Goal: Task Accomplishment & Management: Manage account settings

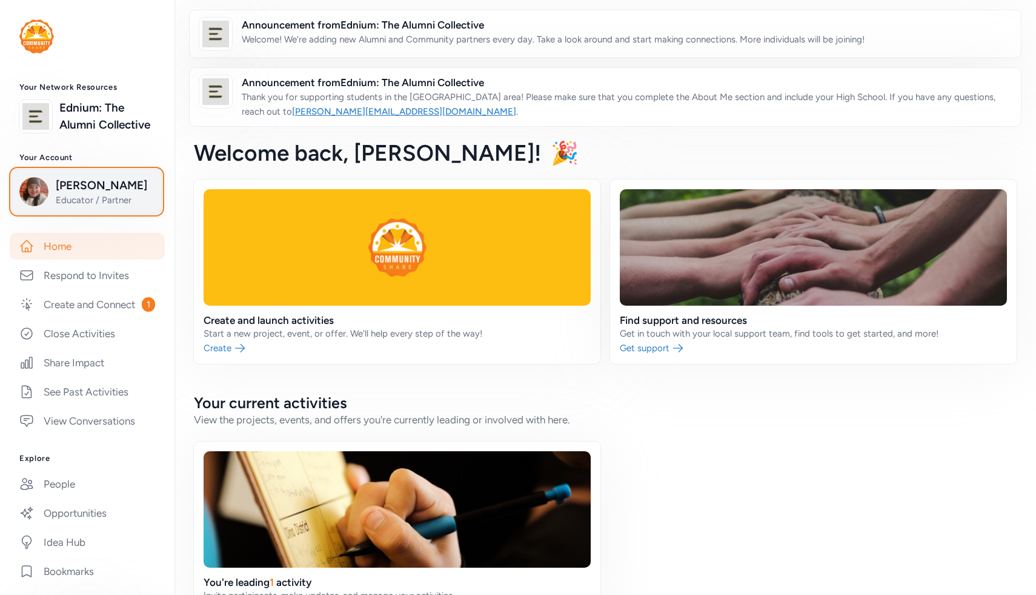
click at [36, 193] on img "button" at bounding box center [33, 191] width 29 height 29
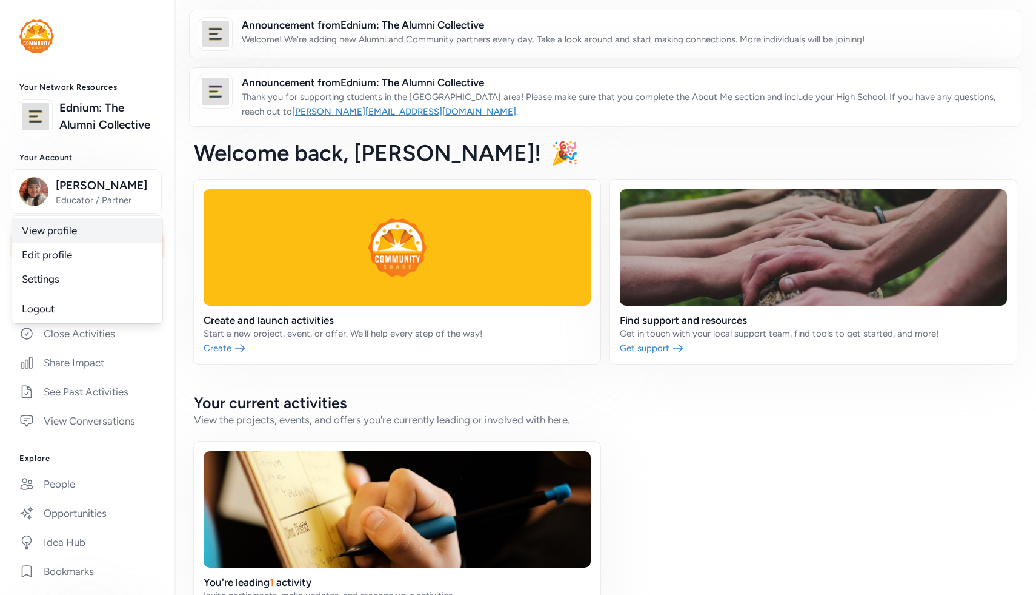
click at [76, 230] on link "View profile" at bounding box center [87, 230] width 150 height 24
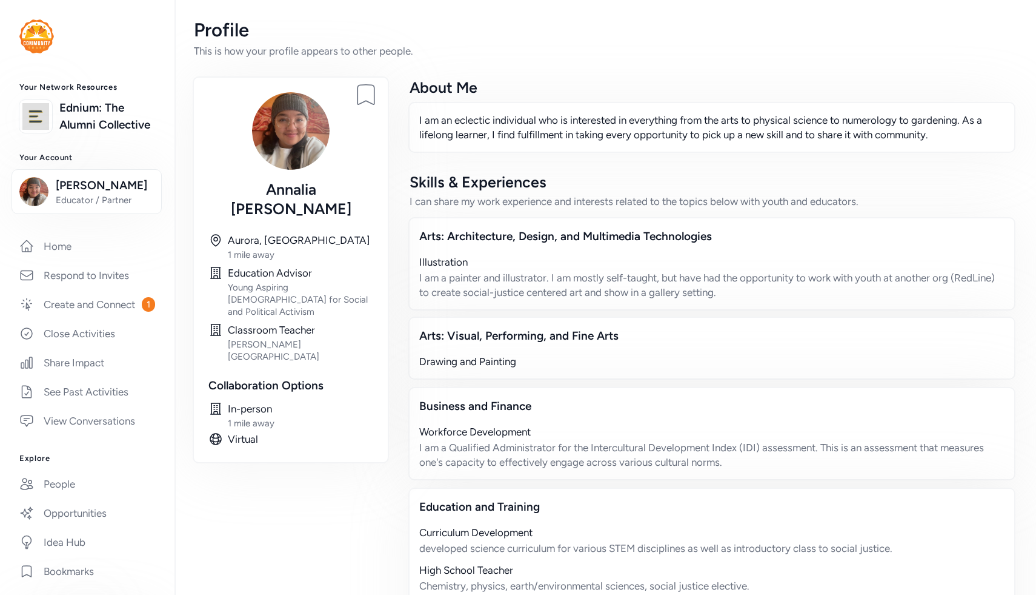
click at [268, 150] on img at bounding box center [291, 131] width 78 height 78
click at [298, 124] on img at bounding box center [291, 131] width 78 height 78
click at [305, 128] on img at bounding box center [291, 131] width 78 height 78
click at [253, 322] on div "Classroom Teacher" at bounding box center [300, 329] width 145 height 15
click at [220, 431] on icon at bounding box center [215, 438] width 15 height 15
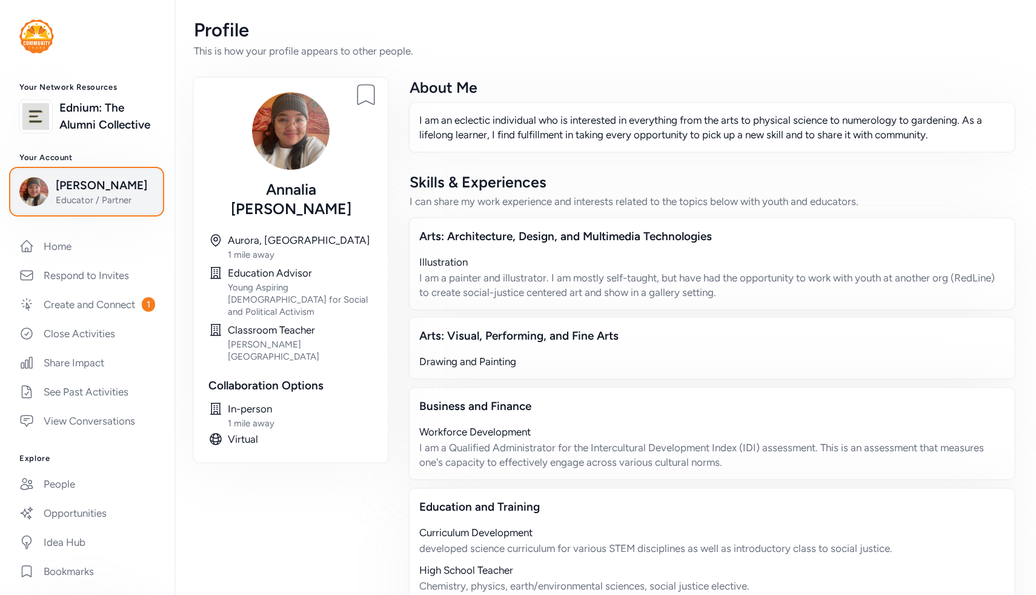
click at [40, 182] on img "button" at bounding box center [33, 191] width 29 height 29
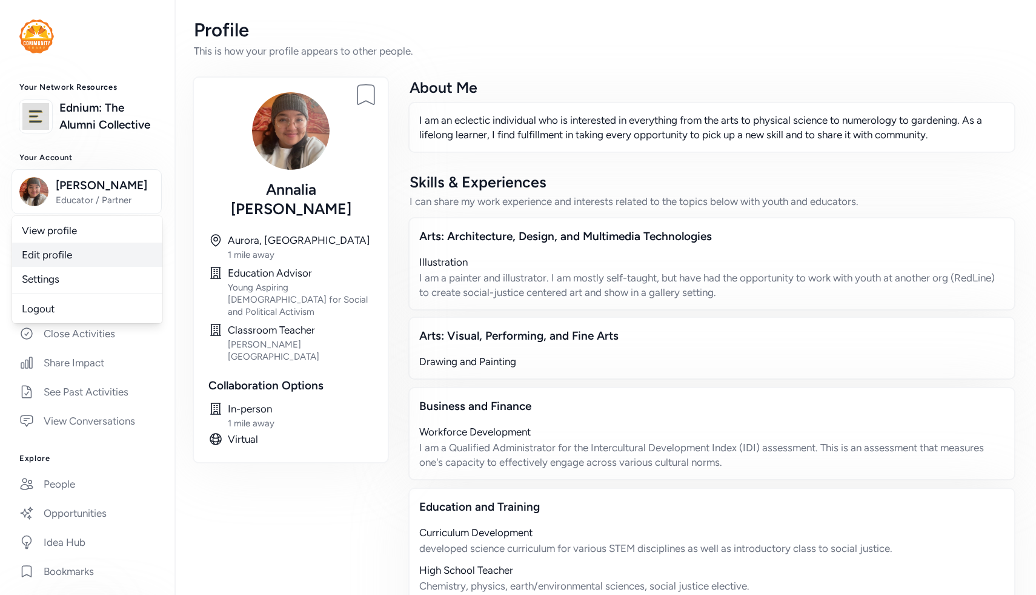
click at [81, 251] on link "Edit profile" at bounding box center [87, 254] width 150 height 24
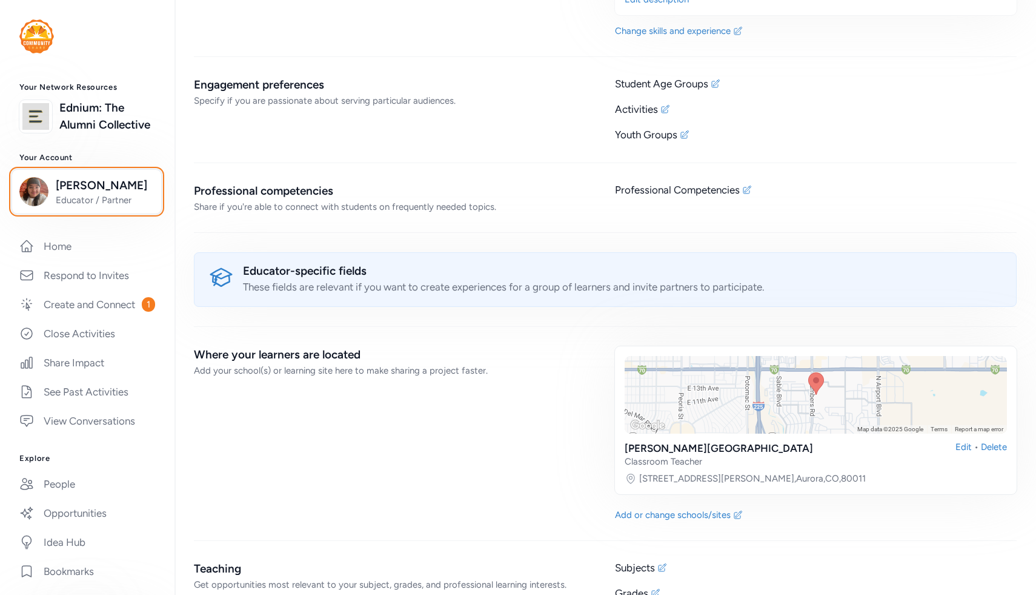
scroll to position [2661, 0]
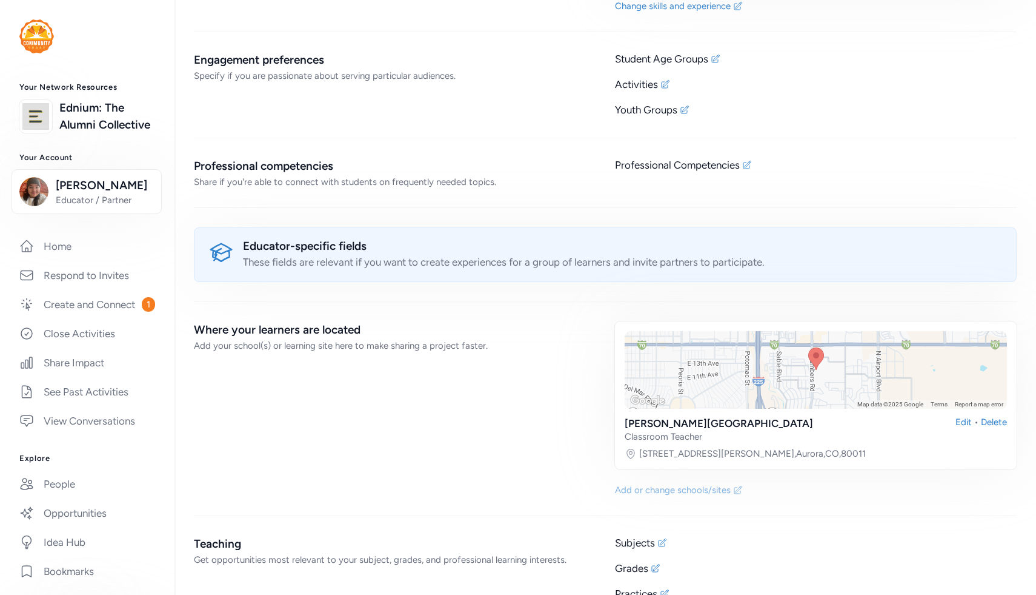
click at [658, 484] on div "Add or change schools/sites" at bounding box center [673, 490] width 116 height 12
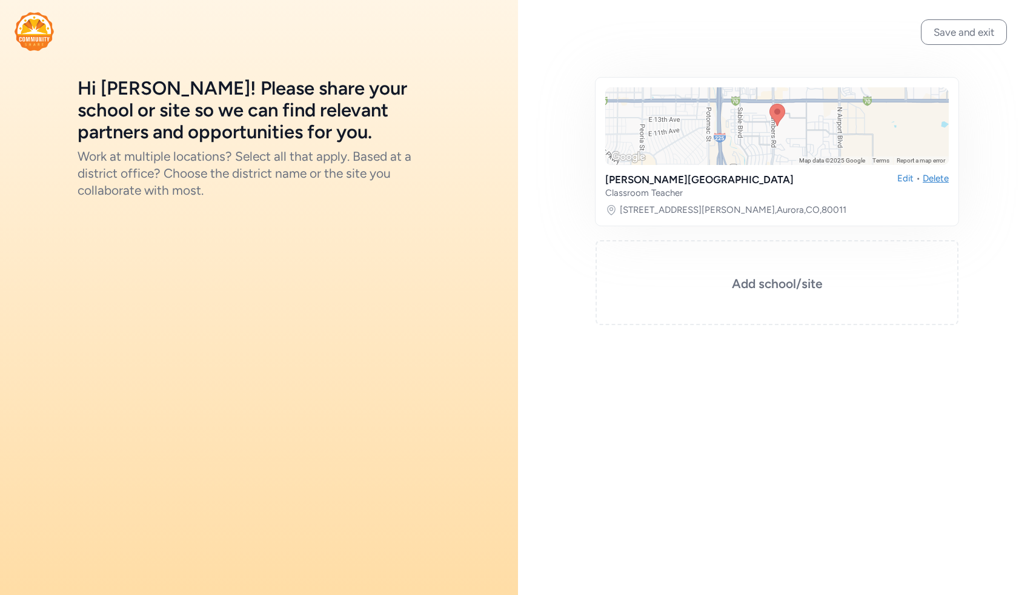
click at [940, 182] on div "Delete" at bounding box center [936, 185] width 26 height 27
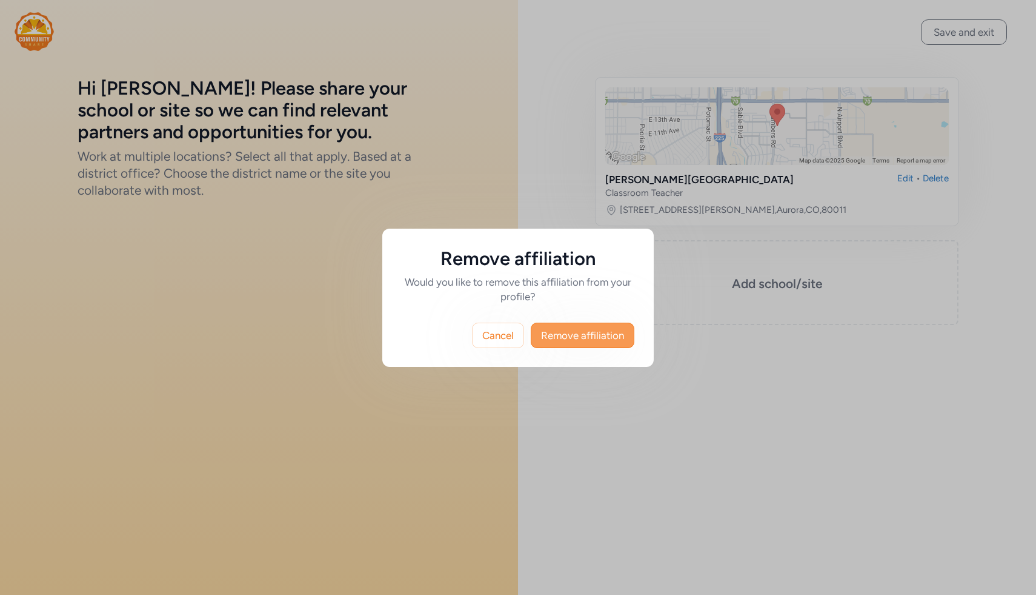
click at [585, 327] on button "Remove affiliation" at bounding box center [583, 334] width 104 height 25
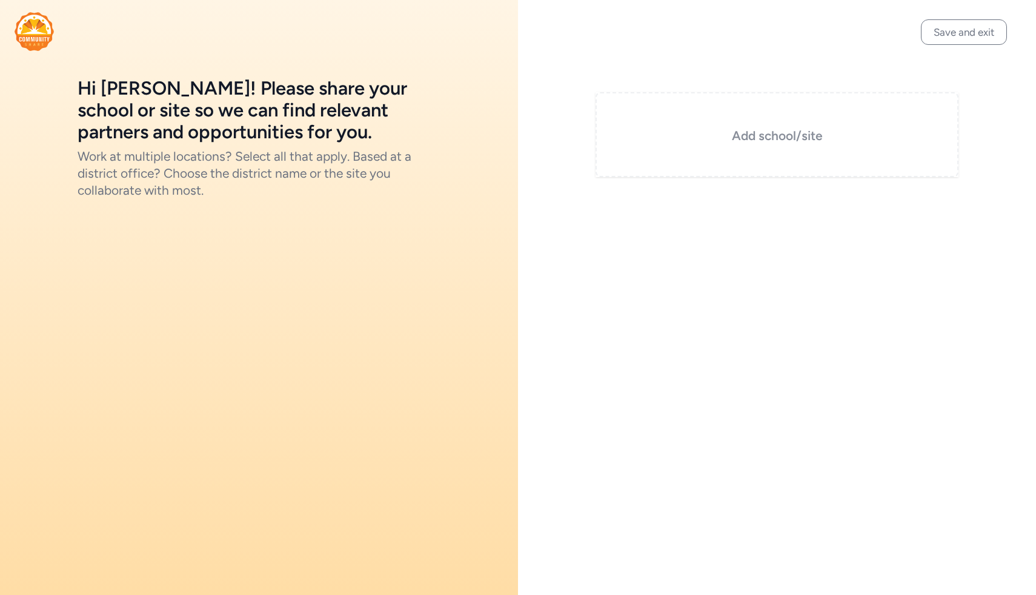
click at [780, 159] on div "Add school/site" at bounding box center [777, 134] width 363 height 85
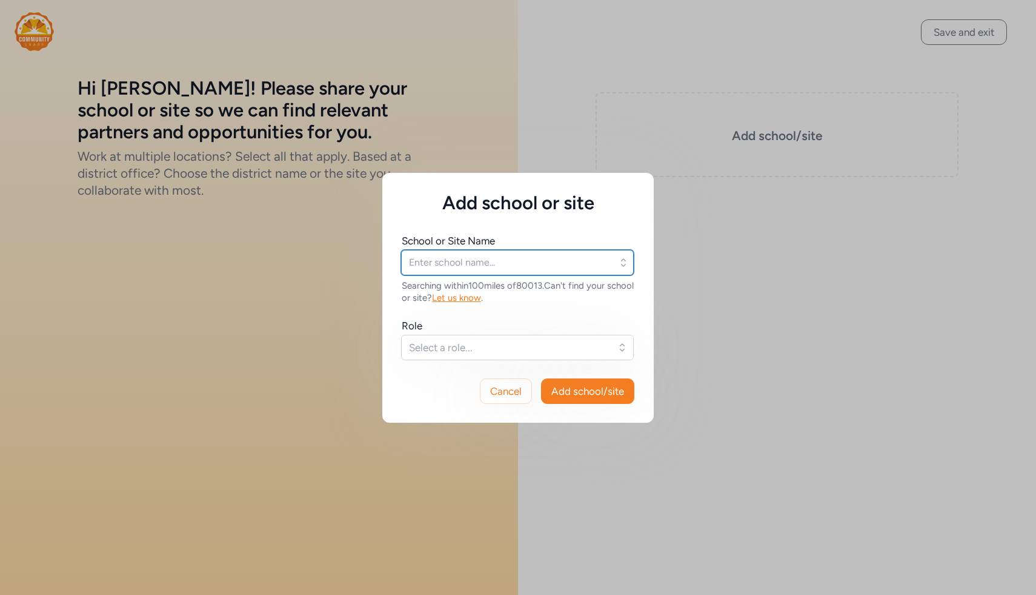
click at [510, 258] on input "text" at bounding box center [517, 262] width 233 height 25
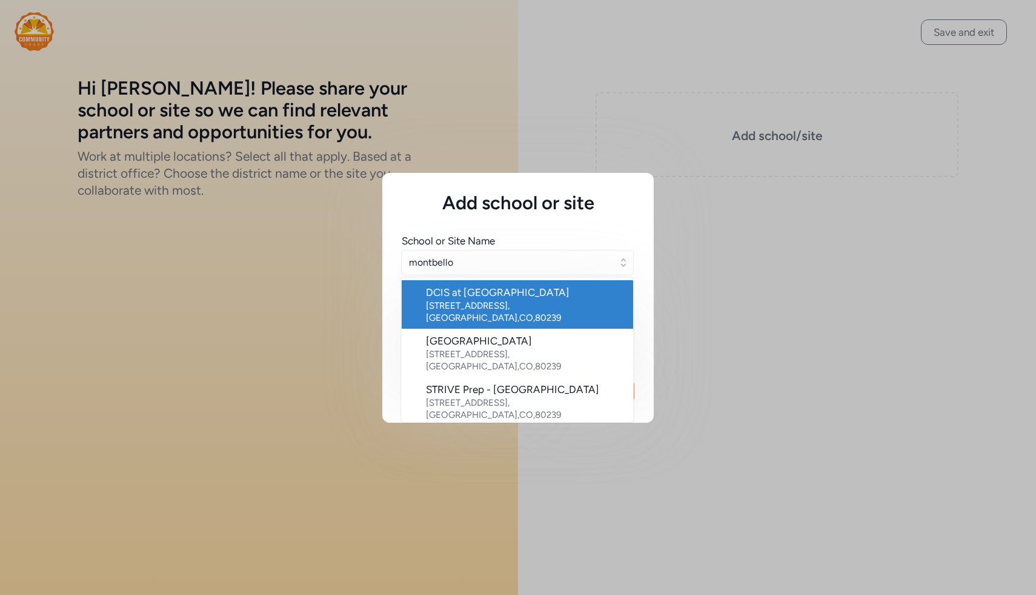
click at [516, 297] on div "DCIS at [GEOGRAPHIC_DATA]" at bounding box center [525, 292] width 198 height 15
type input "DCIS at [GEOGRAPHIC_DATA]"
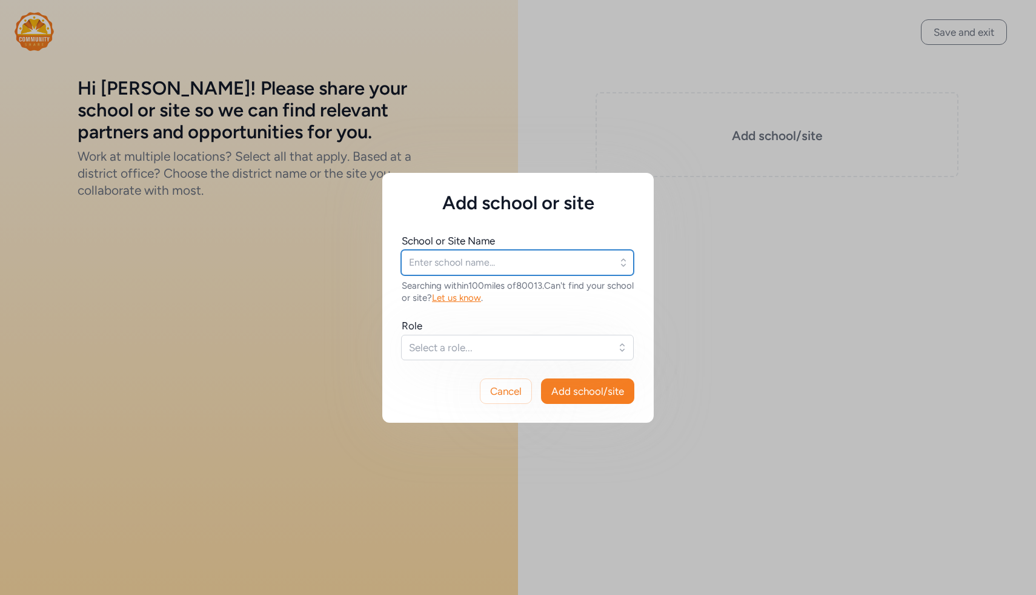
type input "DCIS at [GEOGRAPHIC_DATA]"
click at [448, 353] on span "Select a role..." at bounding box center [509, 347] width 200 height 15
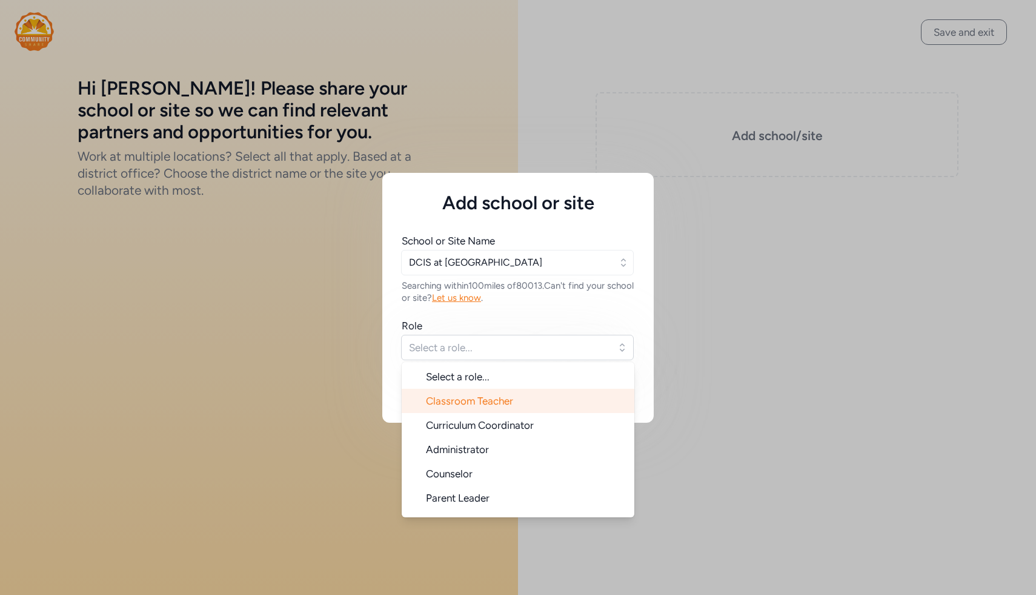
click at [462, 404] on span "Classroom Teacher" at bounding box center [469, 401] width 87 height 12
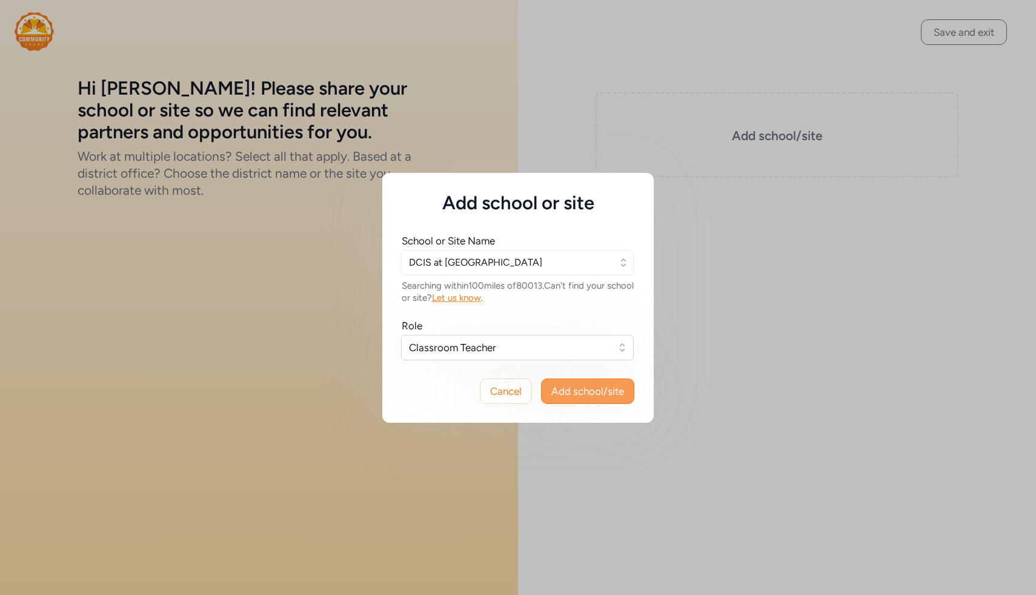
click at [585, 396] on span "Add school/site" at bounding box center [587, 391] width 73 height 15
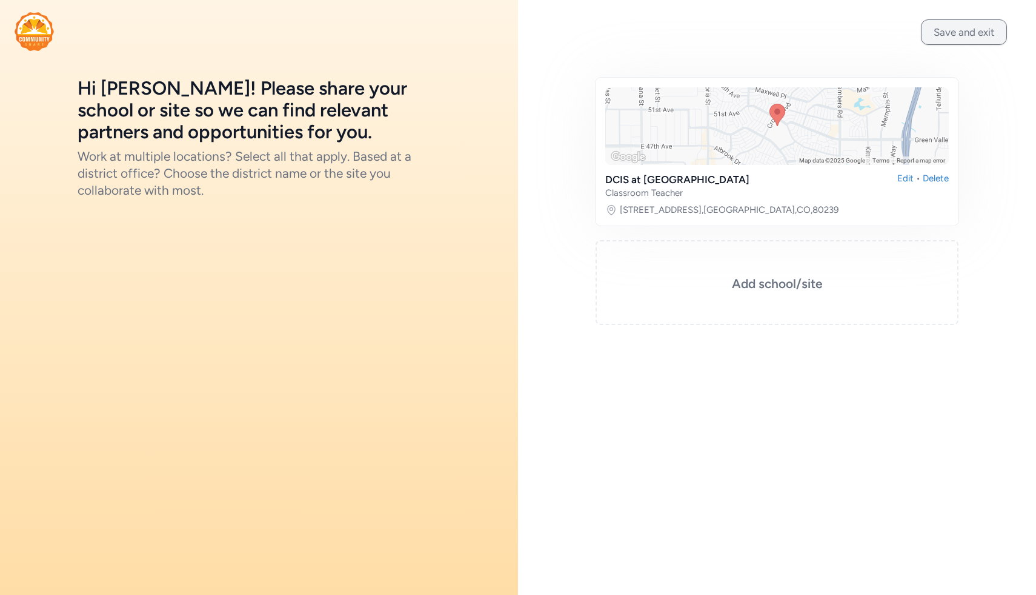
click at [958, 41] on button "Save and exit" at bounding box center [964, 31] width 86 height 25
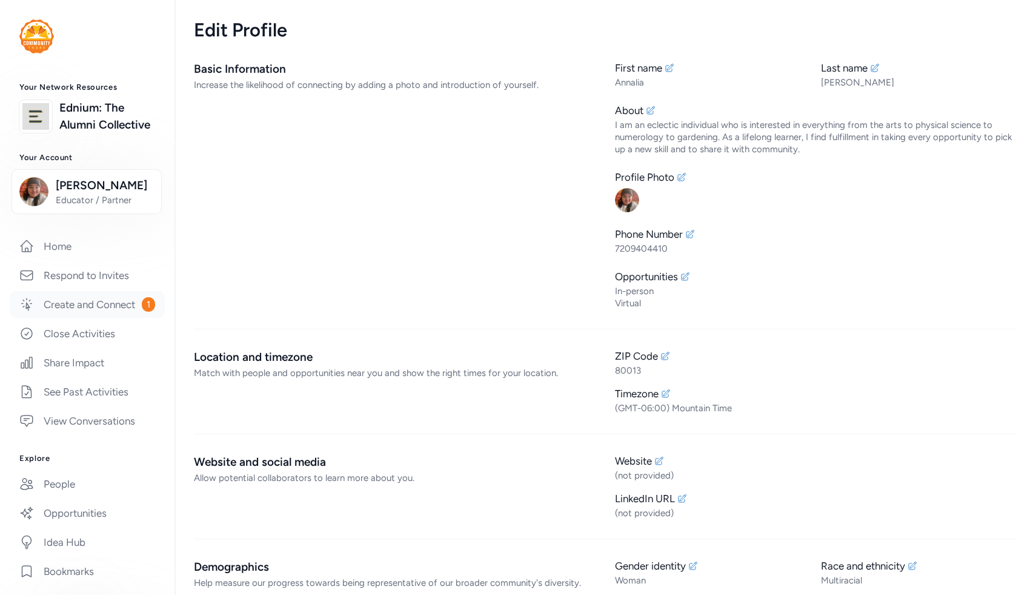
click at [134, 311] on link "Create and Connect 1" at bounding box center [87, 304] width 155 height 27
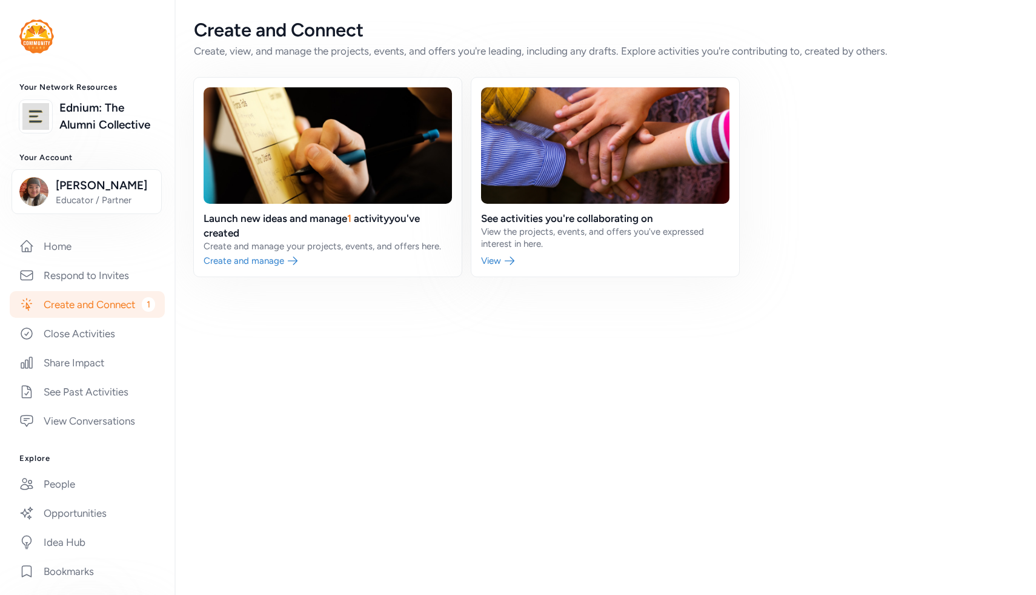
click at [854, 14] on div "Create and Connect Create, view, and manage the projects, events, and offers yo…" at bounding box center [606, 148] width 862 height 296
click at [324, 241] on link at bounding box center [328, 177] width 268 height 199
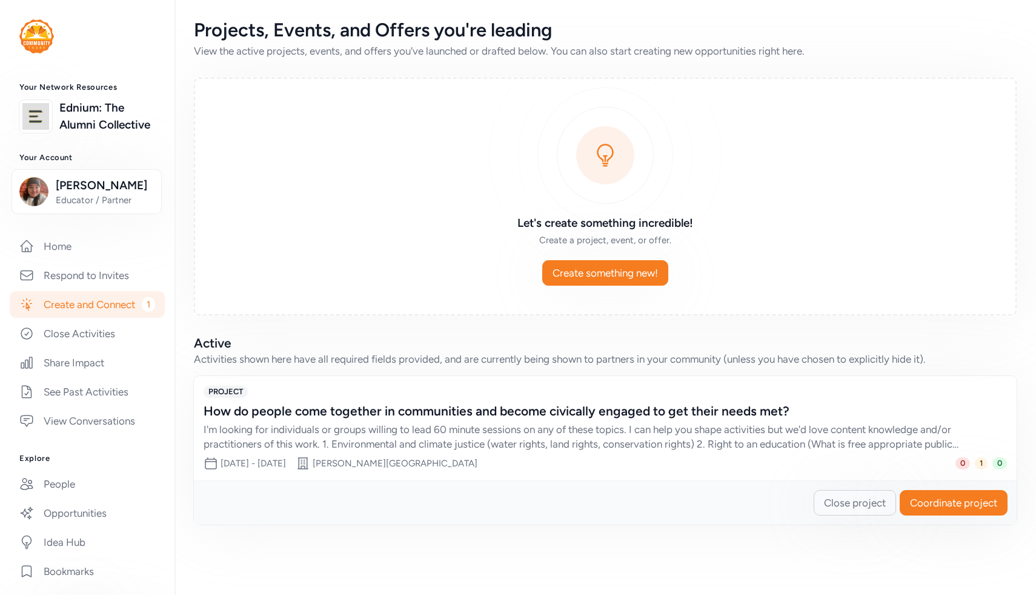
click at [665, 409] on div "How do people come together in communities and become civically engaged to get …" at bounding box center [593, 410] width 779 height 17
click at [285, 445] on div "I'm looking for individuals or groups willing to lead 60 minute sessions on any…" at bounding box center [593, 436] width 779 height 29
click at [308, 404] on div "How do people come together in communities and become civically engaged to get …" at bounding box center [593, 410] width 779 height 17
click at [264, 407] on div "How do people come together in communities and become civically engaged to get …" at bounding box center [593, 410] width 779 height 17
click at [216, 391] on span "PROJECT" at bounding box center [226, 391] width 44 height 12
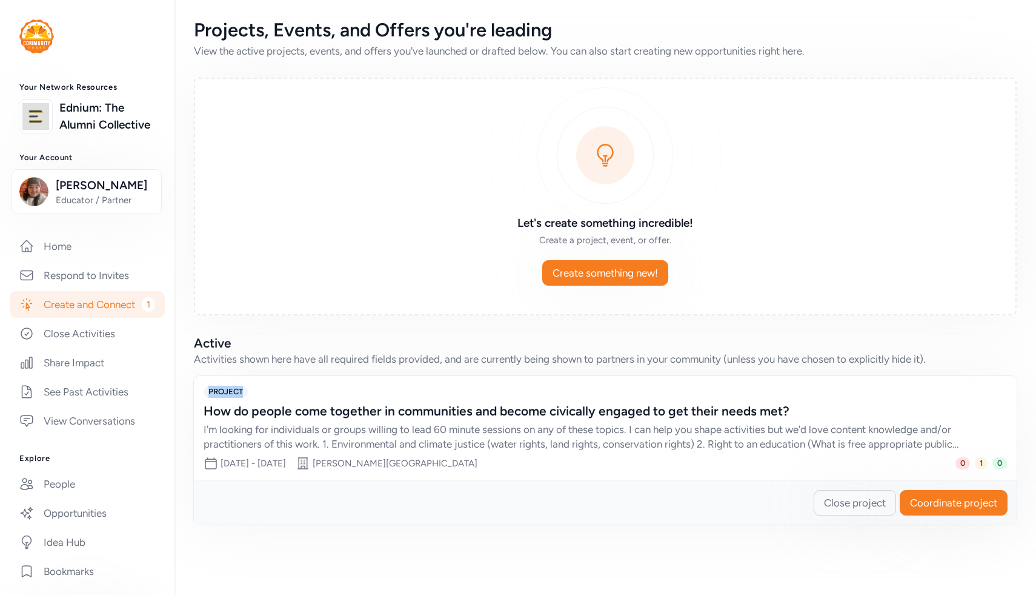
click at [216, 391] on span "PROJECT" at bounding box center [226, 391] width 44 height 12
click at [385, 402] on div "How do people come together in communities and become civically engaged to get …" at bounding box center [593, 410] width 779 height 17
click at [934, 501] on span "Coordinate project" at bounding box center [953, 502] width 87 height 15
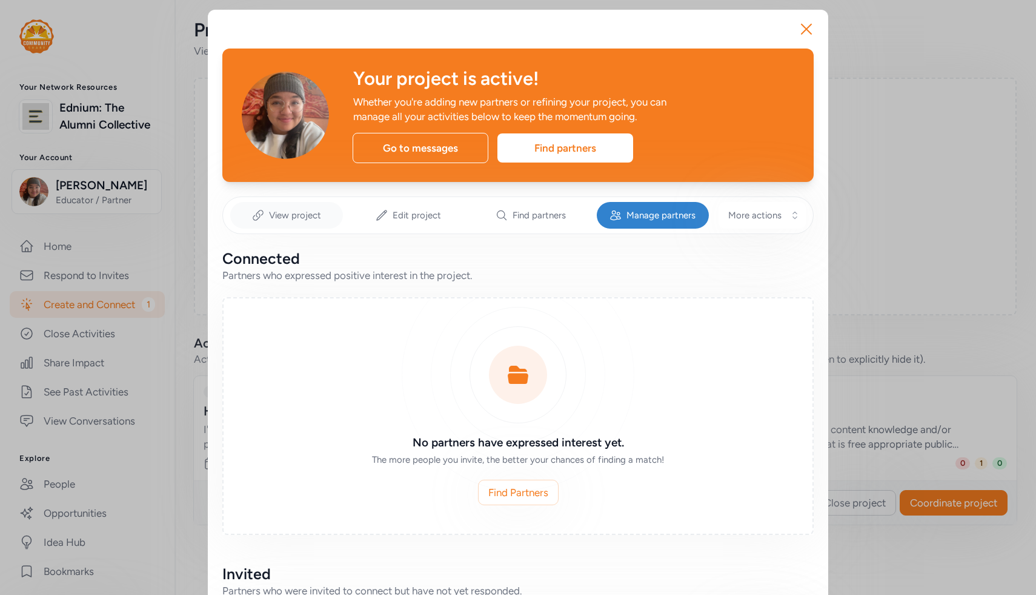
click at [324, 214] on div "View project" at bounding box center [286, 215] width 113 height 27
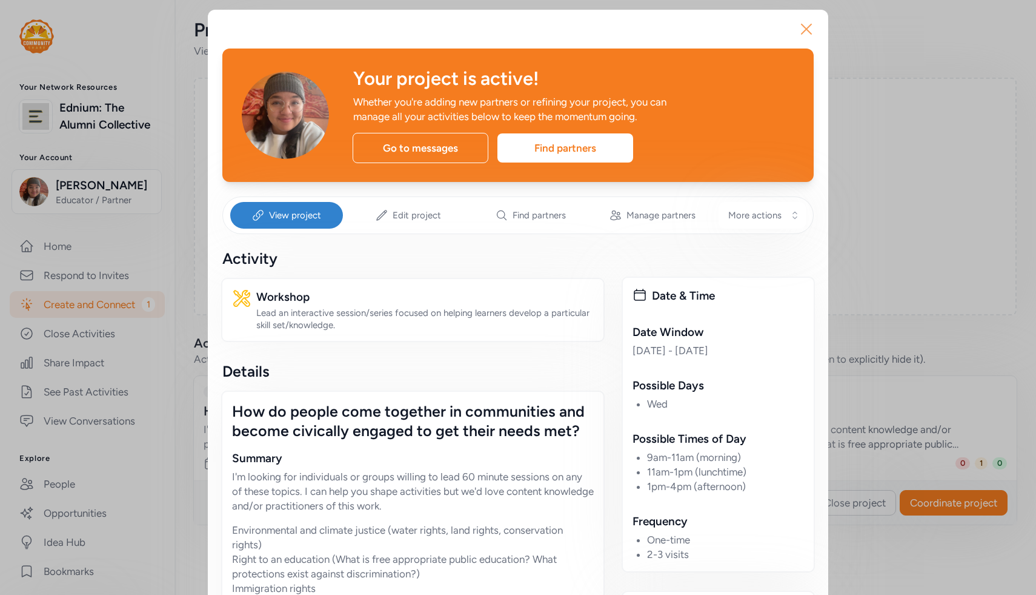
click at [806, 30] on icon "button" at bounding box center [806, 28] width 19 height 19
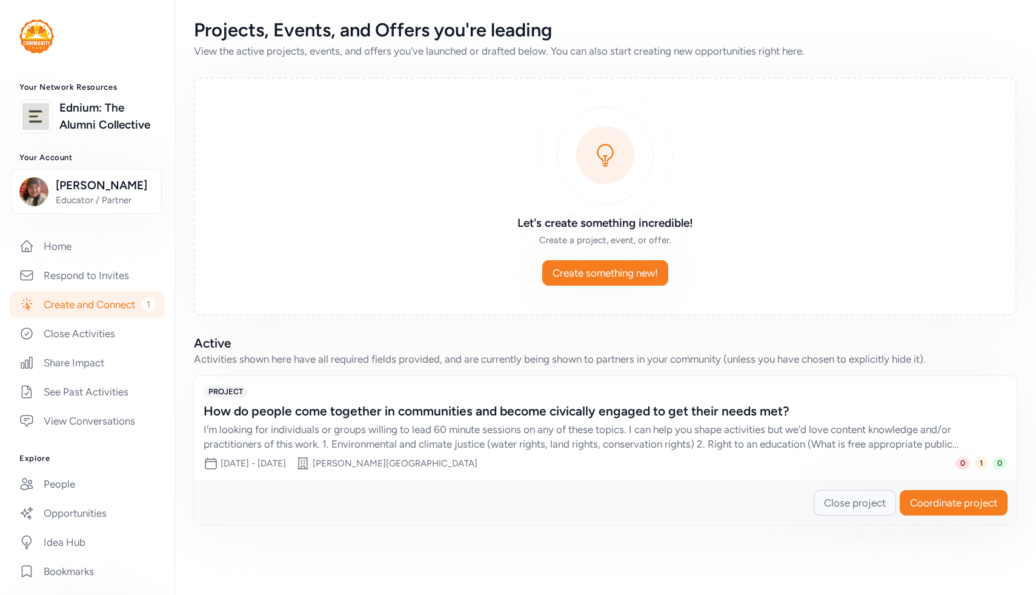
click at [868, 504] on span "Close project" at bounding box center [855, 502] width 62 height 15
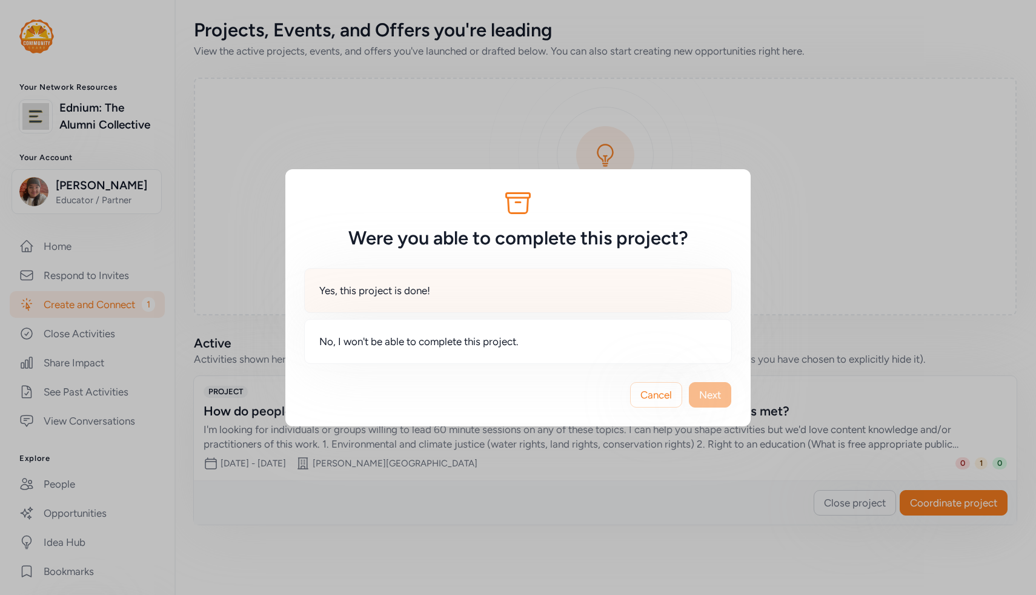
click at [545, 300] on div "Yes, this project is done!" at bounding box center [518, 290] width 428 height 45
click at [716, 397] on span "Next" at bounding box center [710, 394] width 22 height 15
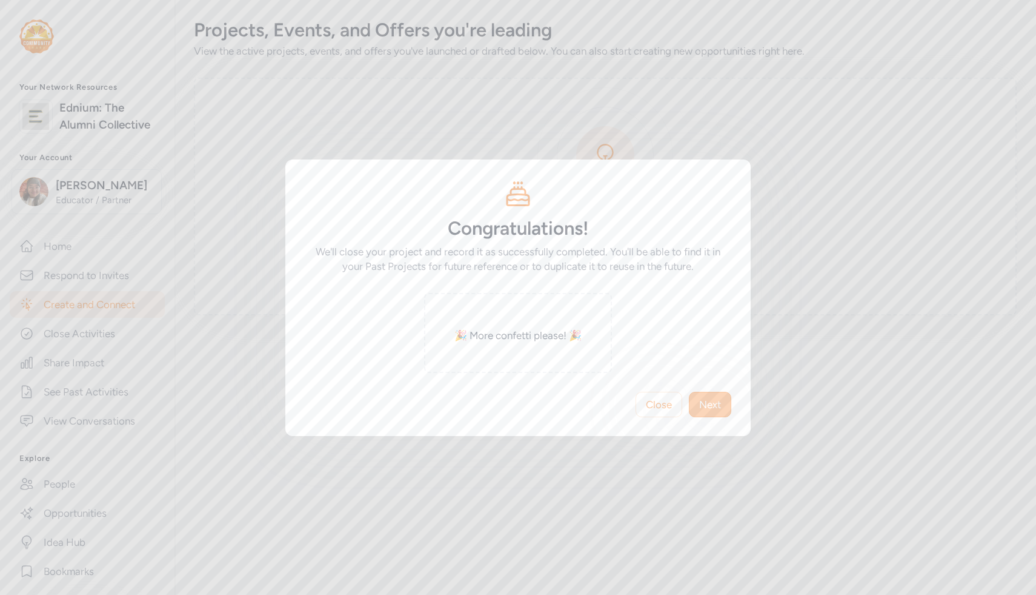
click at [710, 402] on span "Next" at bounding box center [710, 404] width 22 height 15
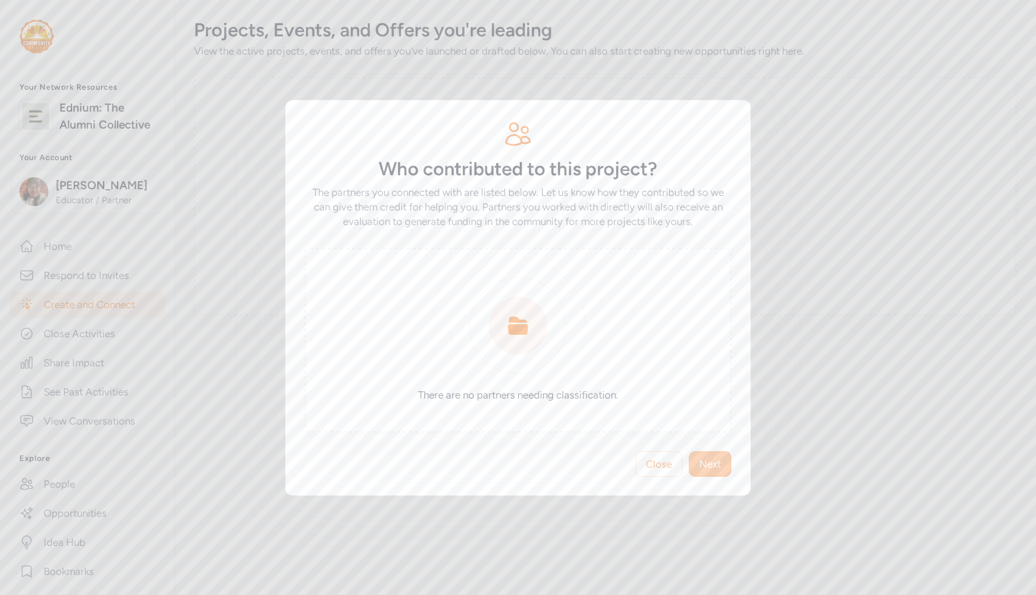
click at [722, 468] on button "Next" at bounding box center [710, 463] width 42 height 25
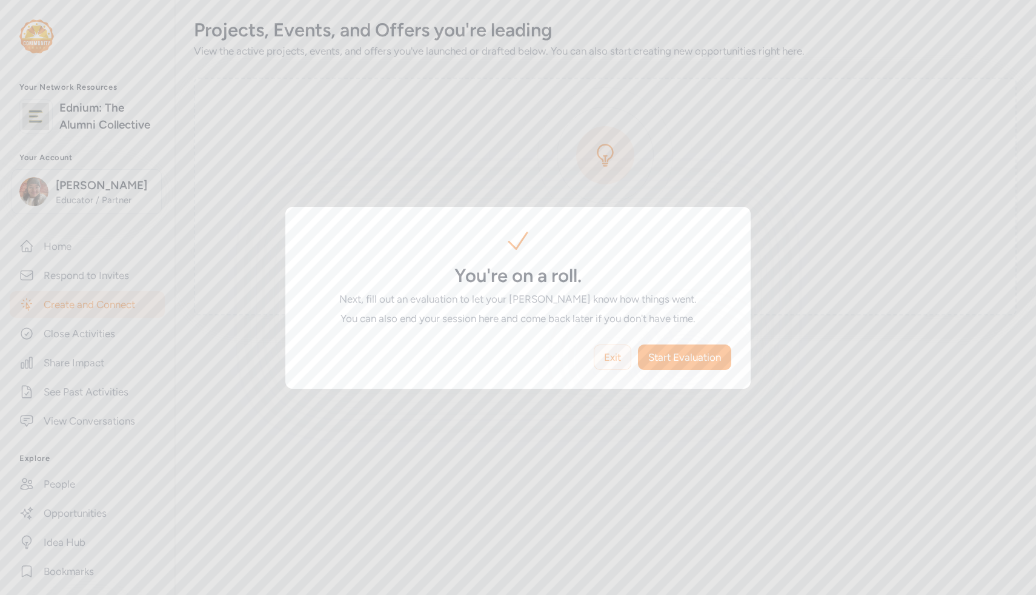
click at [615, 345] on button "Exit" at bounding box center [613, 356] width 38 height 25
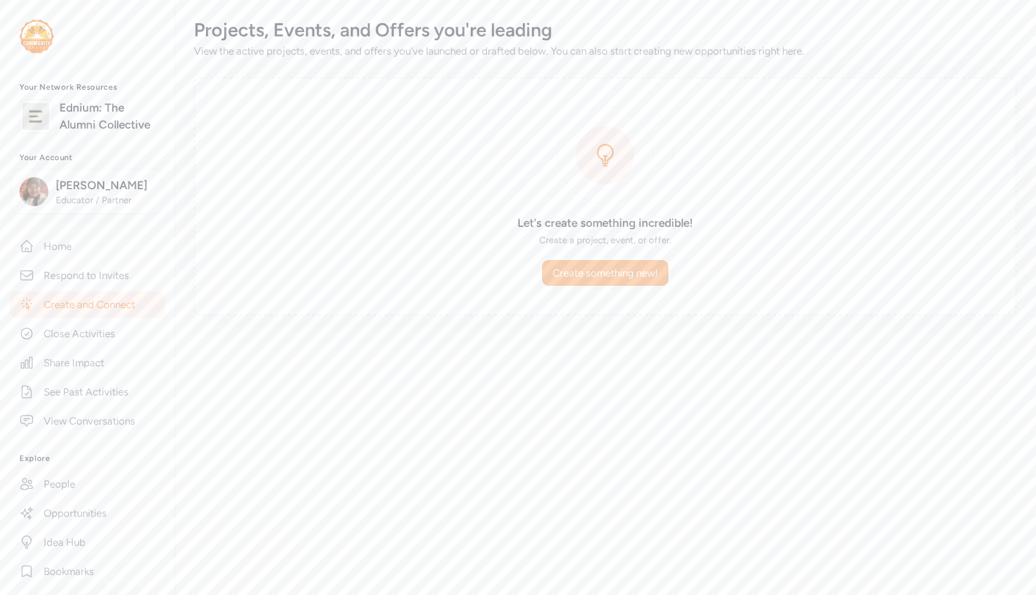
click at [586, 268] on span "Create something new!" at bounding box center [605, 272] width 105 height 15
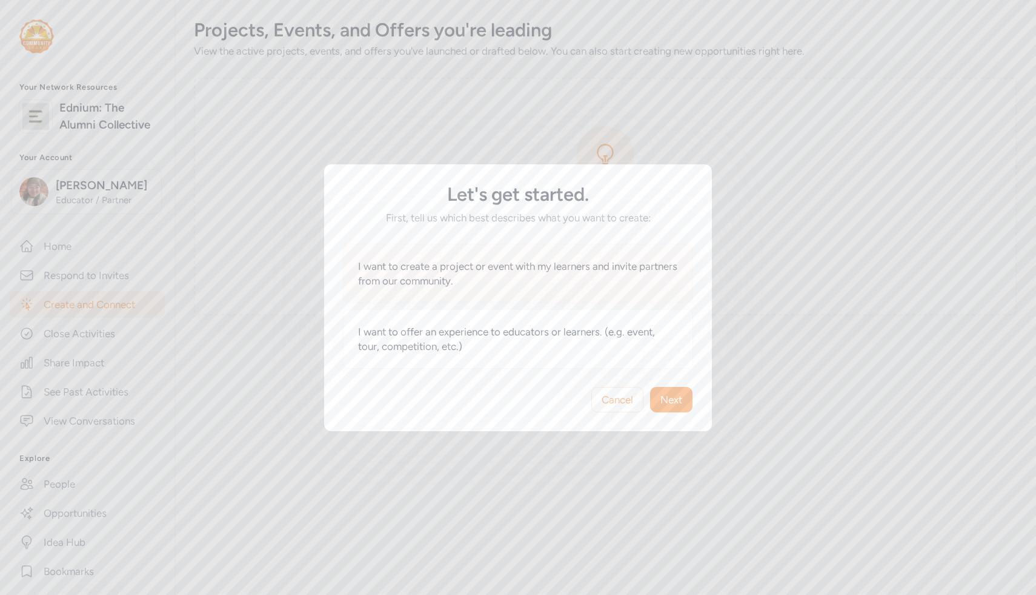
click at [556, 284] on span "I want to create a project or event with my learners and invite partners from o…" at bounding box center [518, 273] width 320 height 29
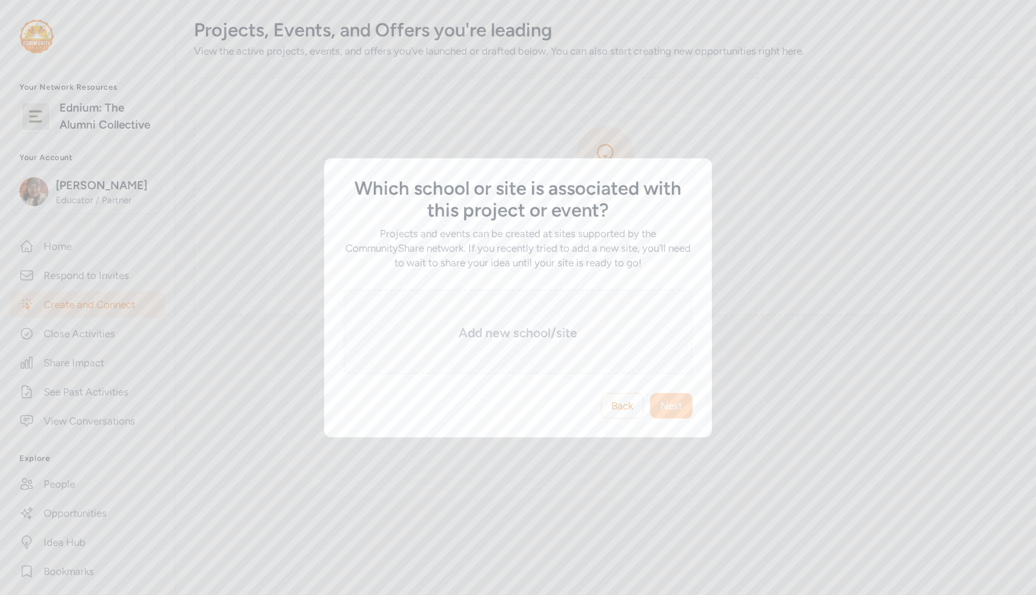
click at [545, 321] on div "Add new school/site" at bounding box center [518, 331] width 349 height 85
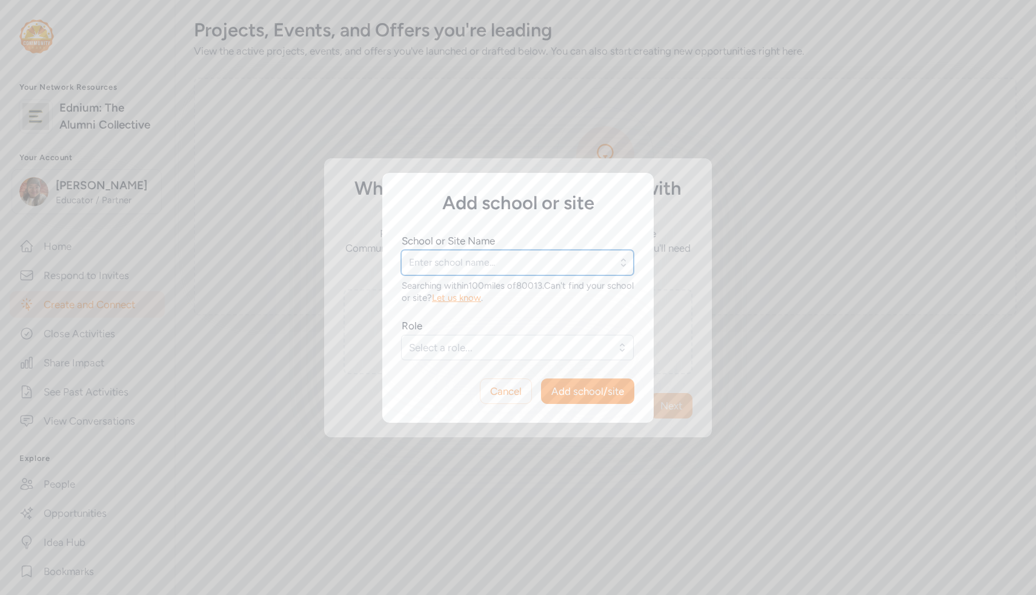
click at [513, 260] on input "text" at bounding box center [517, 262] width 233 height 25
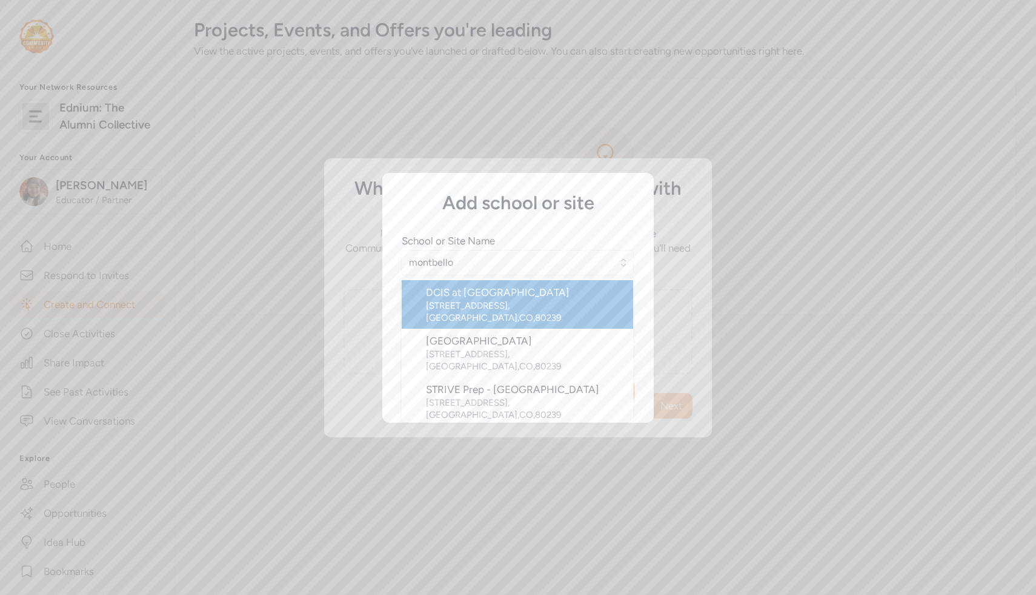
click at [554, 296] on div "DCIS at [GEOGRAPHIC_DATA]" at bounding box center [525, 292] width 198 height 15
type input "DCIS at [GEOGRAPHIC_DATA]"
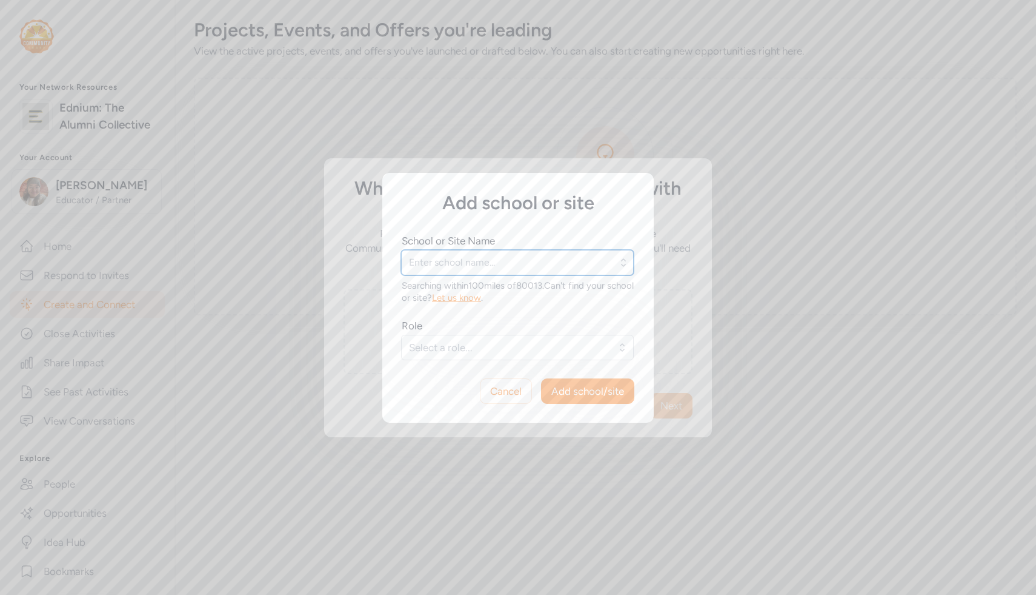
type input "DCIS at [GEOGRAPHIC_DATA]"
click at [502, 348] on span "Select a role..." at bounding box center [509, 347] width 200 height 15
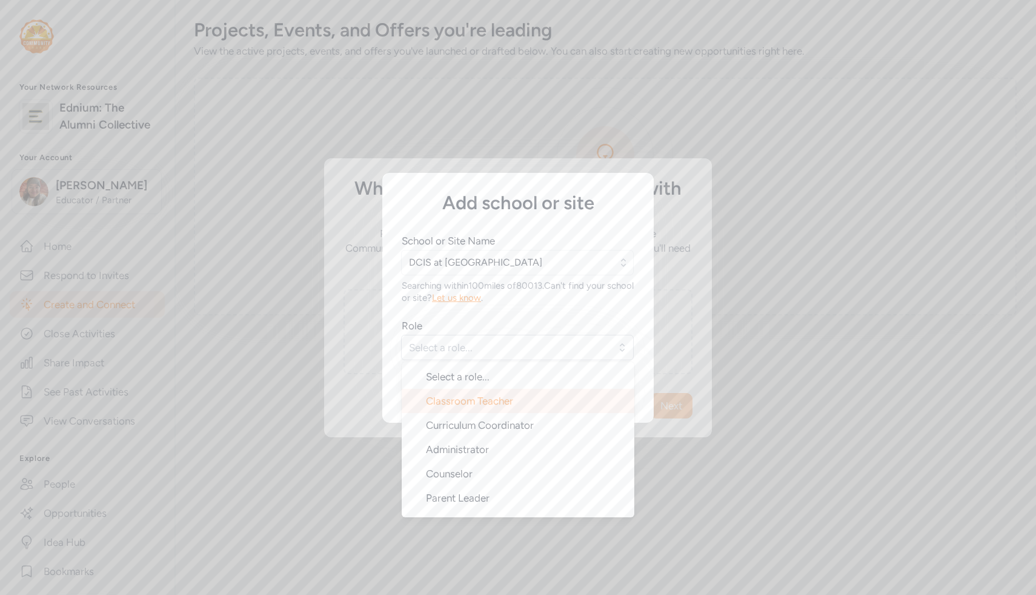
click at [507, 405] on span "Classroom Teacher" at bounding box center [469, 401] width 87 height 12
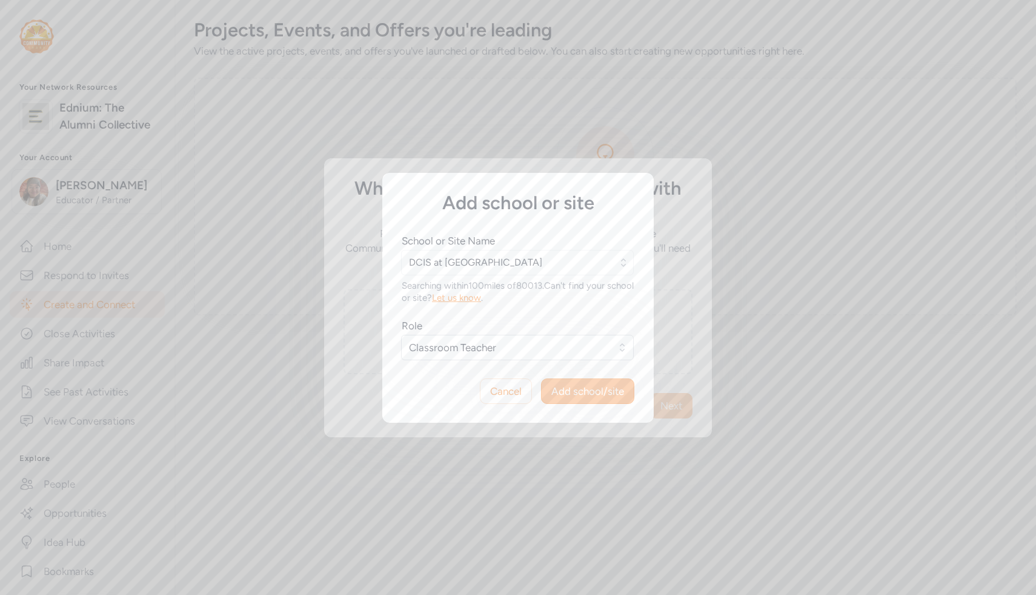
click at [595, 396] on span "Add school/site" at bounding box center [587, 391] width 73 height 15
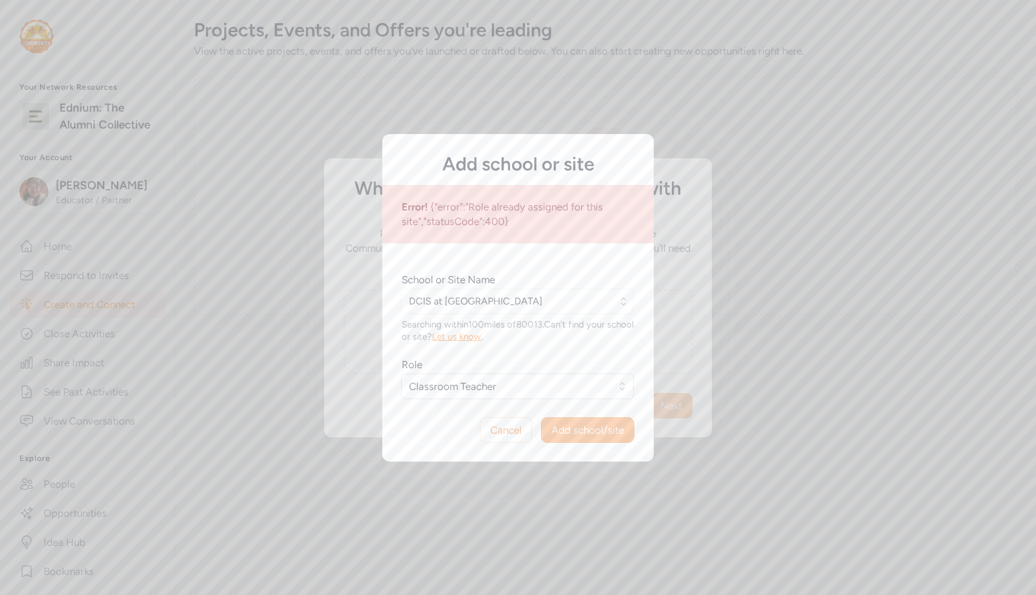
click at [563, 439] on button "Add school/site" at bounding box center [587, 429] width 93 height 25
click at [529, 387] on span "Classroom Teacher" at bounding box center [509, 386] width 200 height 15
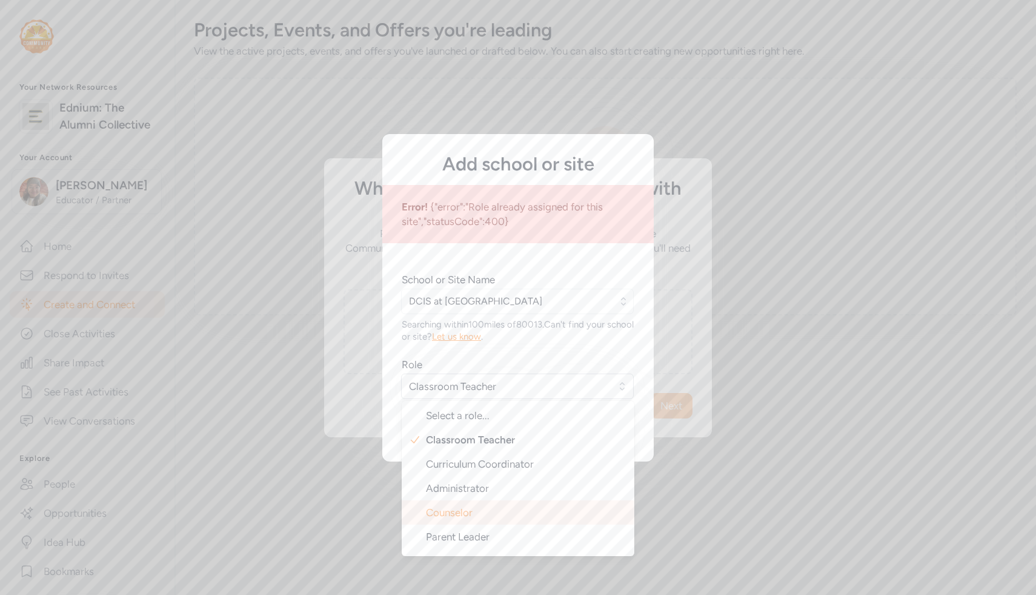
scroll to position [19, 0]
click at [505, 544] on li "Other" at bounding box center [518, 541] width 233 height 24
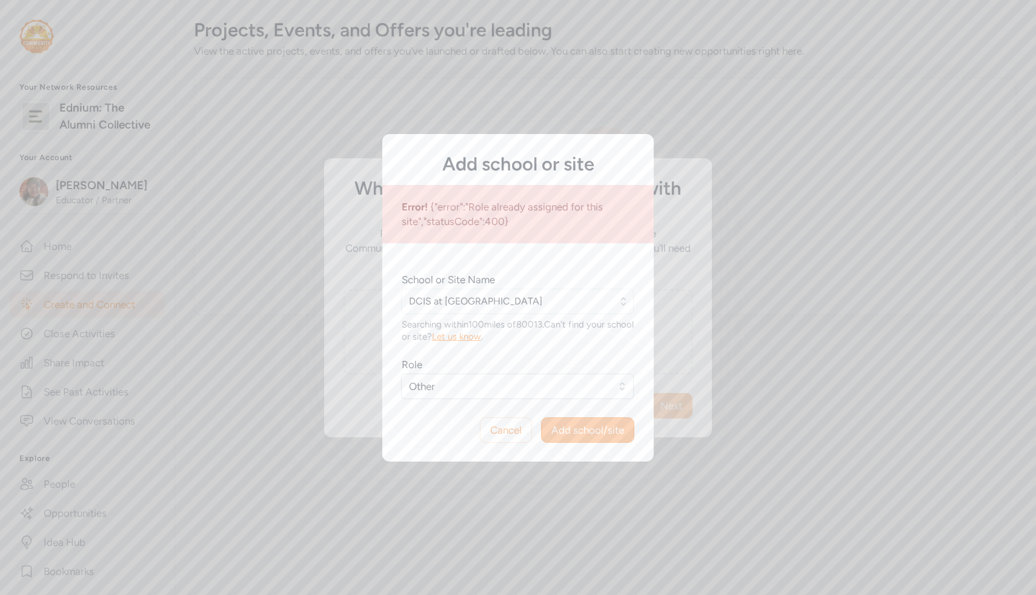
click at [574, 430] on span "Add school/site" at bounding box center [587, 429] width 73 height 15
click at [511, 421] on button "Cancel" at bounding box center [506, 429] width 52 height 25
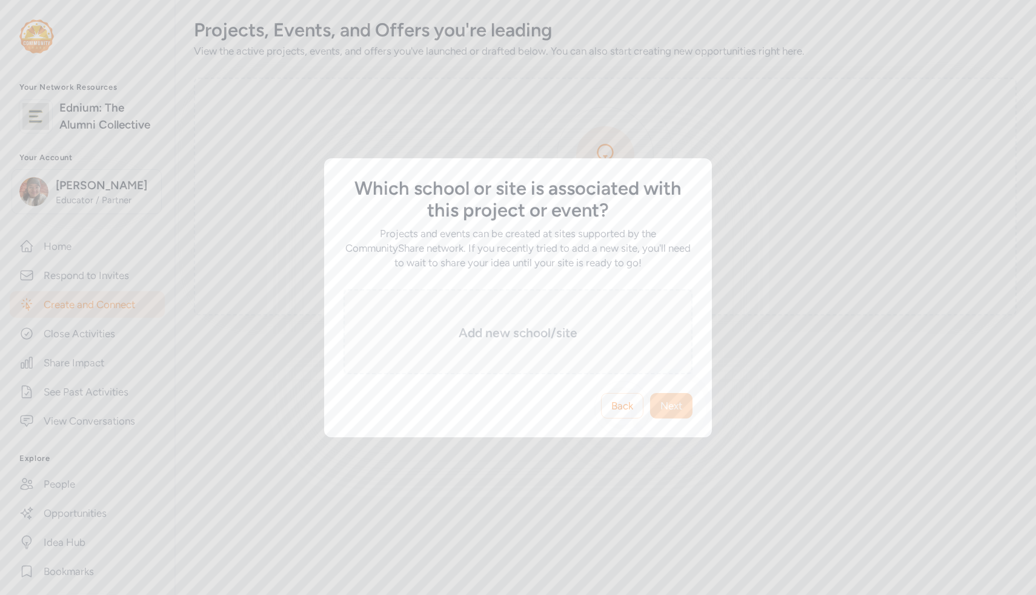
click at [505, 342] on div "Add new school/site" at bounding box center [518, 331] width 349 height 85
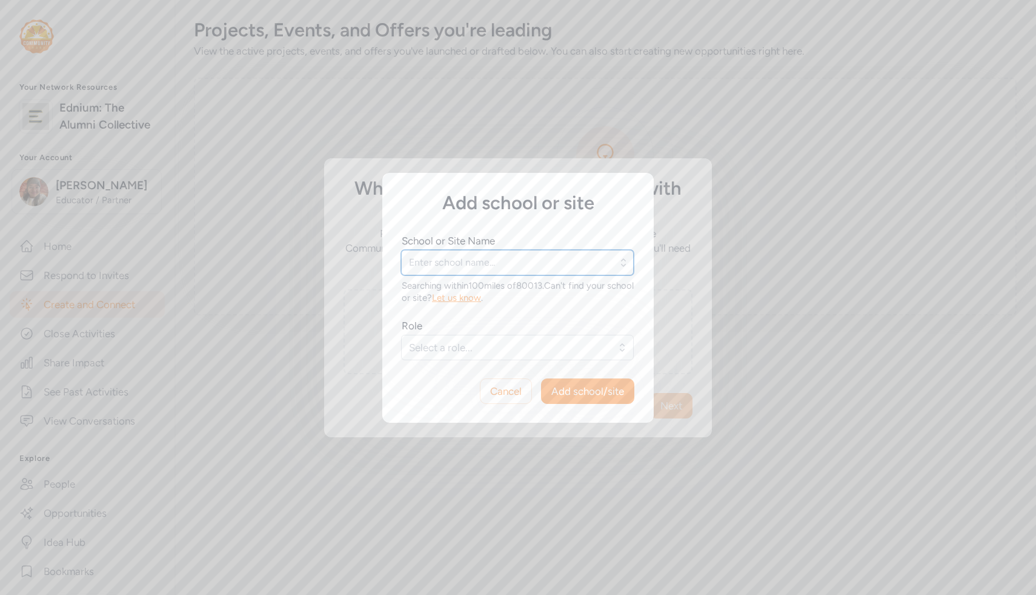
click at [510, 257] on input "text" at bounding box center [517, 262] width 233 height 25
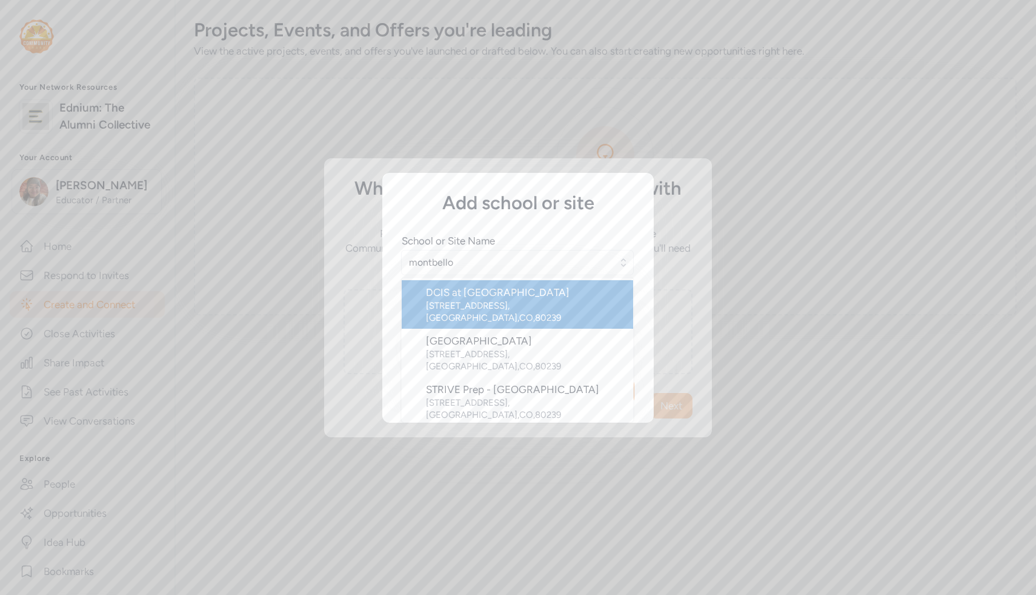
click at [507, 293] on div "DCIS at [GEOGRAPHIC_DATA]" at bounding box center [525, 292] width 198 height 15
type input "DCIS at [GEOGRAPHIC_DATA]"
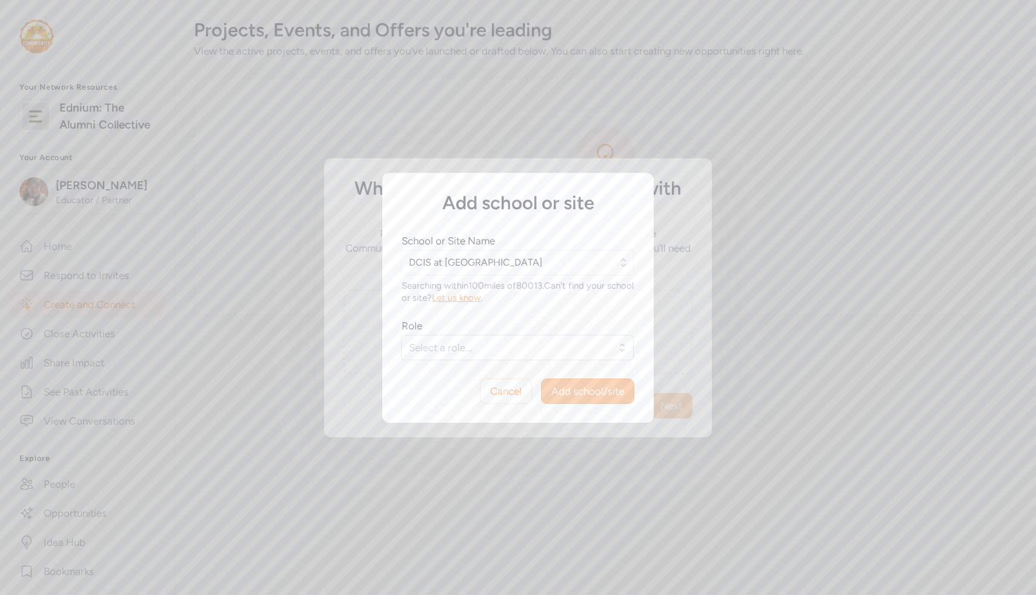
click at [565, 388] on span "Add school/site" at bounding box center [587, 391] width 73 height 15
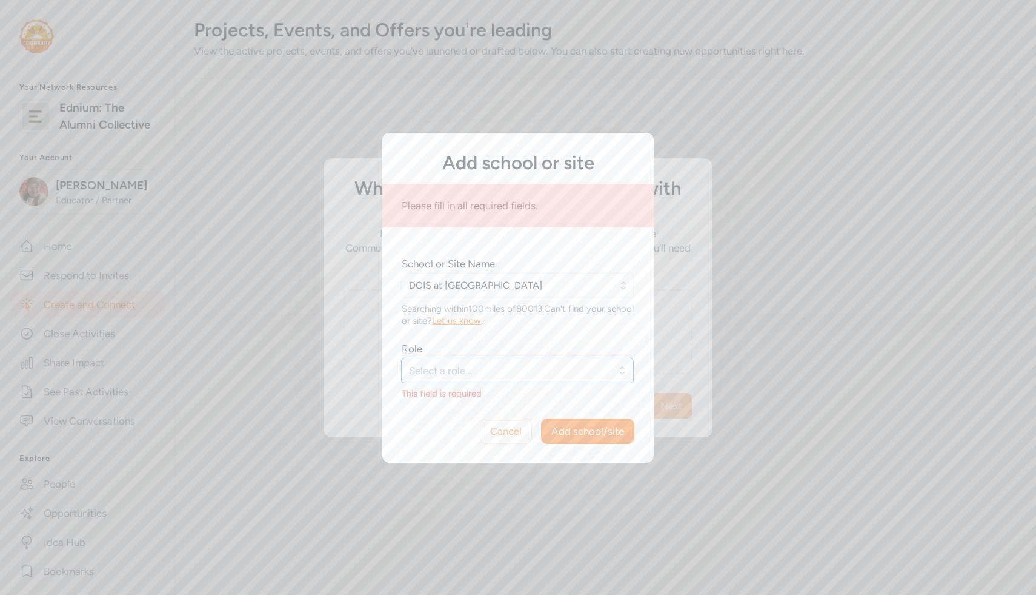
click at [475, 367] on span "Select a role..." at bounding box center [509, 370] width 200 height 15
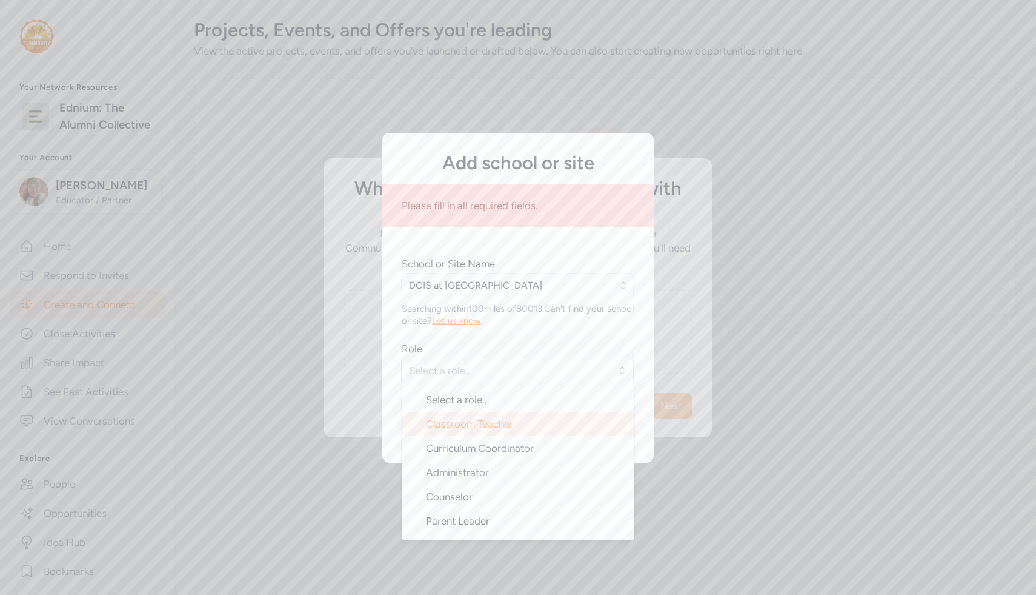
click at [490, 419] on span "Classroom Teacher" at bounding box center [469, 424] width 87 height 12
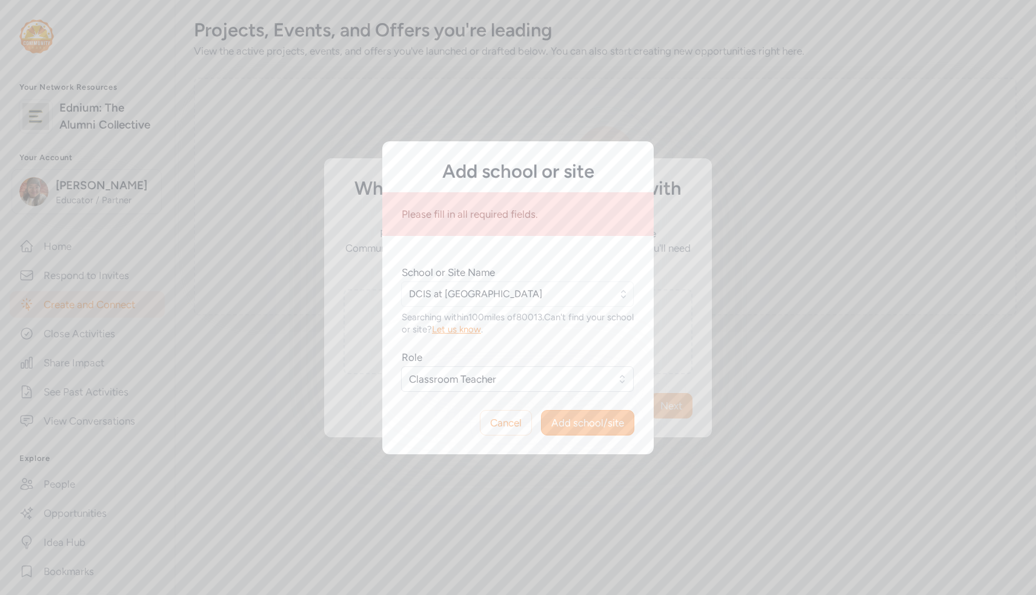
click at [570, 425] on span "Add school/site" at bounding box center [587, 422] width 73 height 15
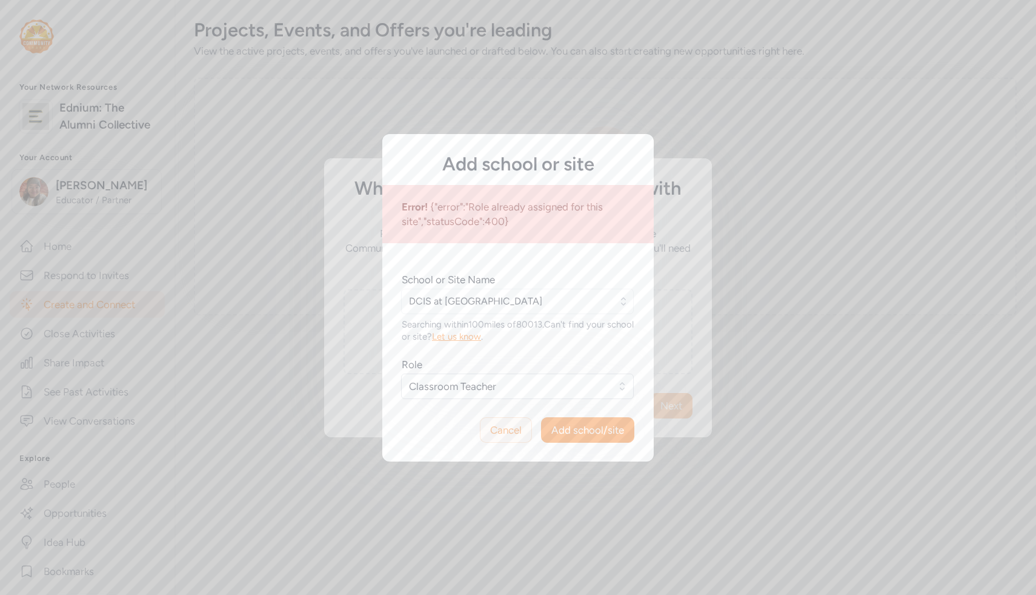
click at [515, 436] on span "Cancel" at bounding box center [506, 429] width 32 height 15
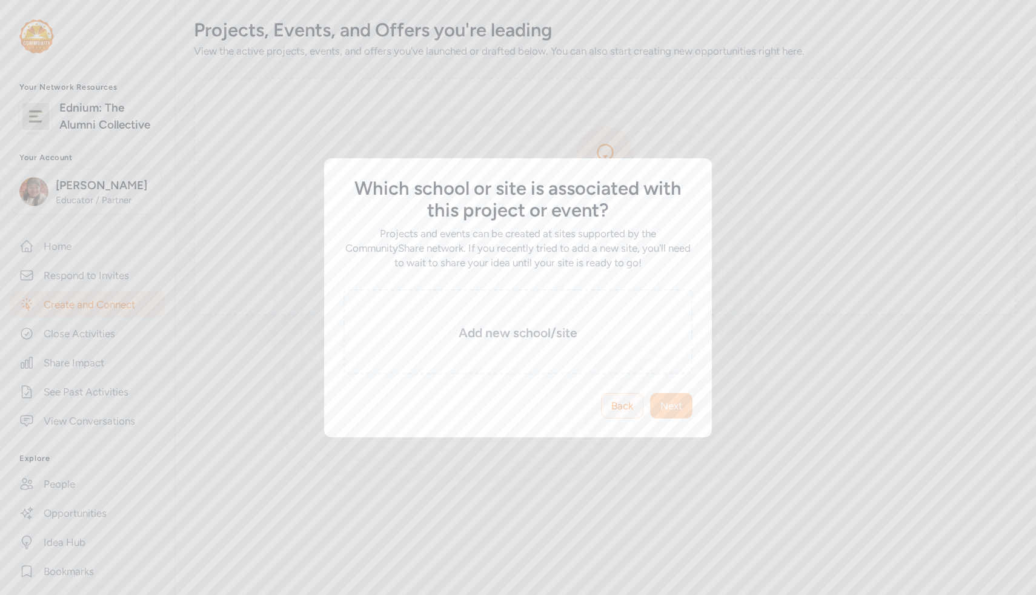
click at [614, 414] on button "Back" at bounding box center [622, 405] width 42 height 25
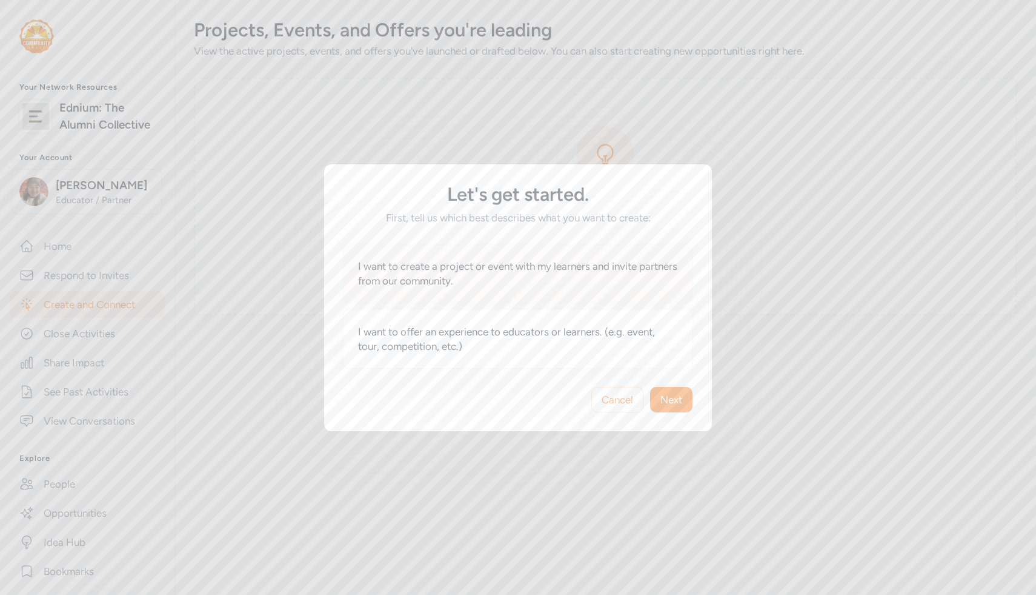
click at [487, 259] on span "I want to create a project or event with my learners and invite partners from o…" at bounding box center [518, 273] width 320 height 29
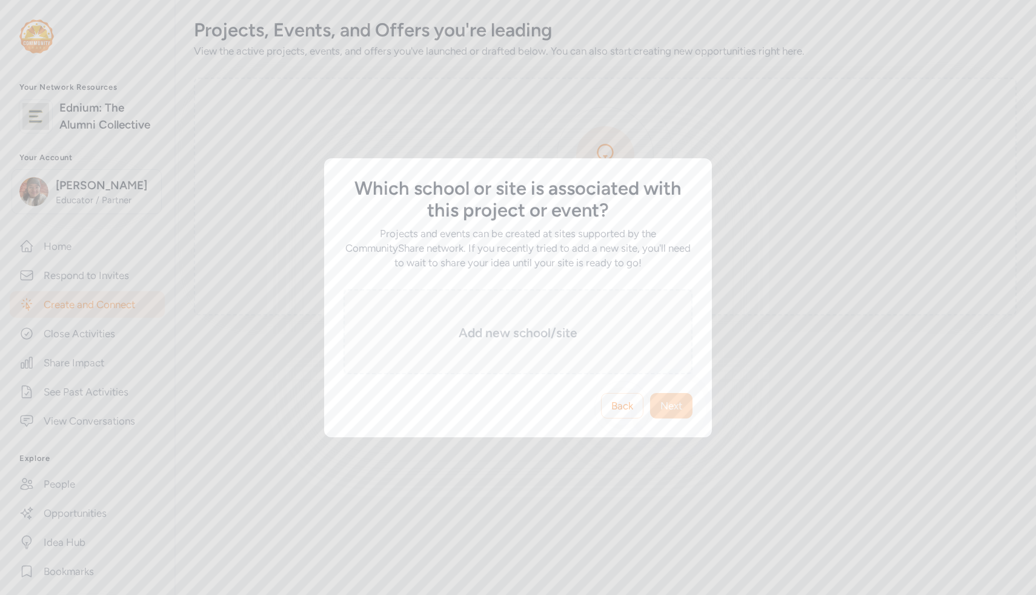
click at [540, 347] on div "Add new school/site" at bounding box center [518, 331] width 349 height 85
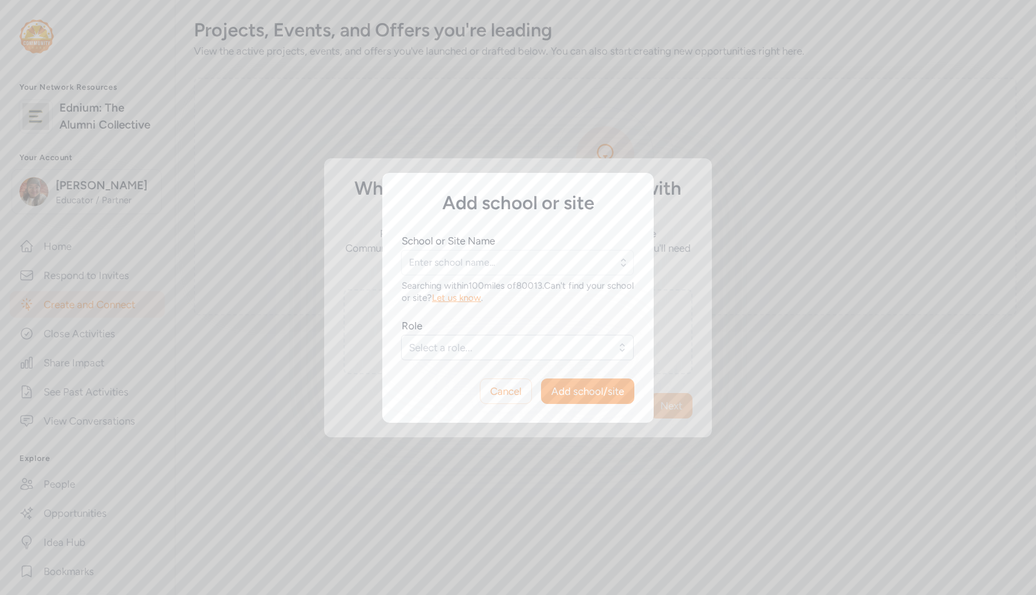
click at [495, 304] on div "School or Site Name Searching within 100 miles of 80013 . Can't find your schoo…" at bounding box center [518, 296] width 233 height 126
click at [481, 292] on span "Let us know" at bounding box center [456, 297] width 49 height 11
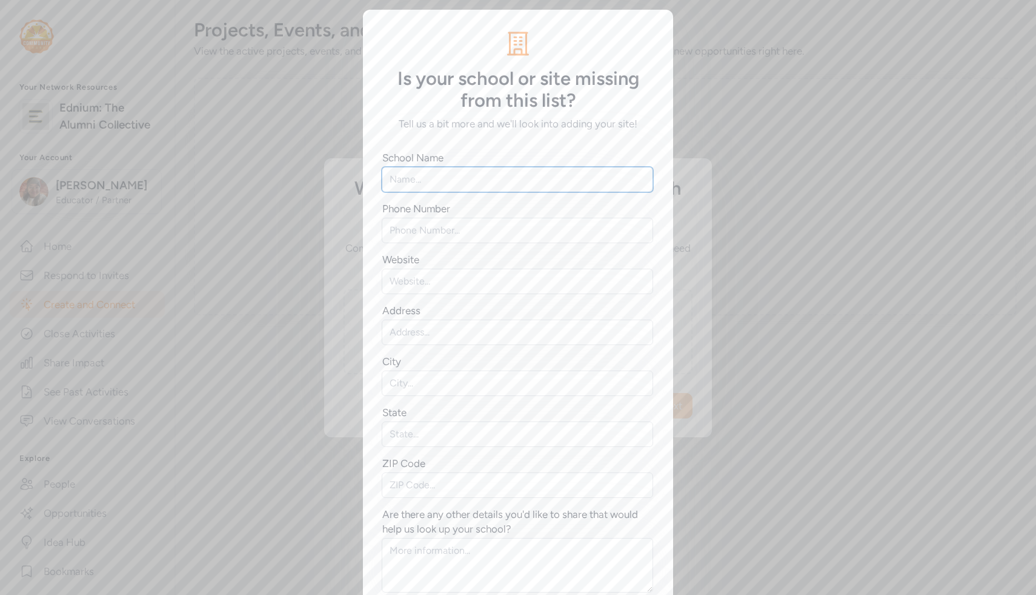
click at [461, 180] on input "text" at bounding box center [518, 179] width 272 height 25
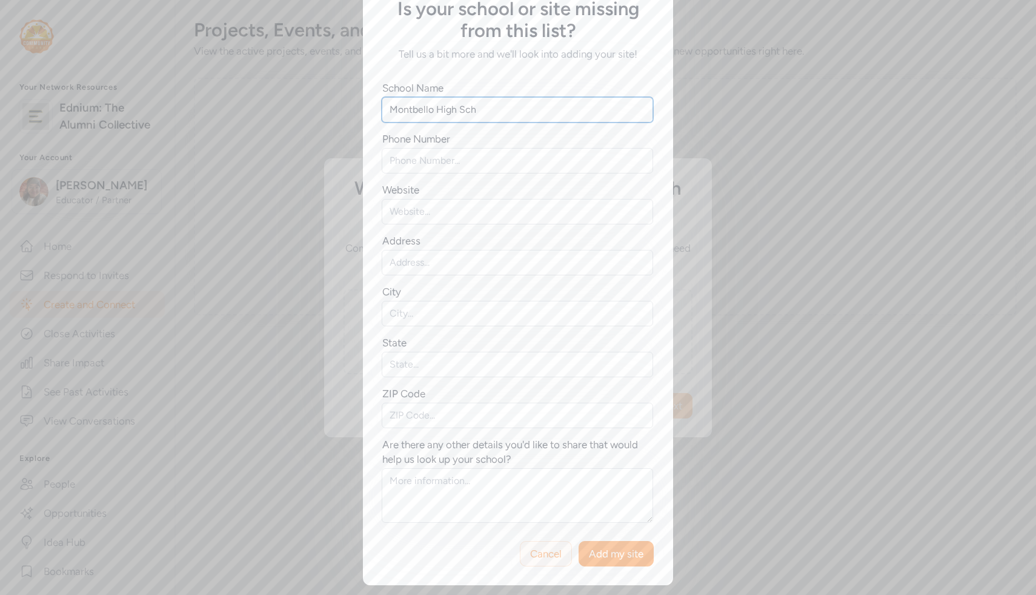
type input "Montbello High Sch"
click at [557, 563] on button "Cancel" at bounding box center [546, 553] width 52 height 25
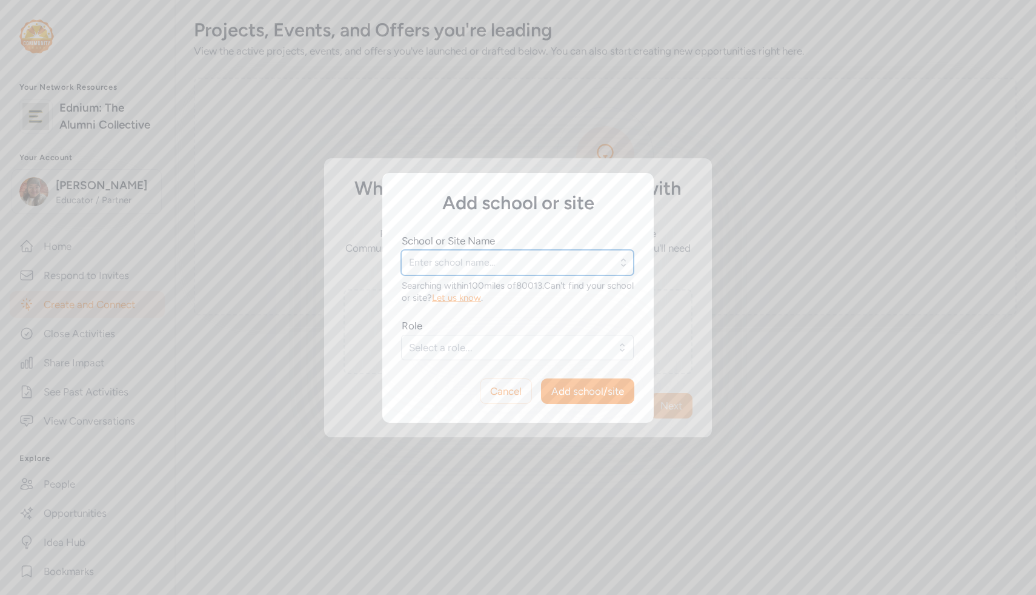
click at [513, 267] on input "text" at bounding box center [517, 262] width 233 height 25
type input "n"
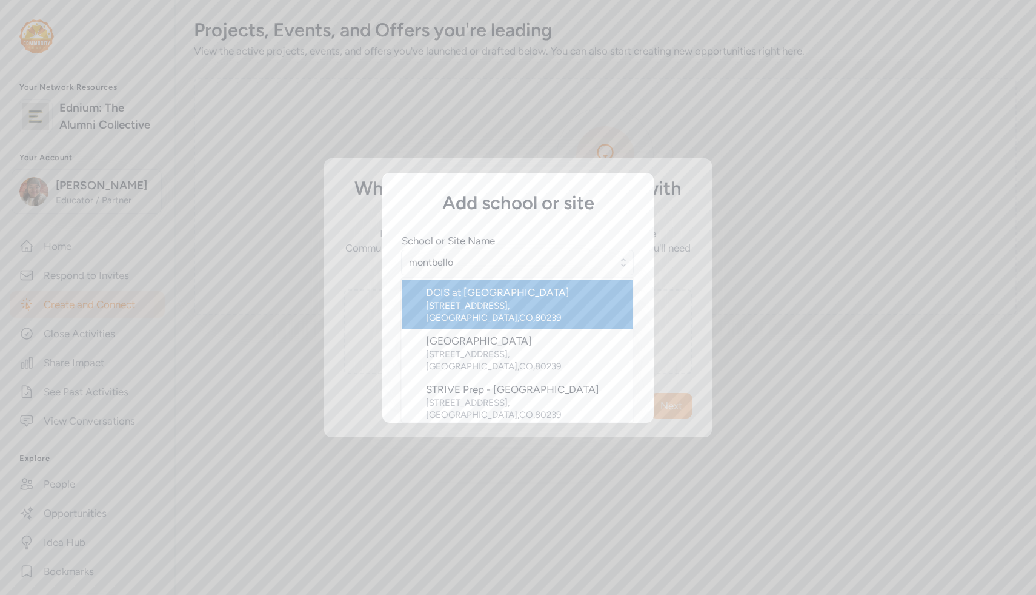
click at [591, 293] on div "DCIS at [GEOGRAPHIC_DATA]" at bounding box center [525, 292] width 198 height 15
type input "DCIS at [GEOGRAPHIC_DATA]"
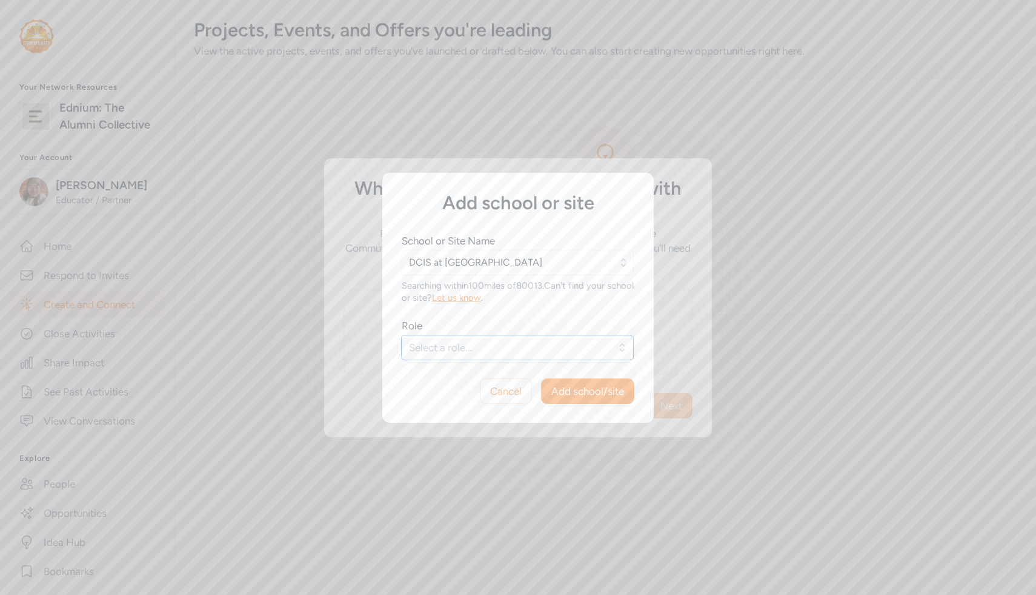
click at [591, 342] on span "Select a role..." at bounding box center [509, 347] width 200 height 15
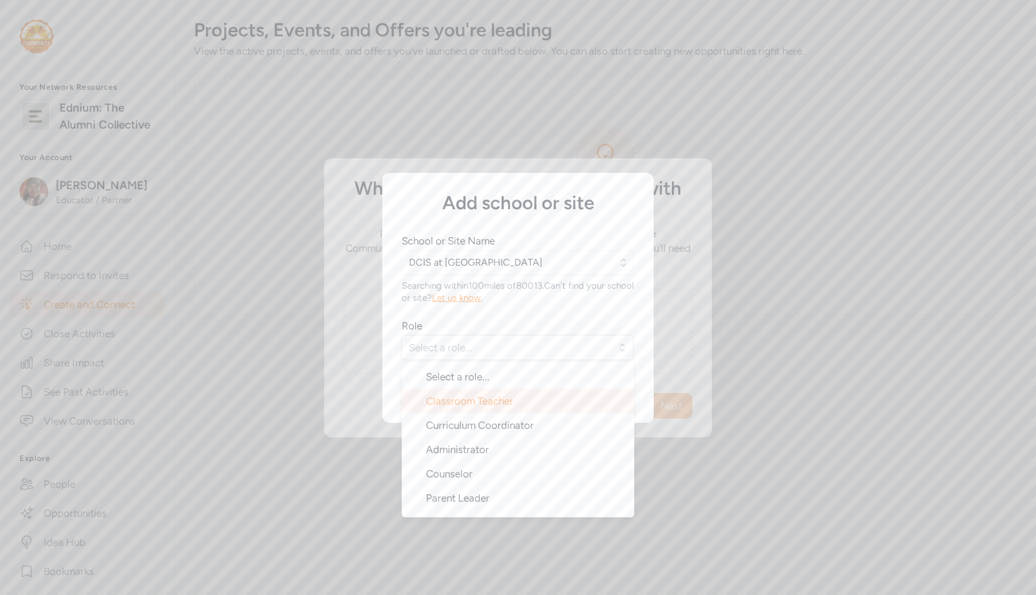
click at [525, 408] on li "Classroom Teacher" at bounding box center [518, 400] width 233 height 24
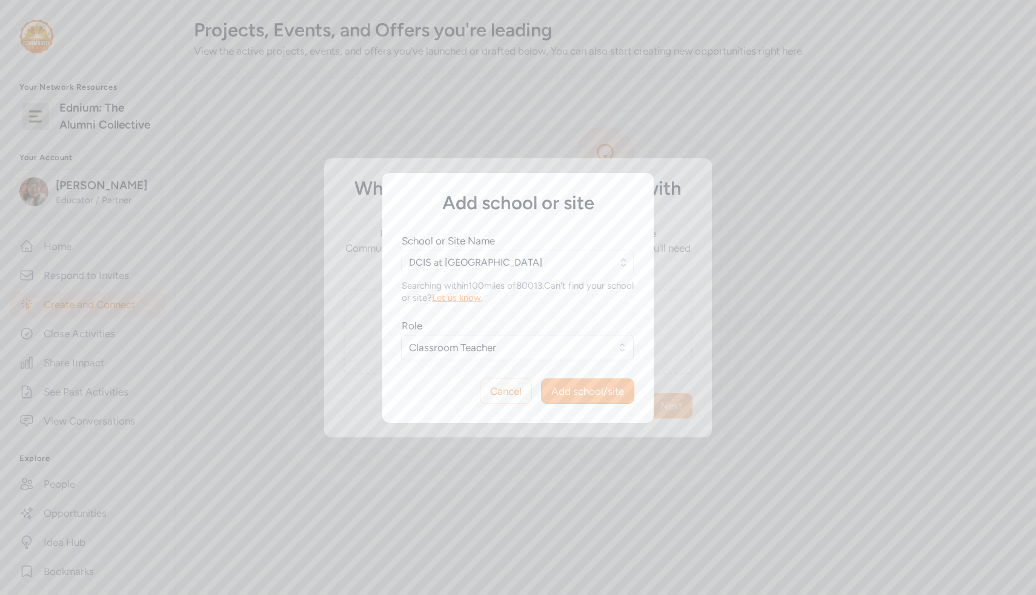
click at [569, 393] on span "Add school/site" at bounding box center [587, 391] width 73 height 15
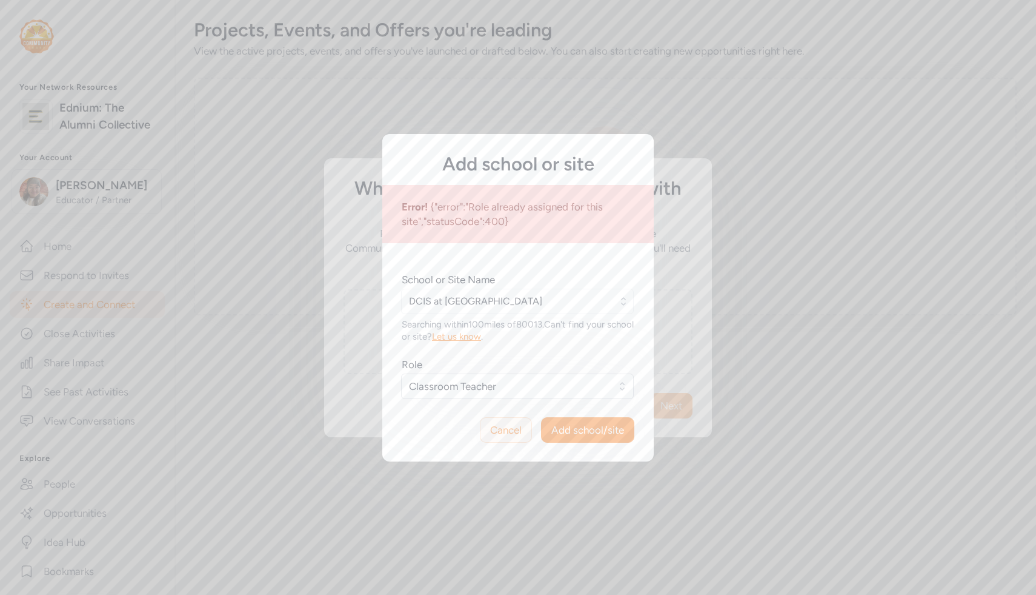
click at [483, 433] on button "Cancel" at bounding box center [506, 429] width 52 height 25
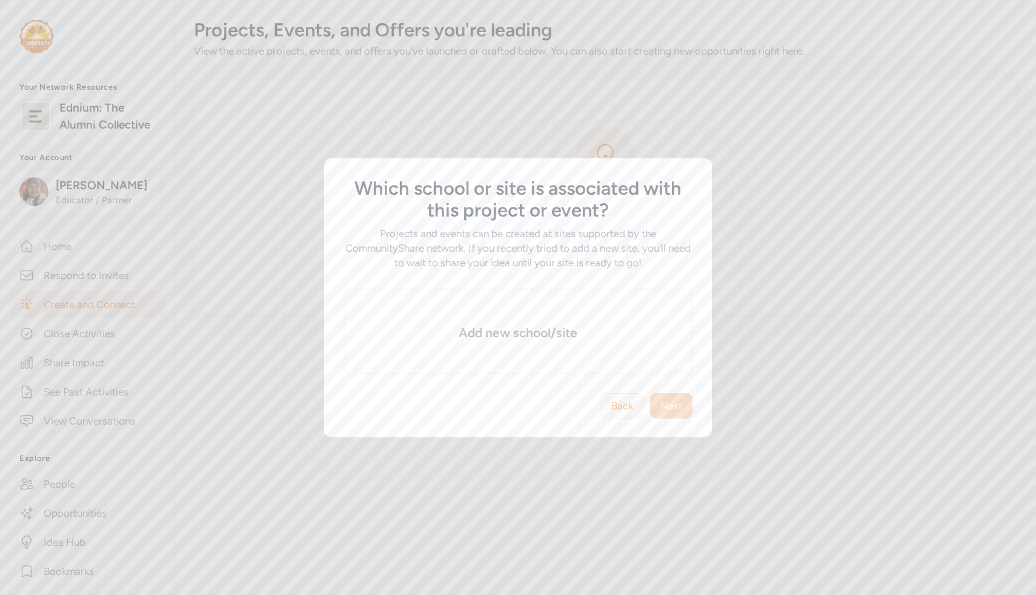
click at [625, 409] on span "Back" at bounding box center [622, 405] width 22 height 15
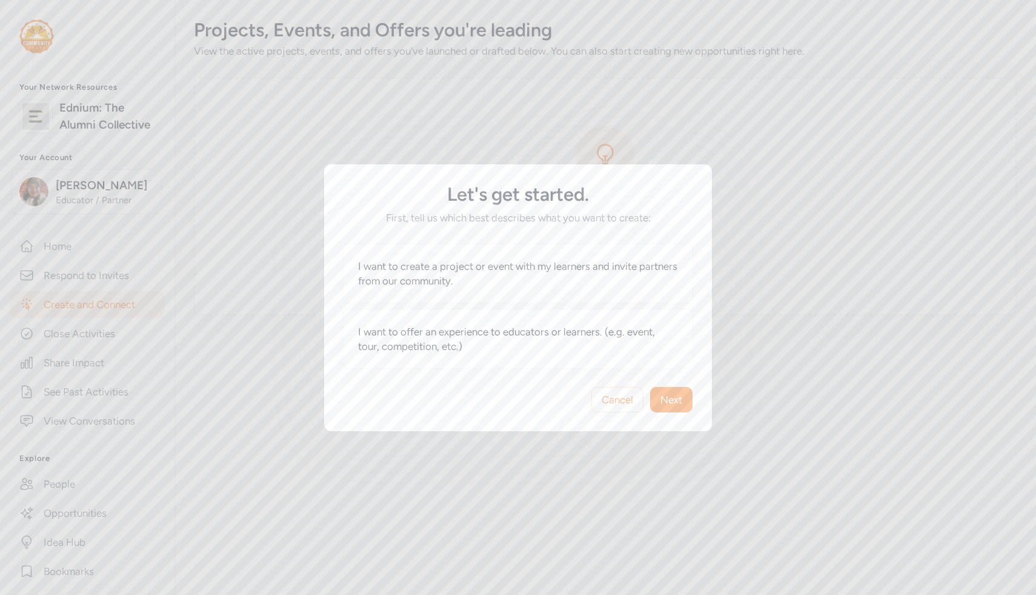
click at [625, 409] on button "Cancel" at bounding box center [617, 399] width 52 height 25
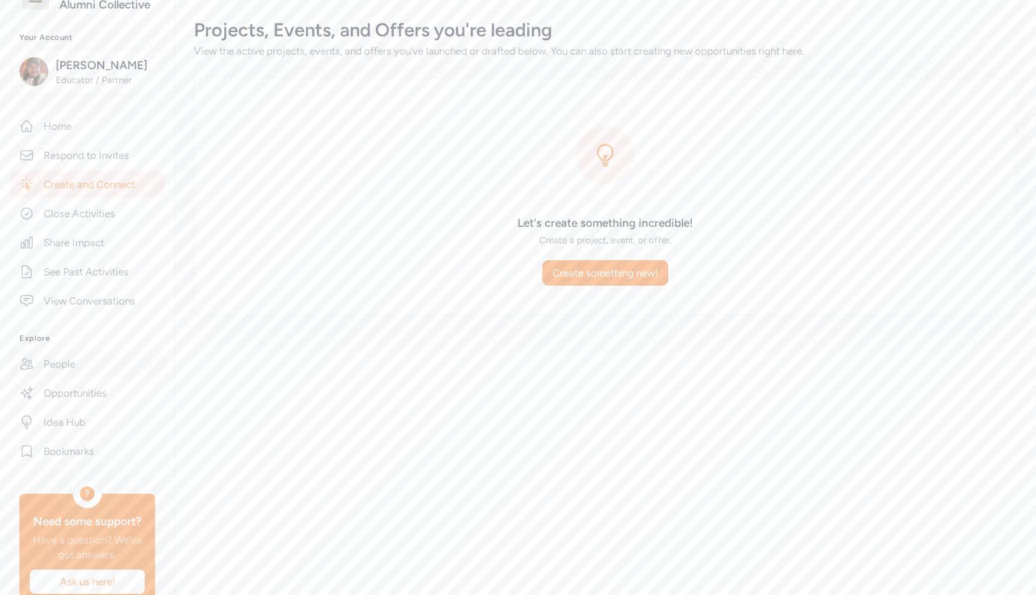
scroll to position [121, 0]
click at [84, 360] on link "People" at bounding box center [87, 363] width 155 height 27
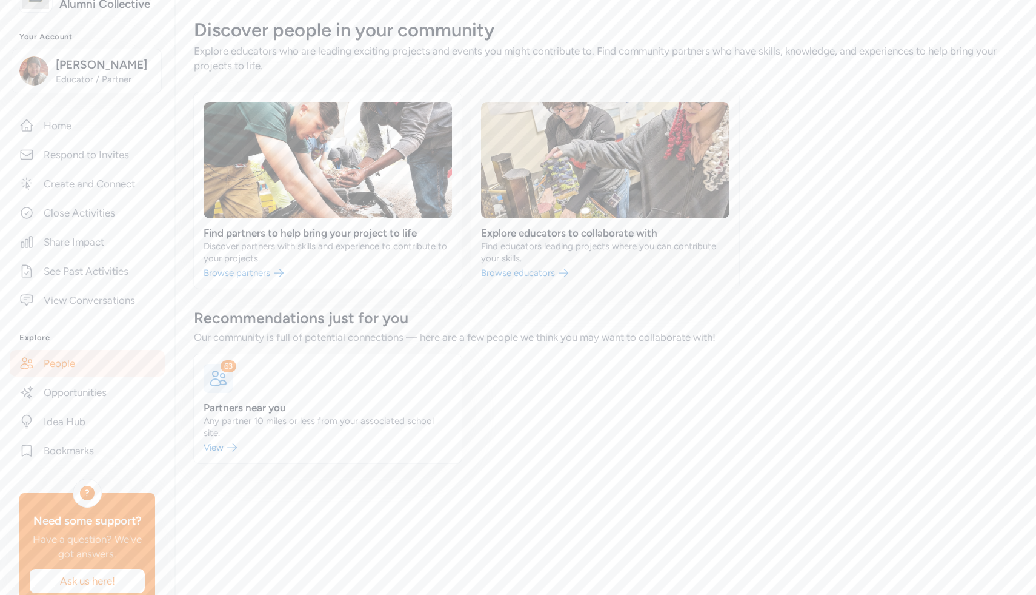
click at [635, 252] on link at bounding box center [605, 190] width 268 height 196
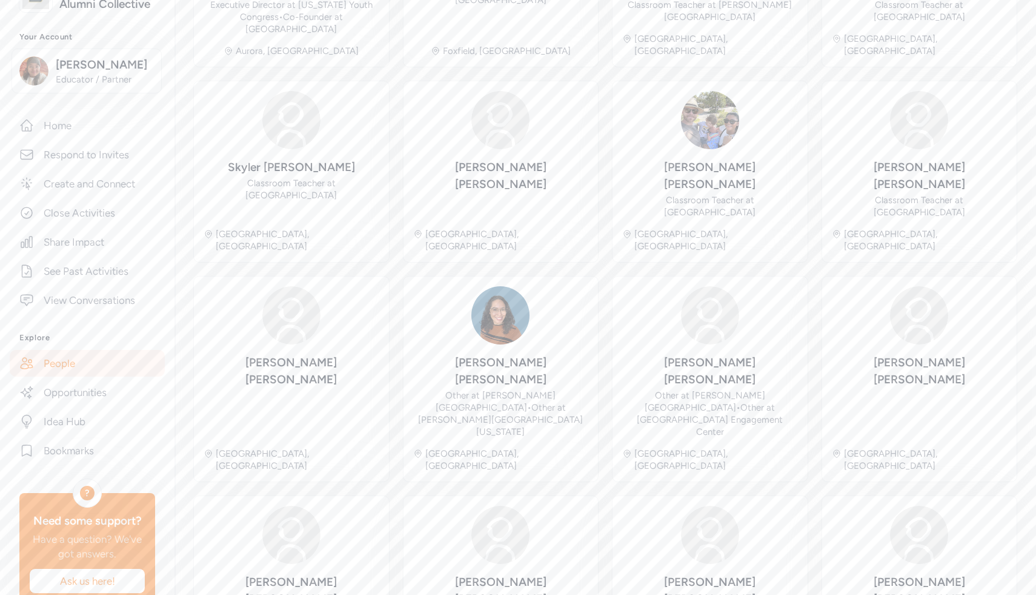
scroll to position [238, 0]
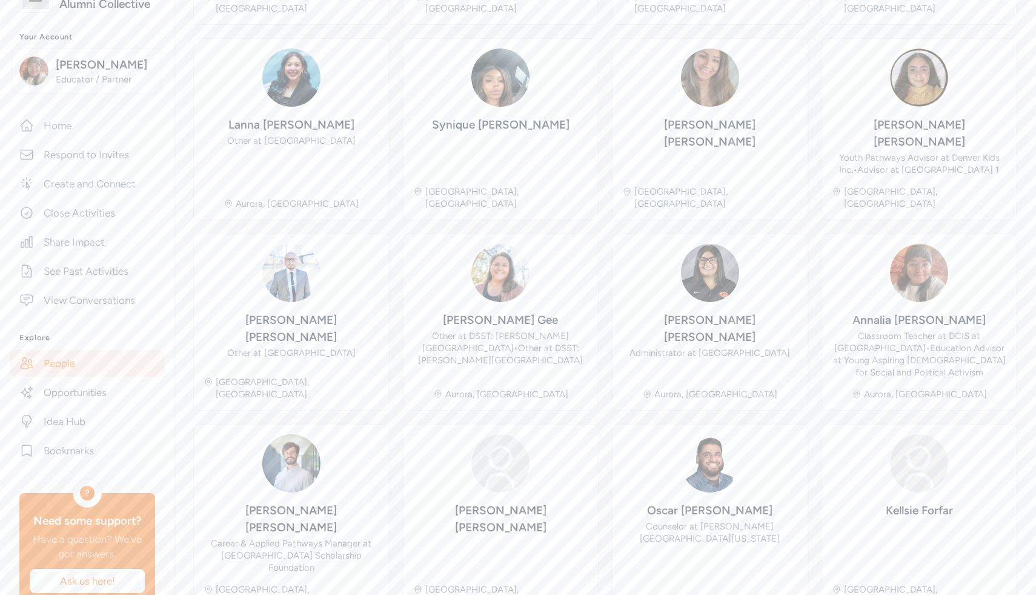
scroll to position [262, 0]
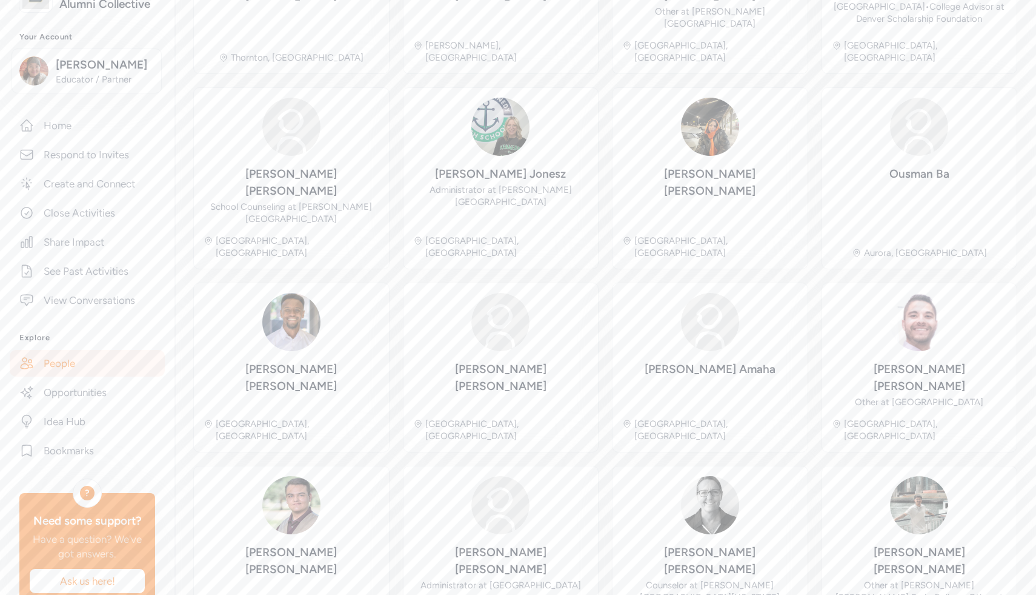
scroll to position [238, 0]
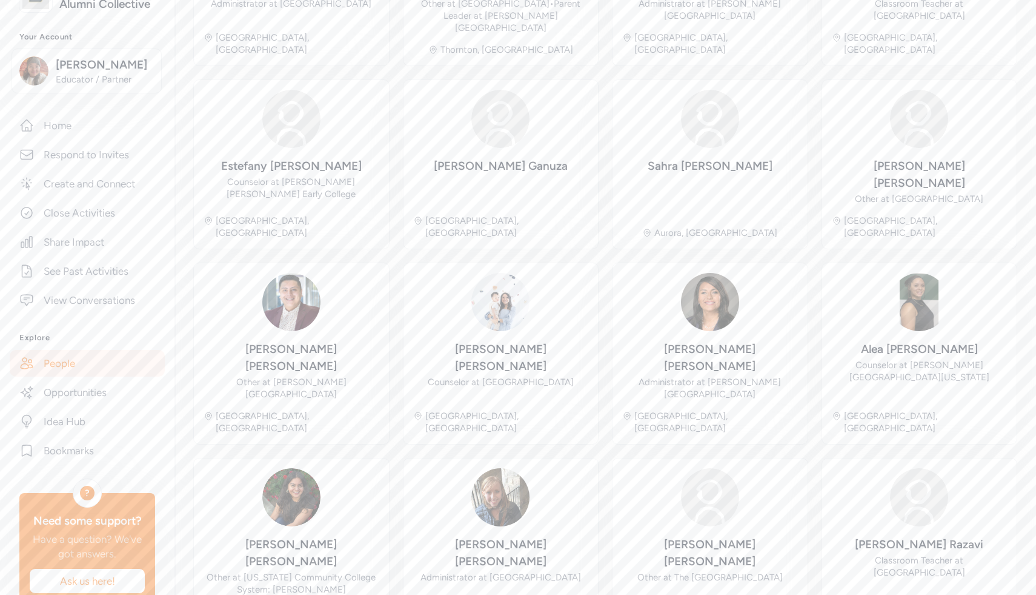
scroll to position [250, 0]
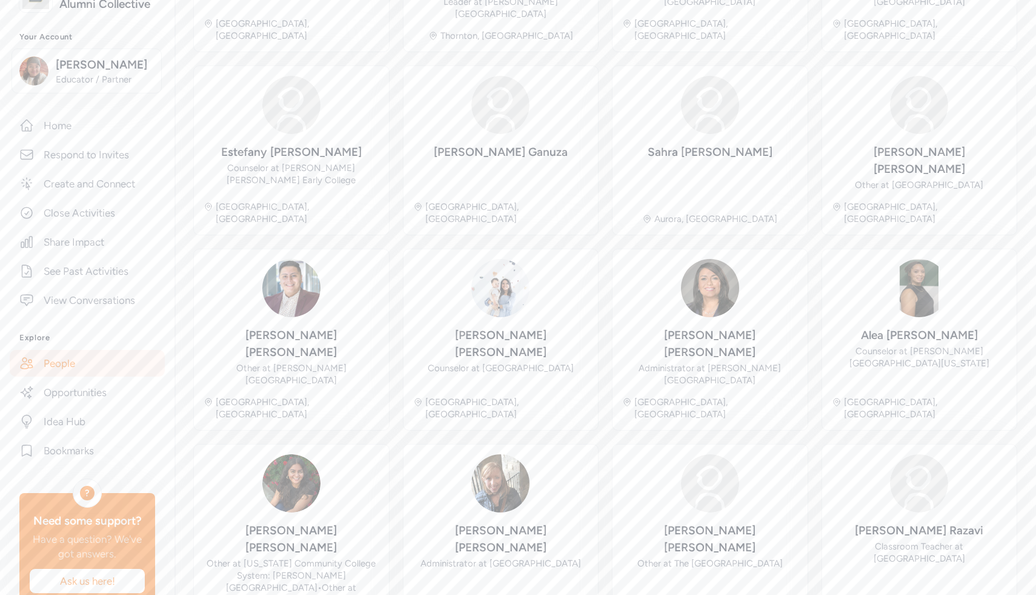
click at [69, 356] on link "People" at bounding box center [87, 363] width 155 height 27
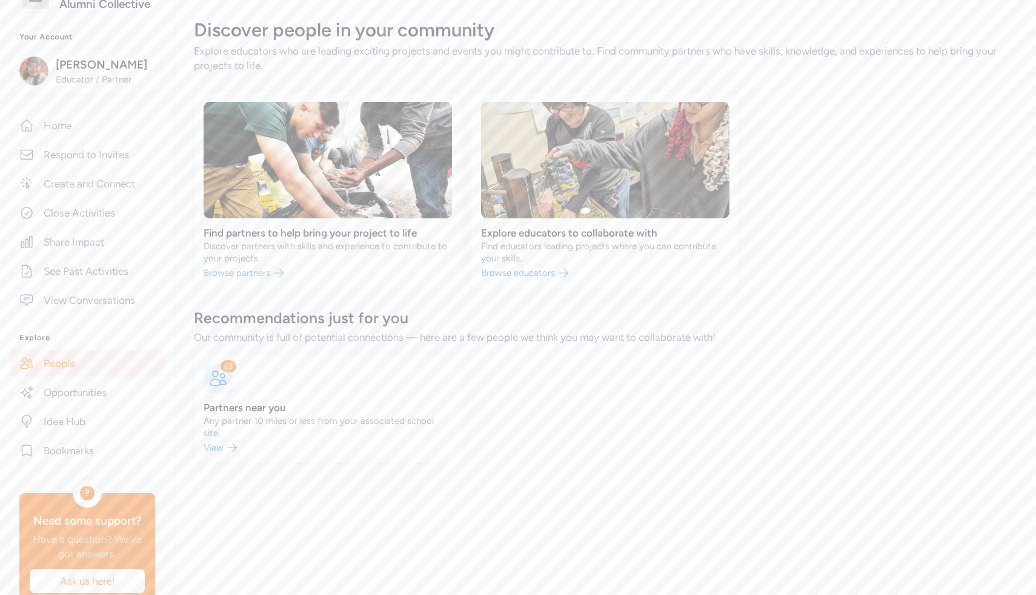
click at [835, 210] on div "Find partners to help bring your project to life Discover partners with skills …" at bounding box center [605, 190] width 823 height 196
click at [362, 245] on link at bounding box center [328, 190] width 268 height 196
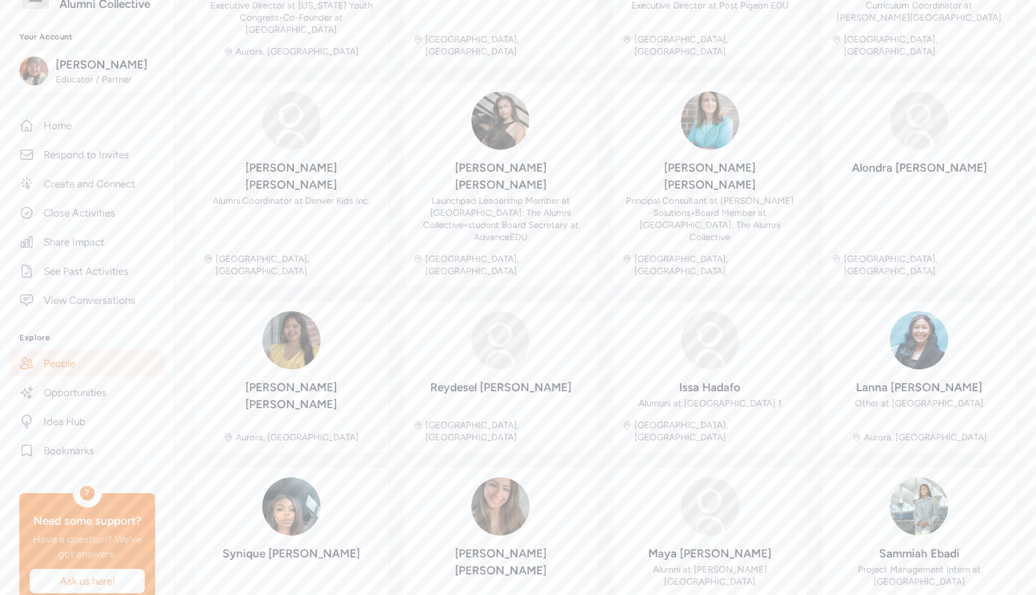
scroll to position [239, 0]
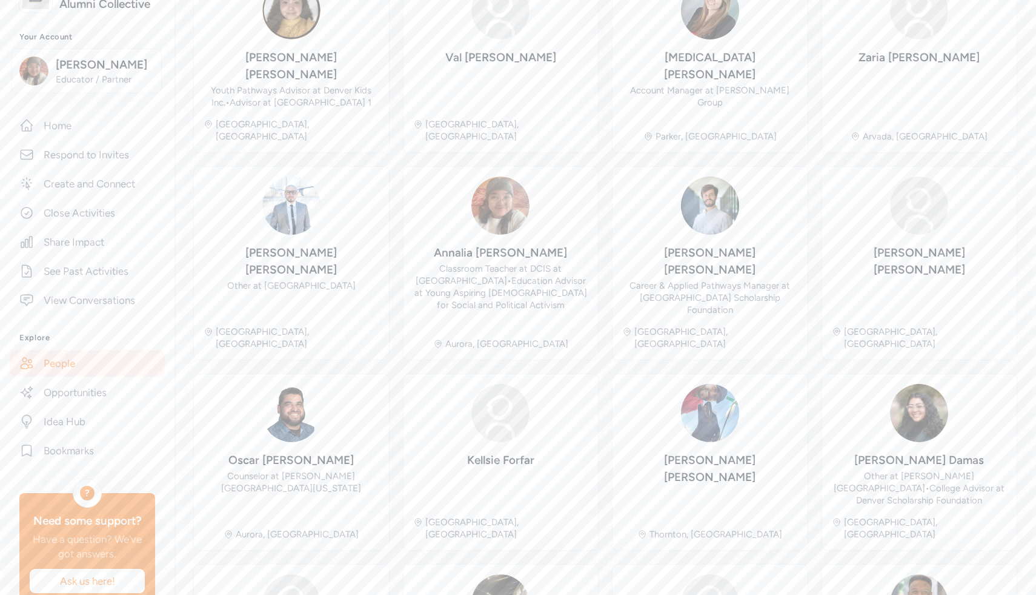
scroll to position [263, 0]
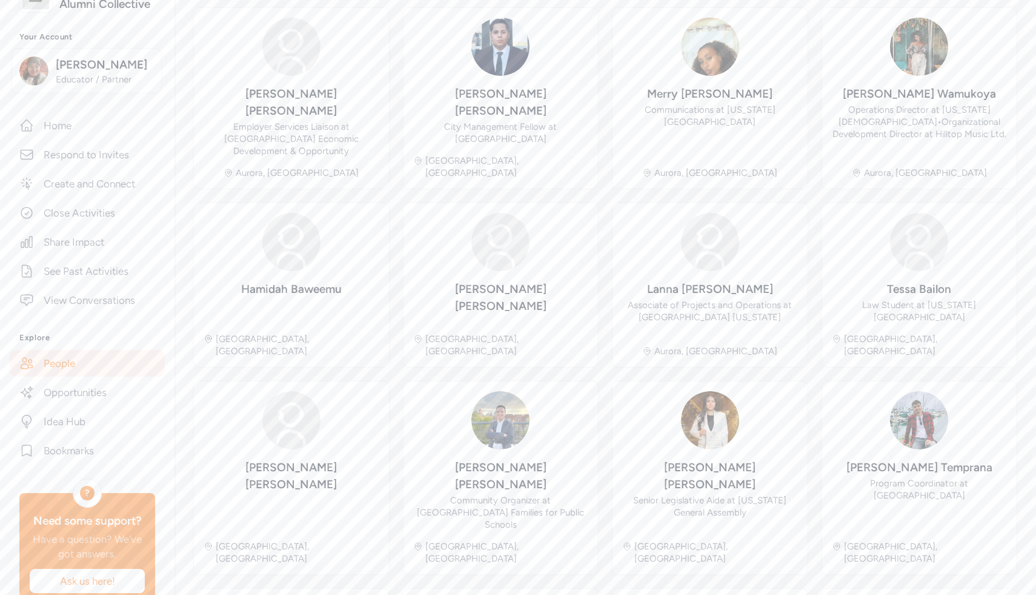
scroll to position [251, 0]
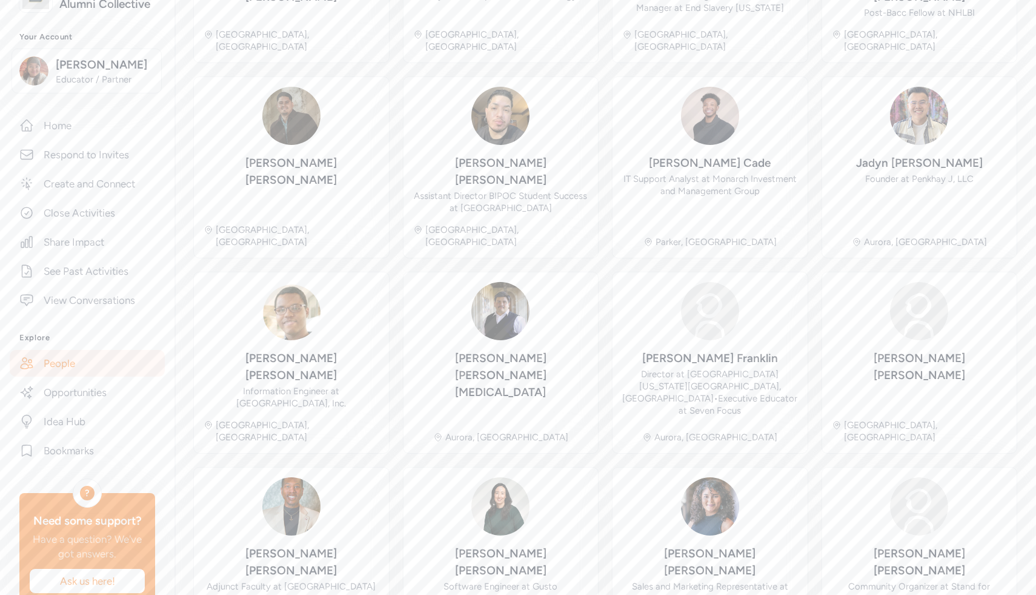
scroll to position [251, 0]
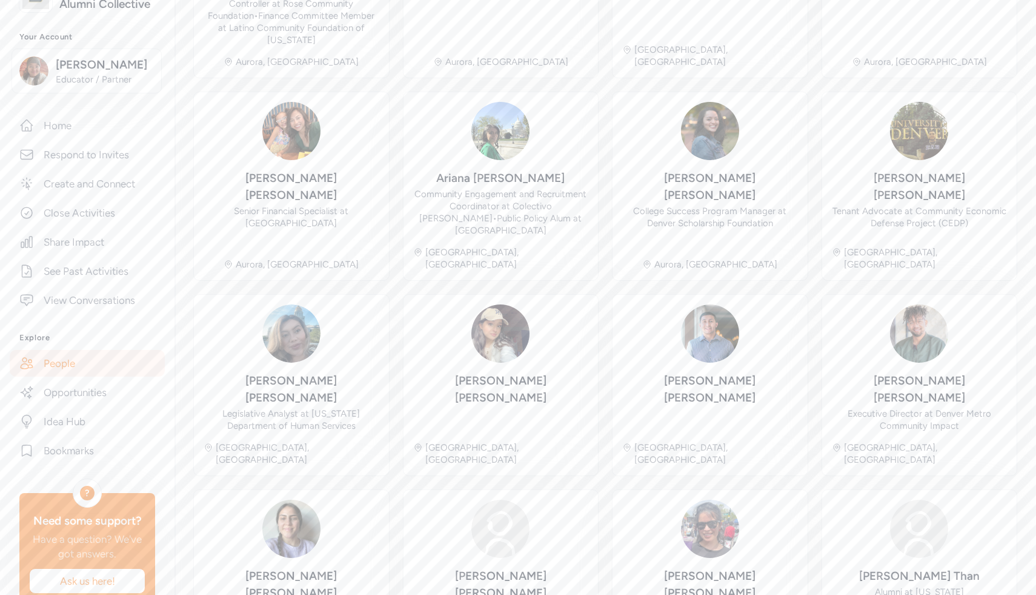
scroll to position [263, 0]
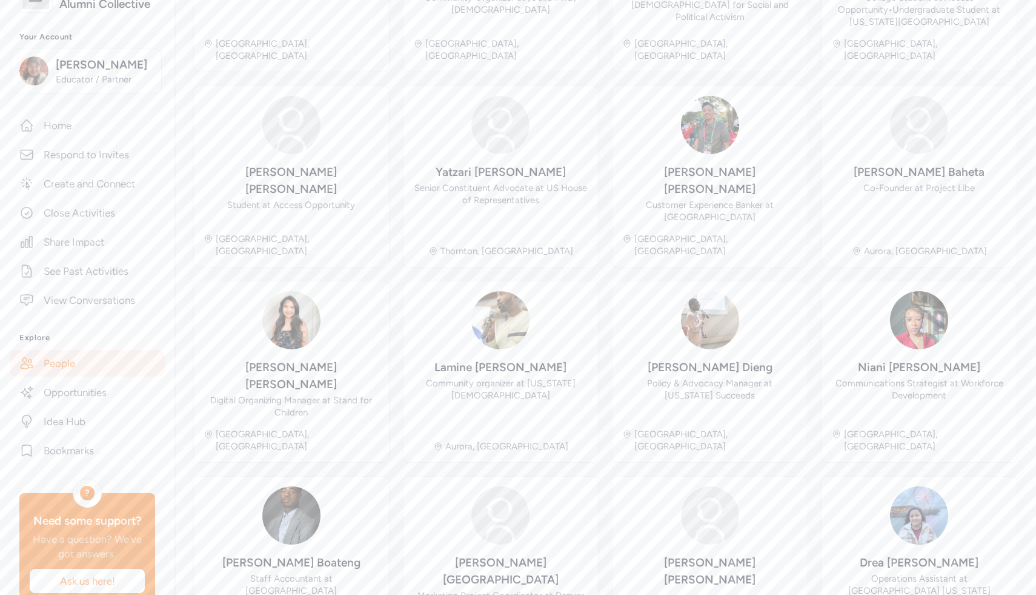
scroll to position [251, 0]
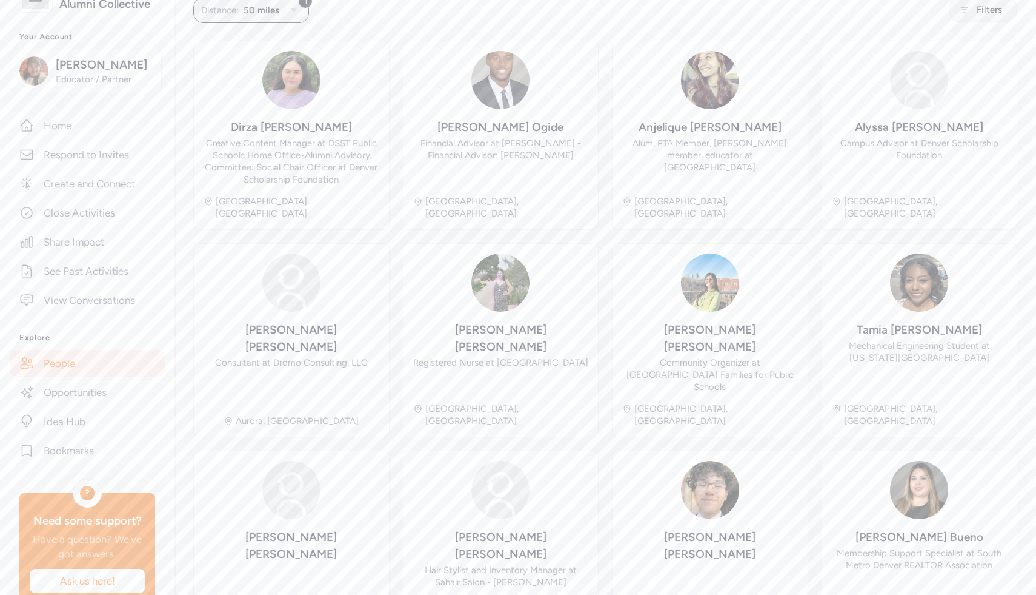
scroll to position [84, 0]
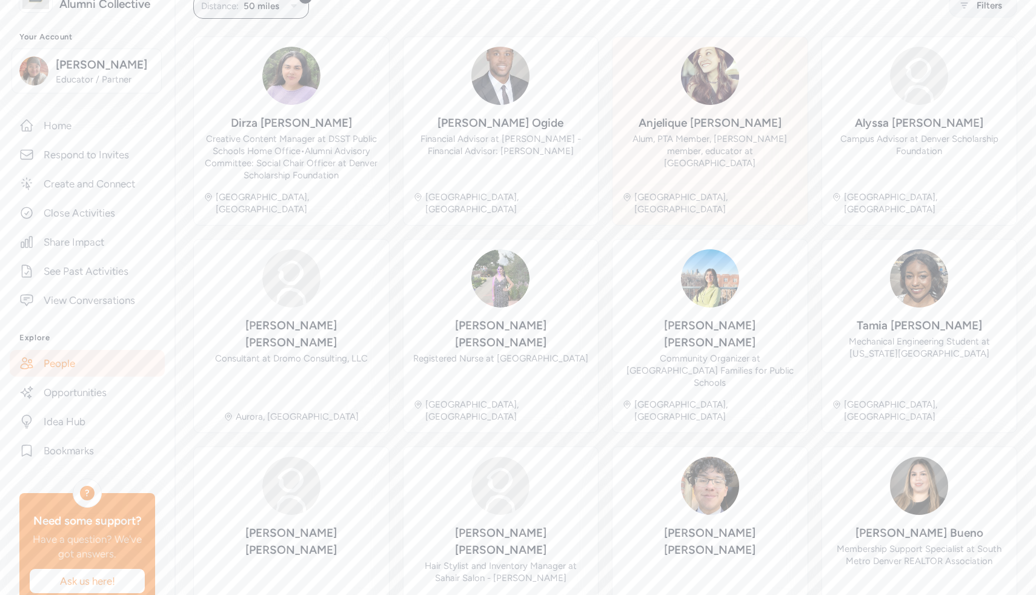
click at [668, 167] on div "[PERSON_NAME], PTA Member, [PERSON_NAME] member, educator at [GEOGRAPHIC_DATA]" at bounding box center [710, 148] width 176 height 67
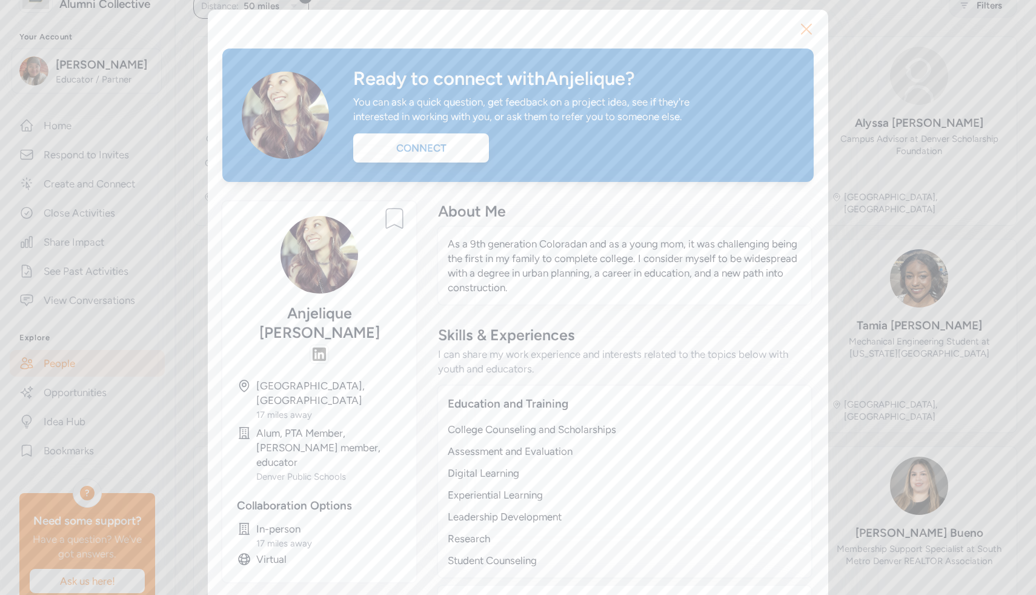
click at [805, 27] on icon "button" at bounding box center [807, 29] width 10 height 10
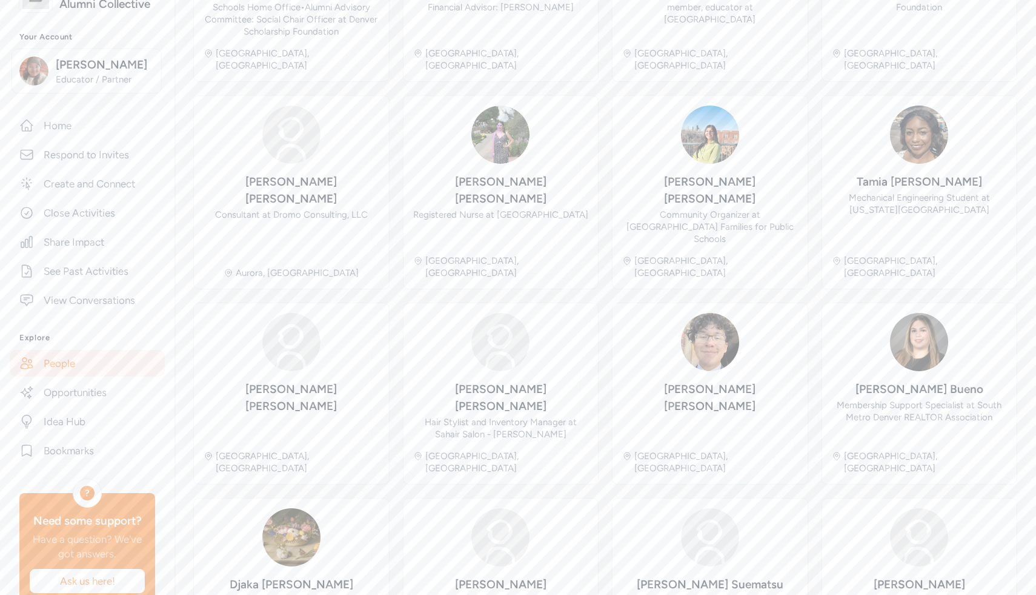
scroll to position [263, 0]
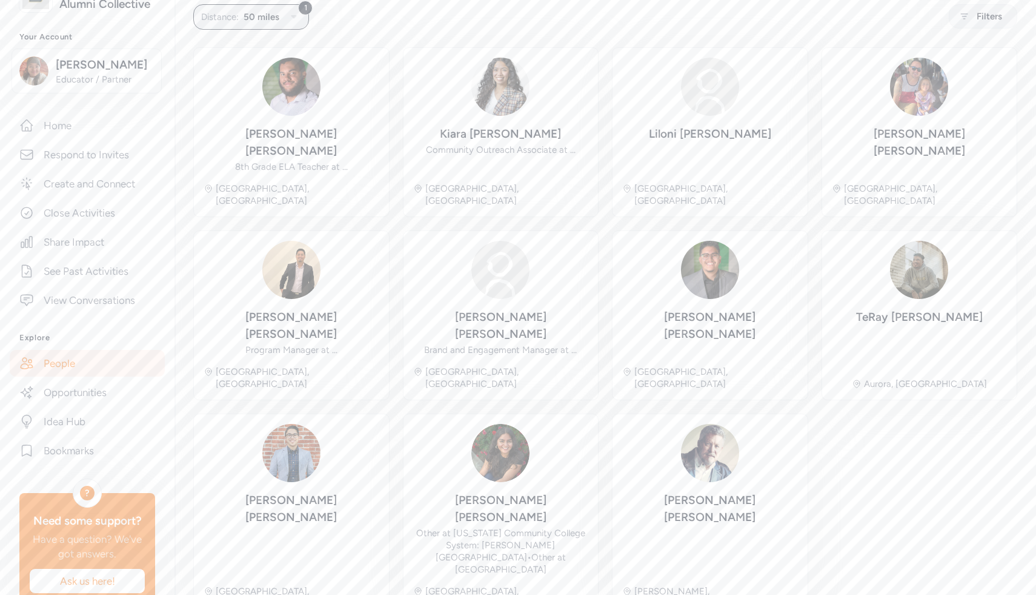
scroll to position [85, 0]
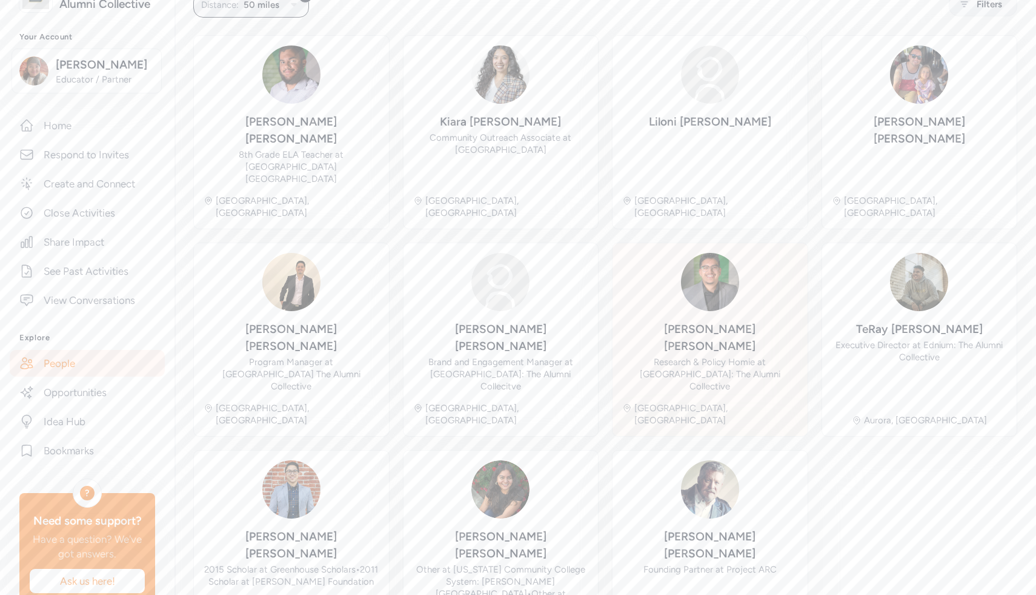
click at [722, 321] on div "[PERSON_NAME]" at bounding box center [710, 338] width 176 height 34
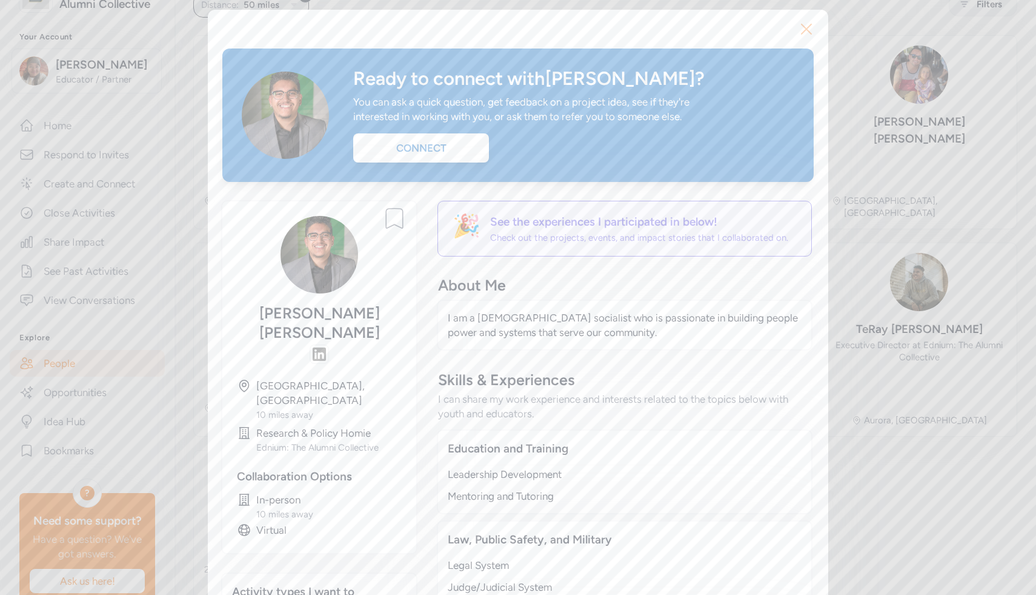
click at [810, 25] on icon "button" at bounding box center [807, 29] width 10 height 10
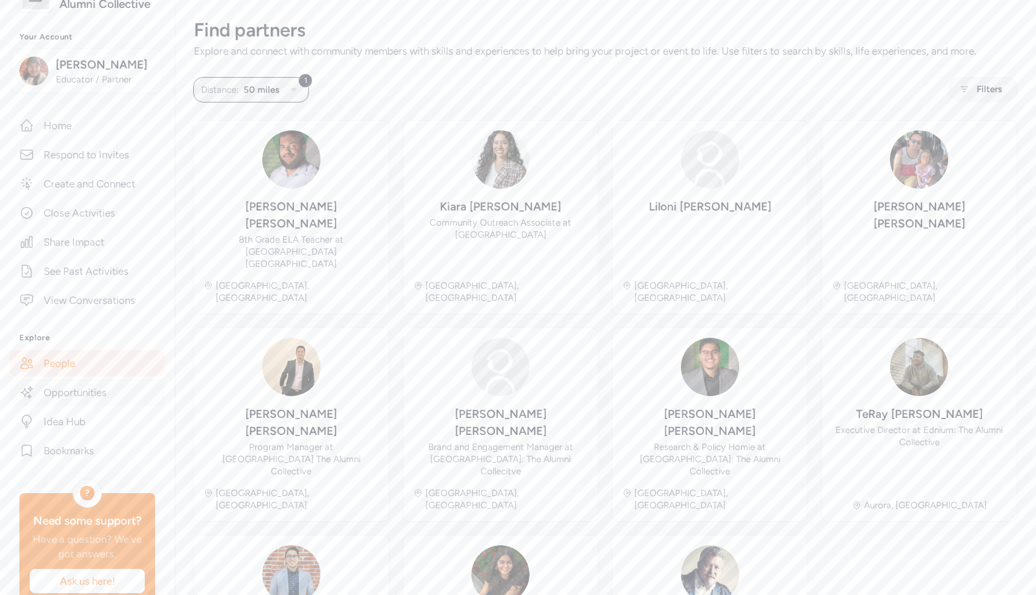
click at [120, 388] on link "Opportunities" at bounding box center [87, 392] width 155 height 27
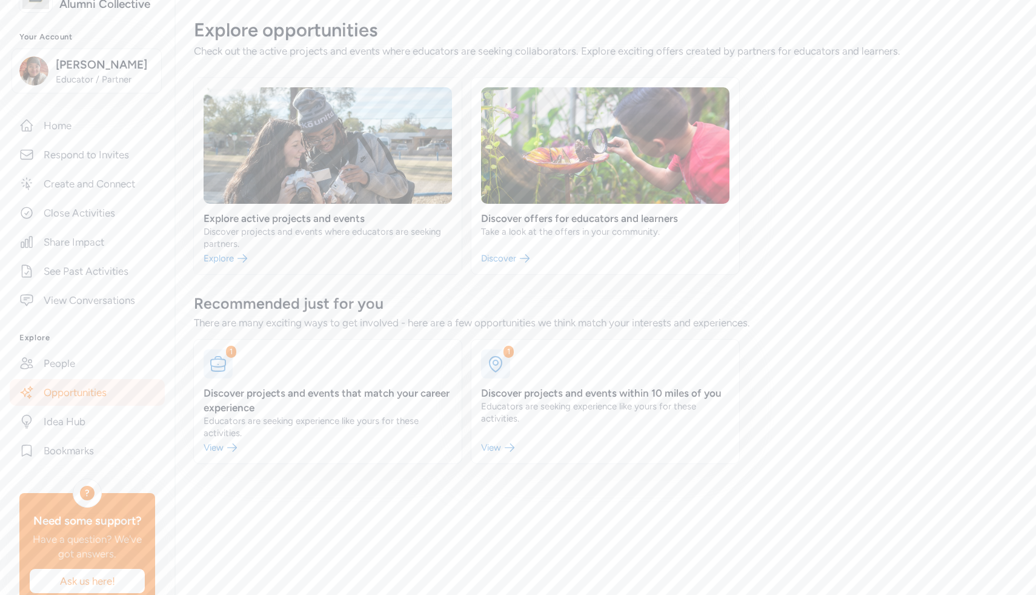
click at [284, 242] on link at bounding box center [328, 176] width 268 height 196
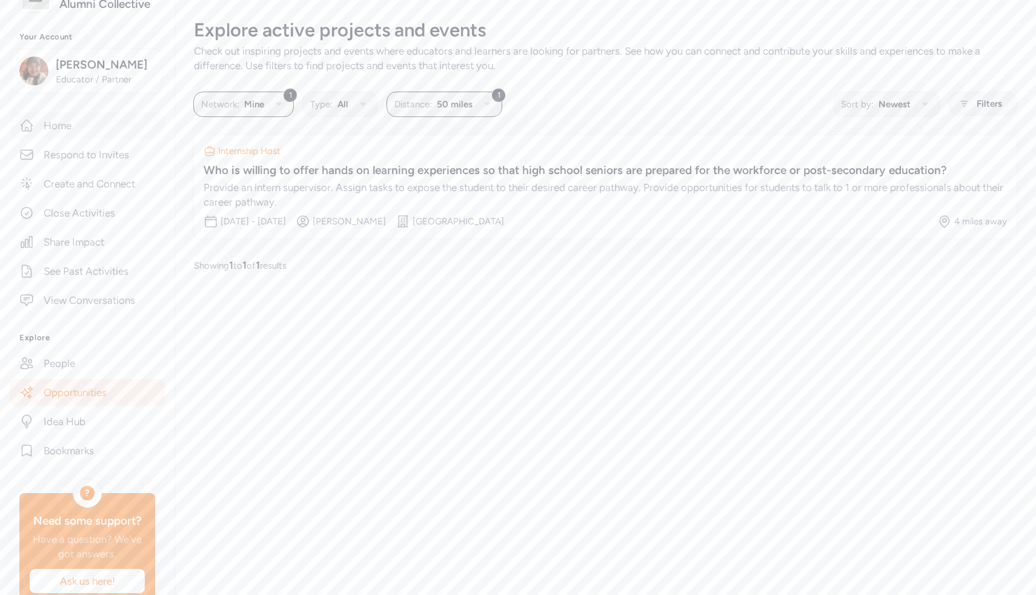
click at [47, 127] on link "Home" at bounding box center [87, 125] width 155 height 27
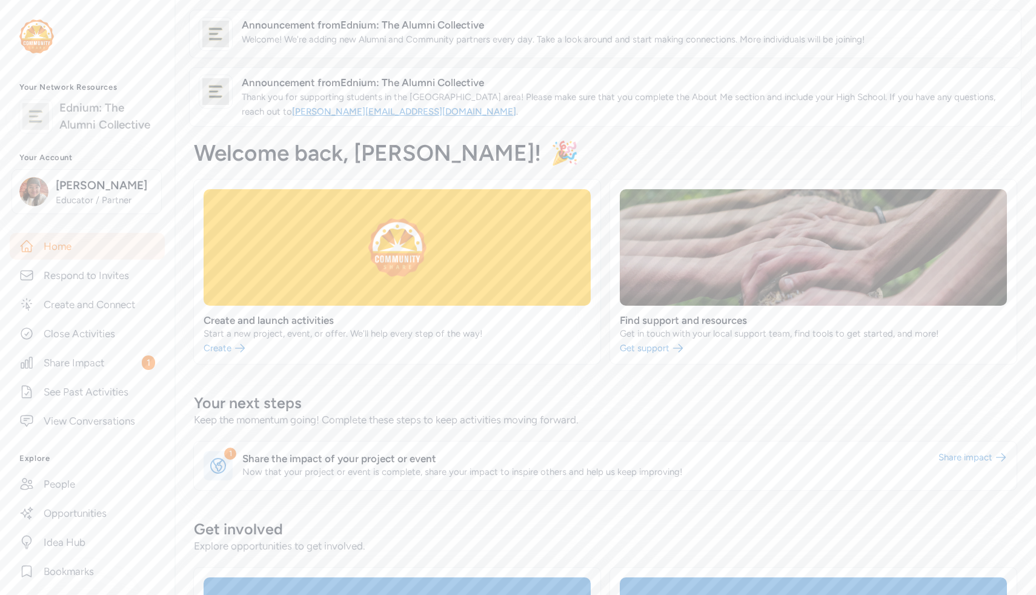
click at [37, 124] on img at bounding box center [35, 116] width 27 height 27
click at [79, 118] on link "Ednium: The Alumni Collective" at bounding box center [107, 116] width 96 height 34
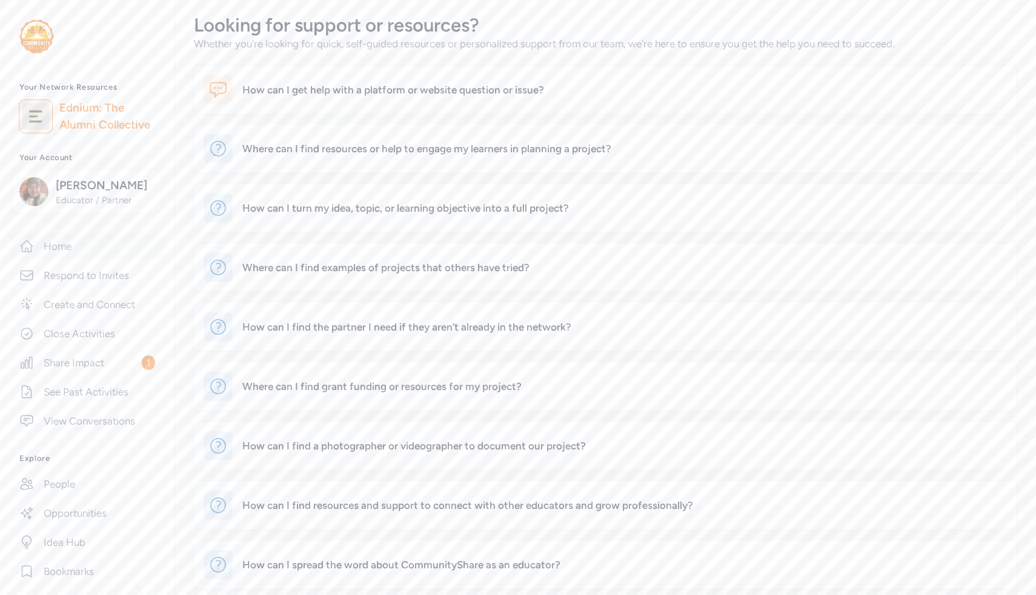
click at [65, 238] on link "Home" at bounding box center [87, 246] width 155 height 27
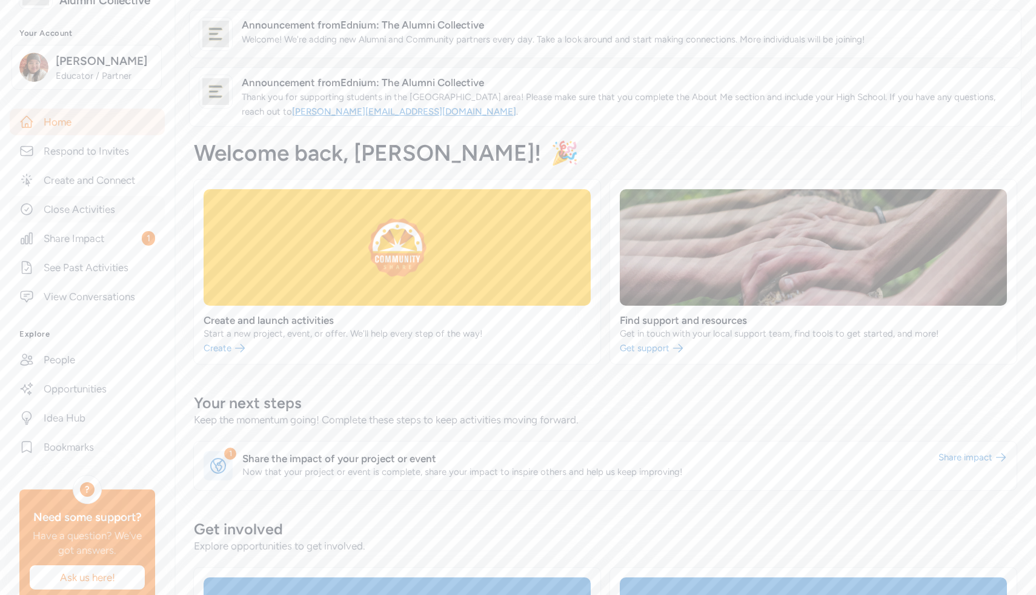
scroll to position [148, 0]
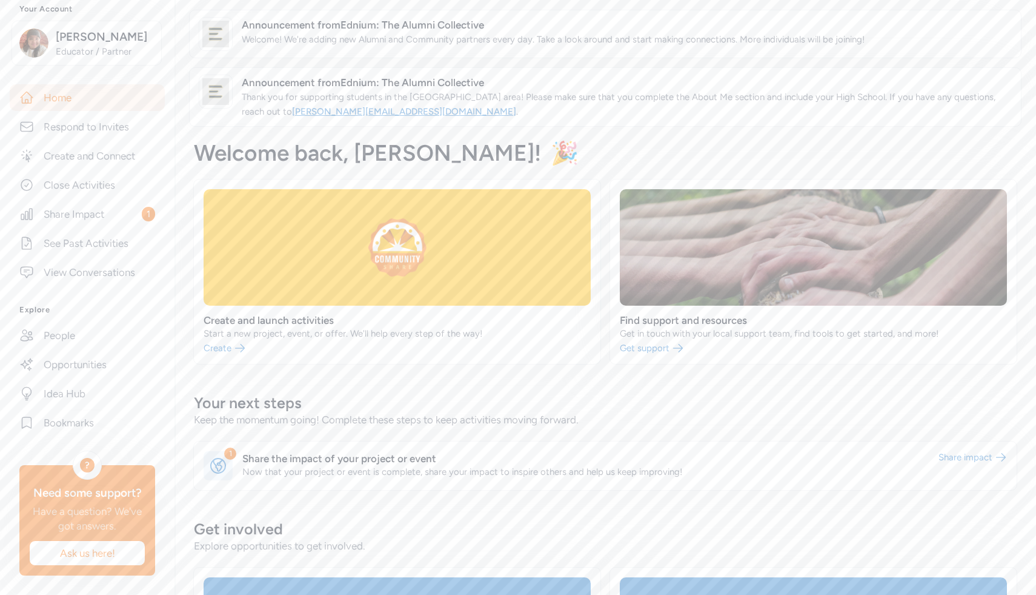
click at [107, 95] on link "Home" at bounding box center [87, 97] width 155 height 27
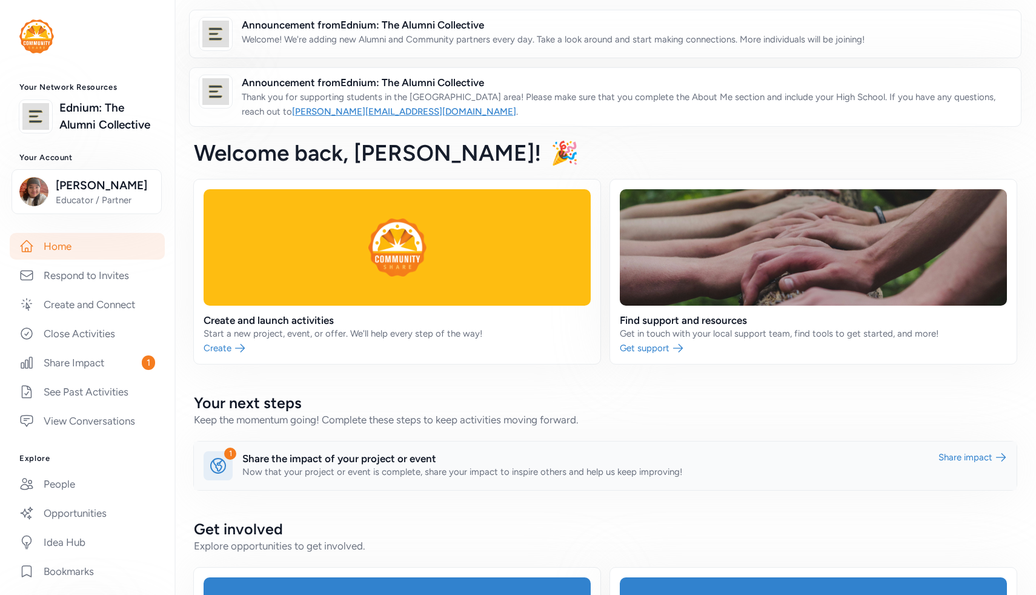
click at [283, 450] on link at bounding box center [605, 465] width 823 height 48
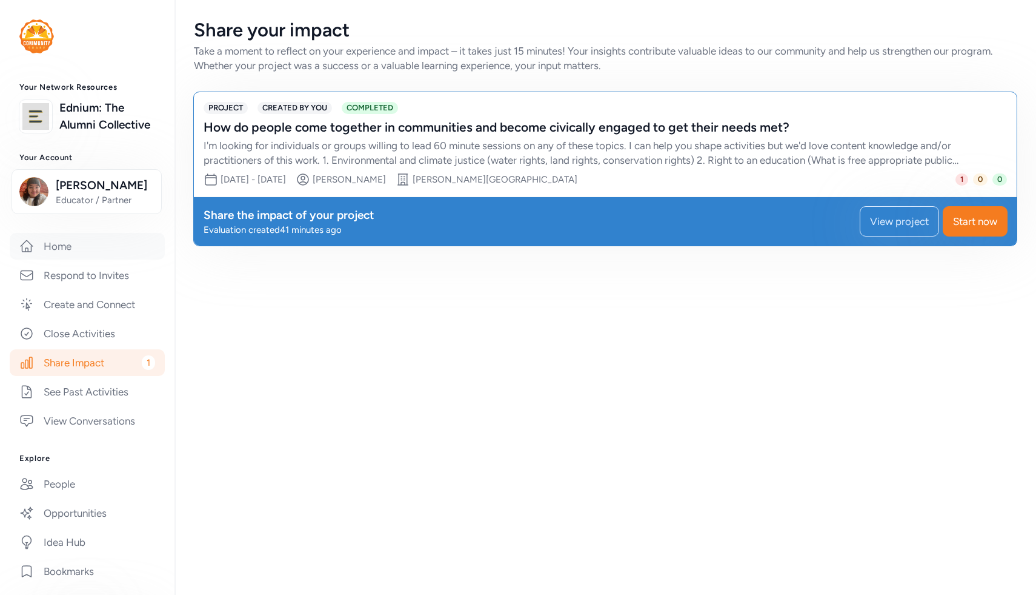
click at [102, 257] on link "Home" at bounding box center [87, 246] width 155 height 27
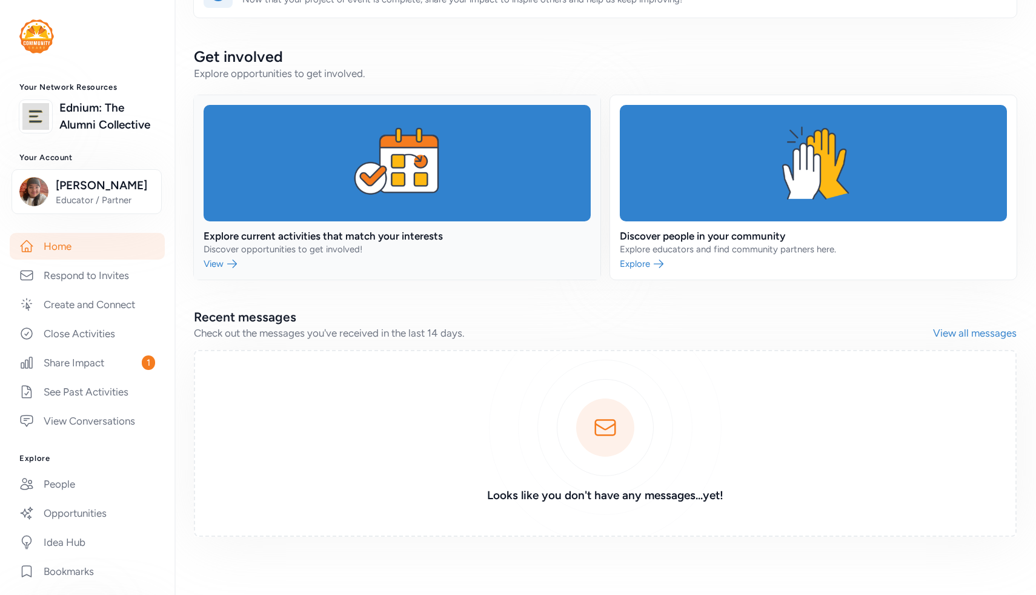
click at [250, 255] on link at bounding box center [397, 187] width 407 height 184
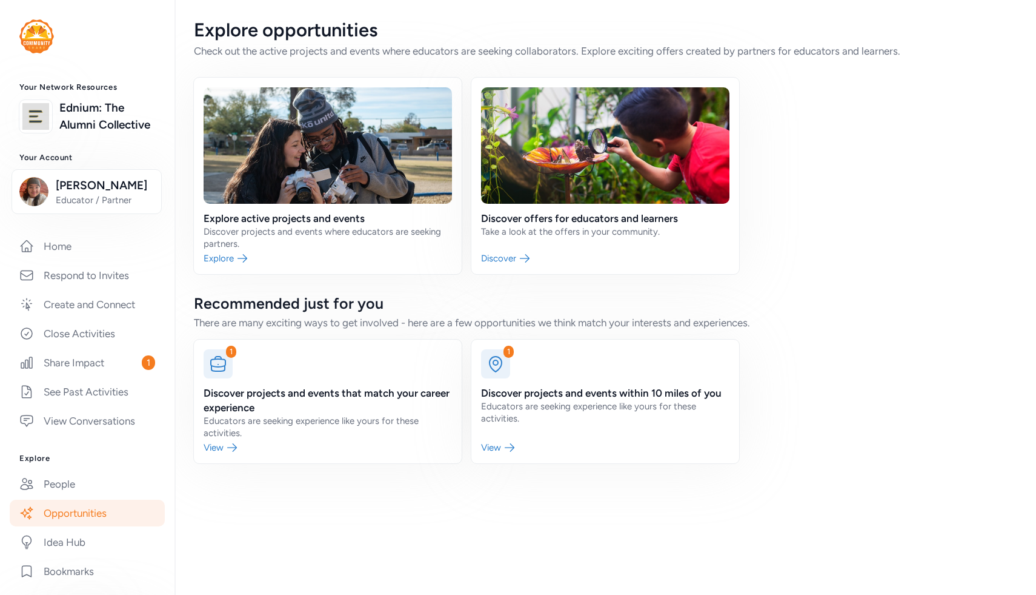
click at [41, 46] on img at bounding box center [36, 36] width 35 height 34
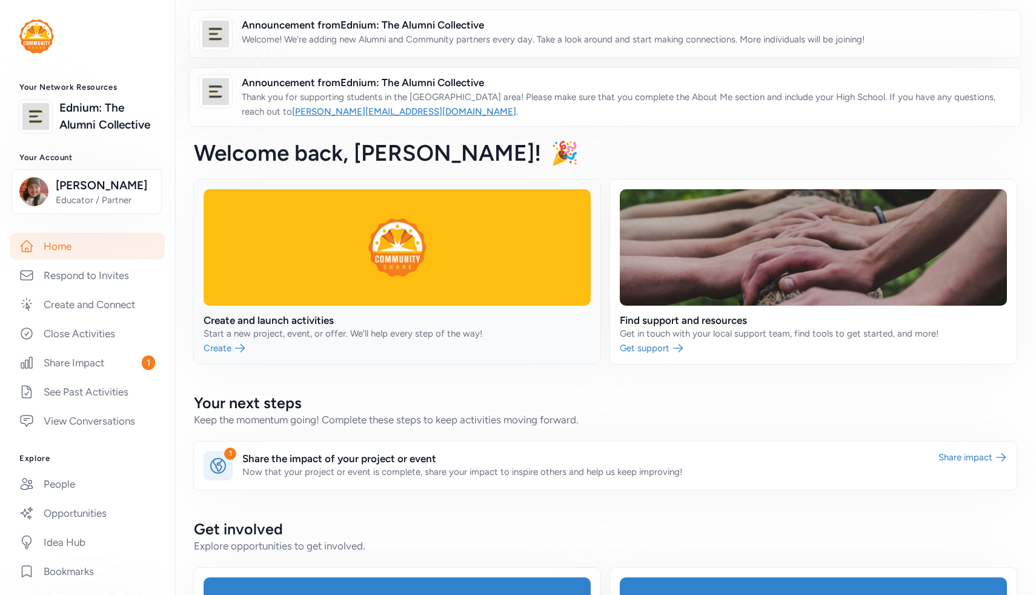
click at [310, 316] on link at bounding box center [397, 271] width 407 height 184
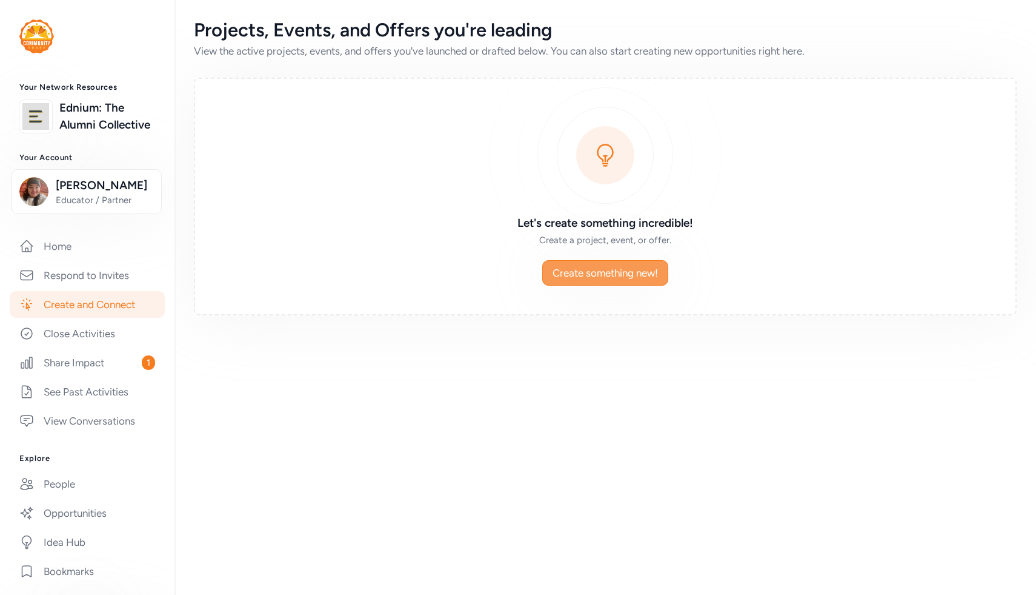
click at [570, 277] on span "Create something new!" at bounding box center [605, 272] width 105 height 15
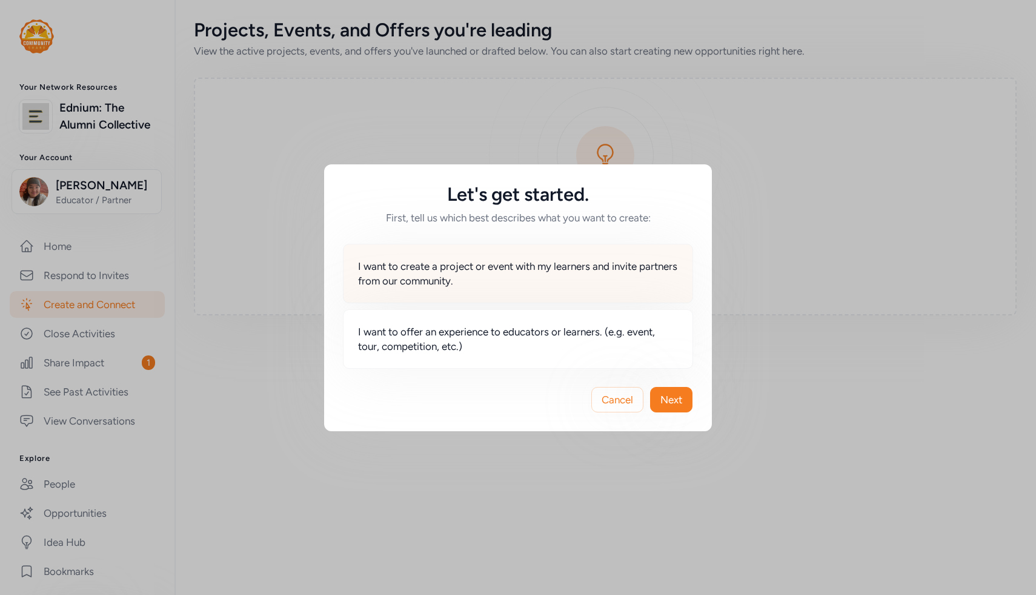
click at [441, 281] on span "I want to create a project or event with my learners and invite partners from o…" at bounding box center [518, 273] width 320 height 29
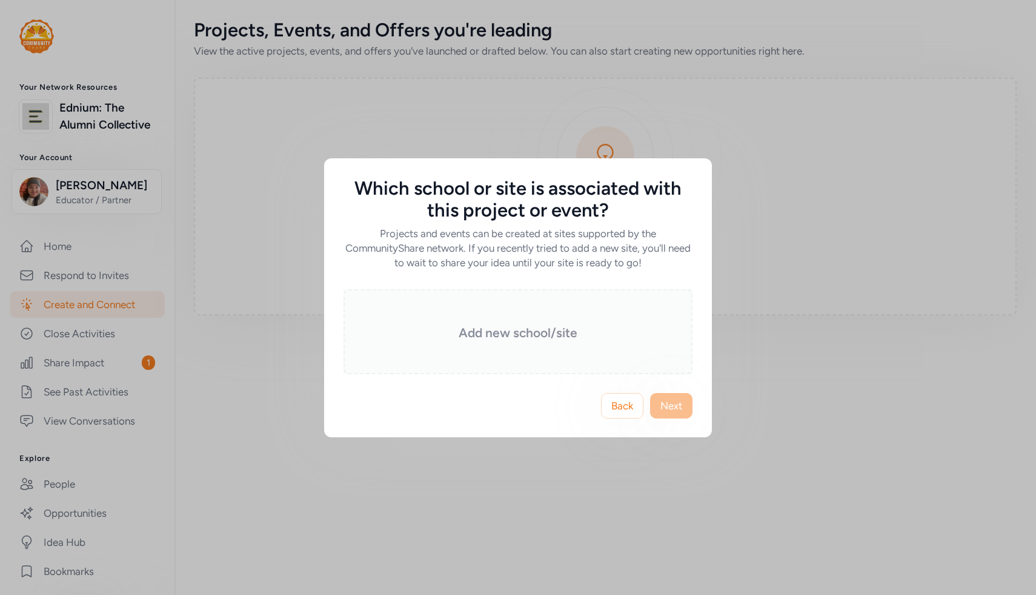
click at [605, 361] on div "Add new school/site" at bounding box center [518, 331] width 349 height 85
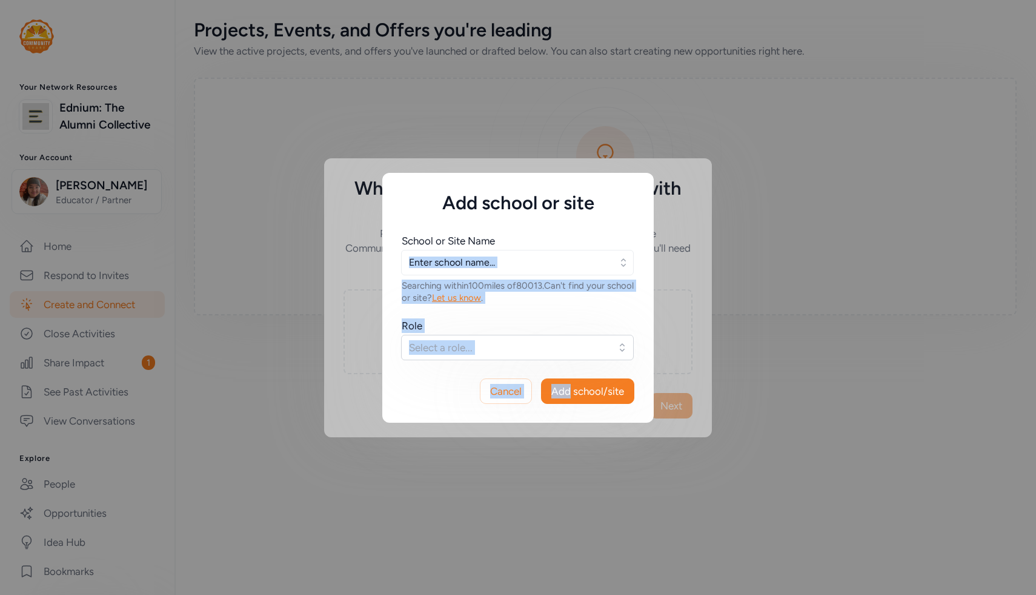
click at [515, 249] on div "Add school or site School or Site Name Searching within 100 miles of 80013 . Ca…" at bounding box center [518, 298] width 272 height 250
click at [510, 255] on input "text" at bounding box center [517, 262] width 233 height 25
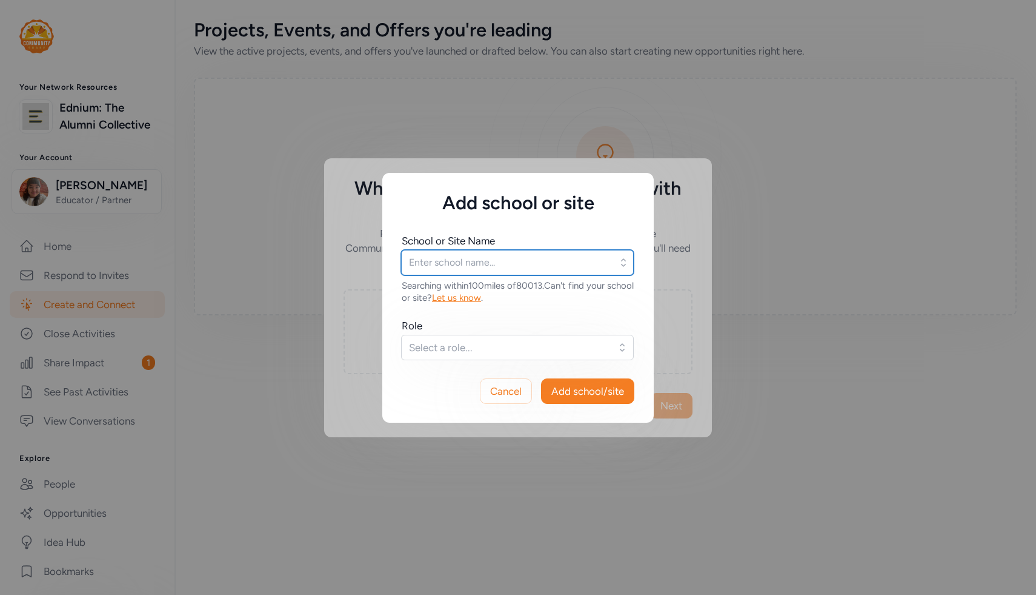
click at [510, 268] on input "text" at bounding box center [517, 262] width 233 height 25
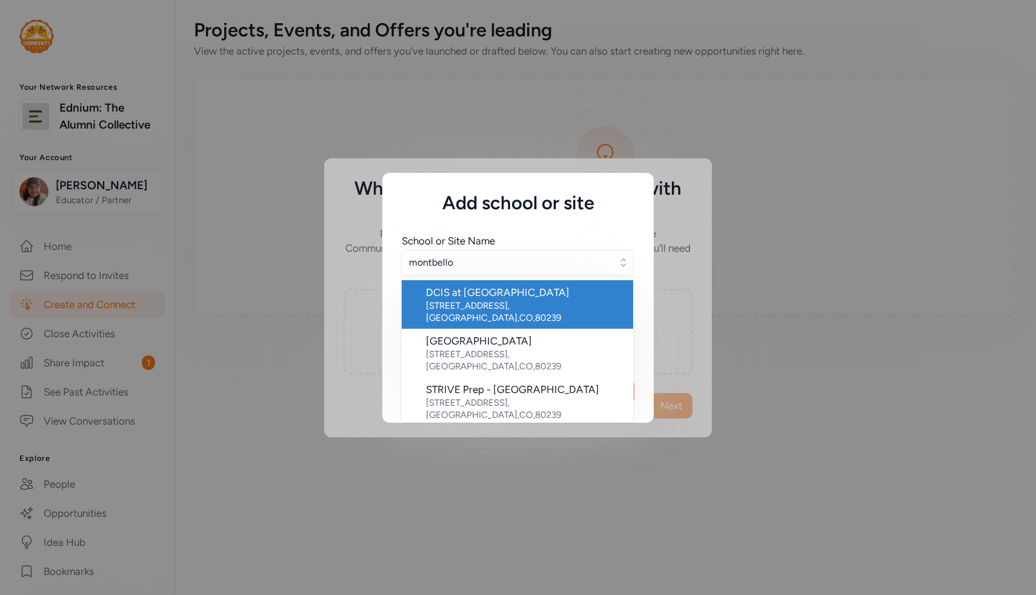
click at [493, 298] on div "DCIS at [GEOGRAPHIC_DATA]" at bounding box center [525, 292] width 198 height 15
type input "DCIS at [GEOGRAPHIC_DATA]"
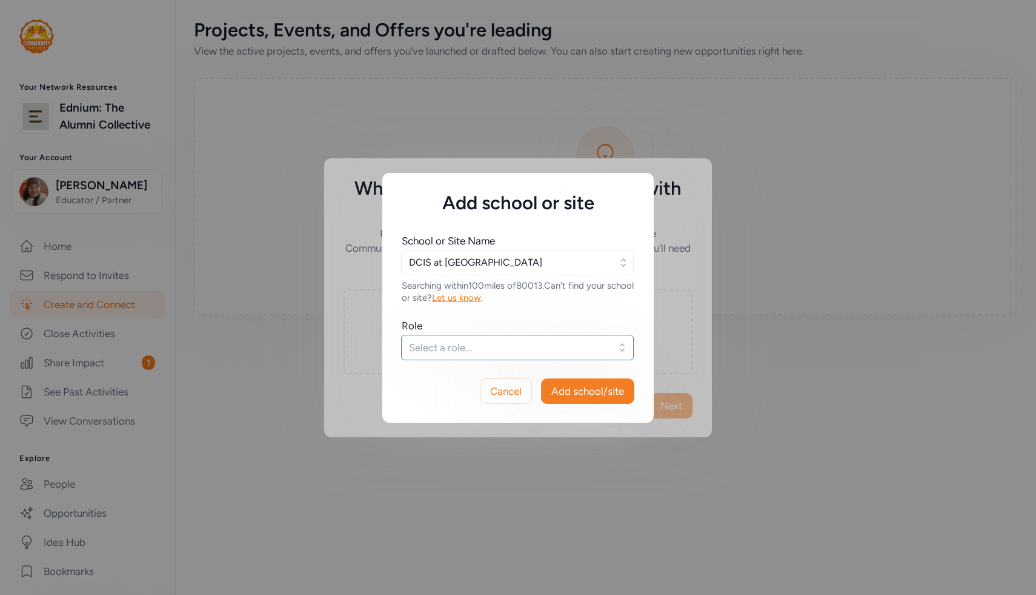
click at [473, 347] on span "Select a role..." at bounding box center [509, 347] width 200 height 15
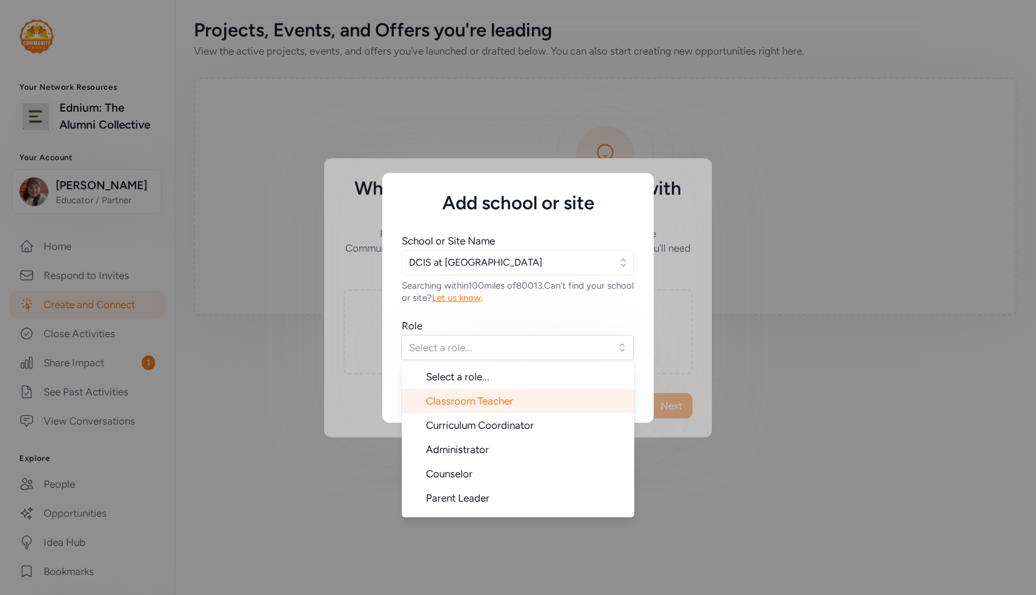
click at [457, 401] on span "Classroom Teacher" at bounding box center [469, 401] width 87 height 12
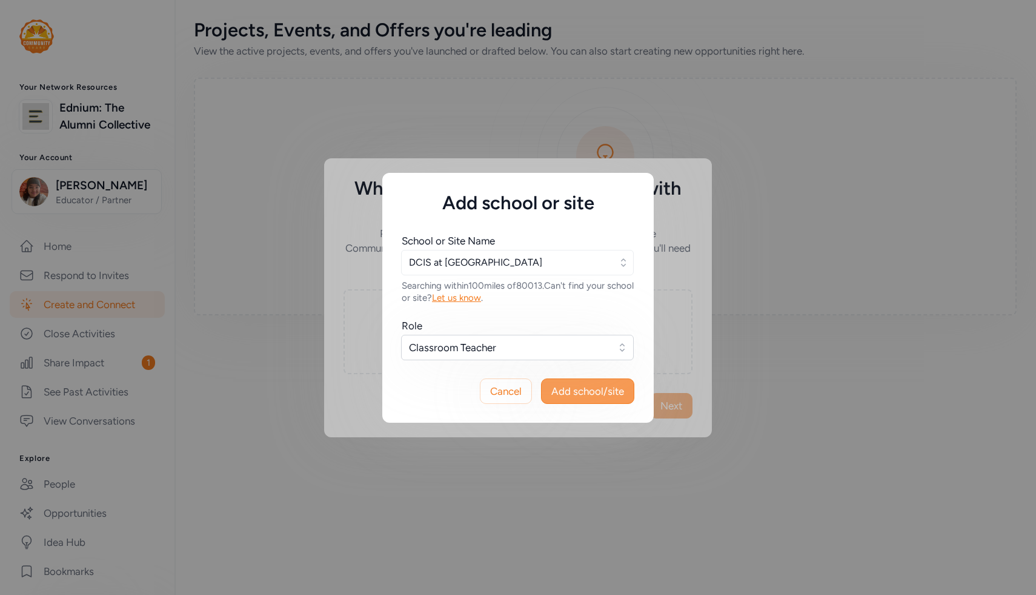
click at [581, 390] on span "Add school/site" at bounding box center [587, 391] width 73 height 15
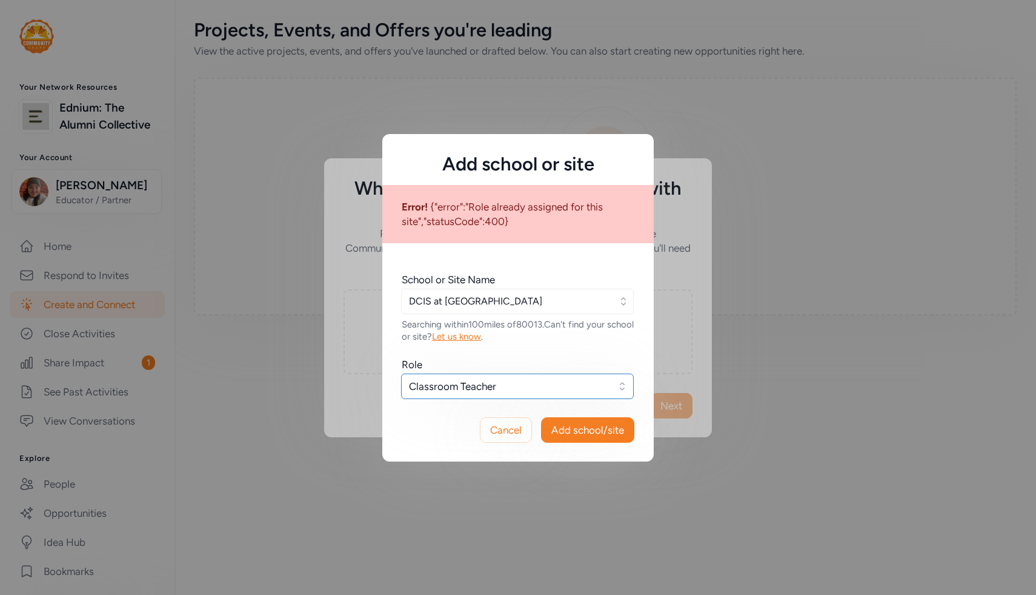
click at [544, 379] on span "Classroom Teacher" at bounding box center [509, 386] width 200 height 15
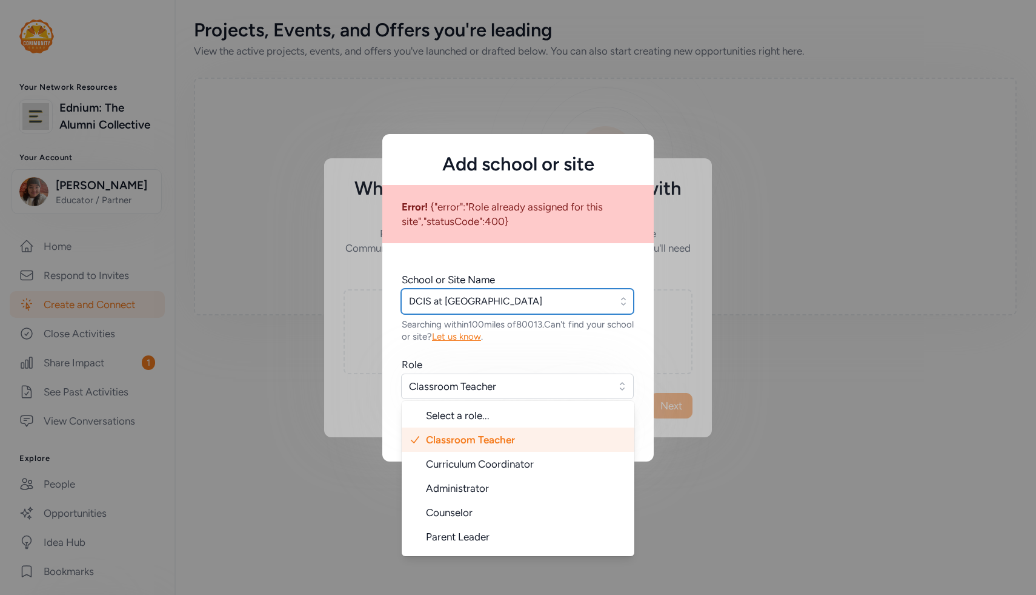
click at [538, 305] on input "DCIS at [GEOGRAPHIC_DATA]" at bounding box center [517, 300] width 233 height 25
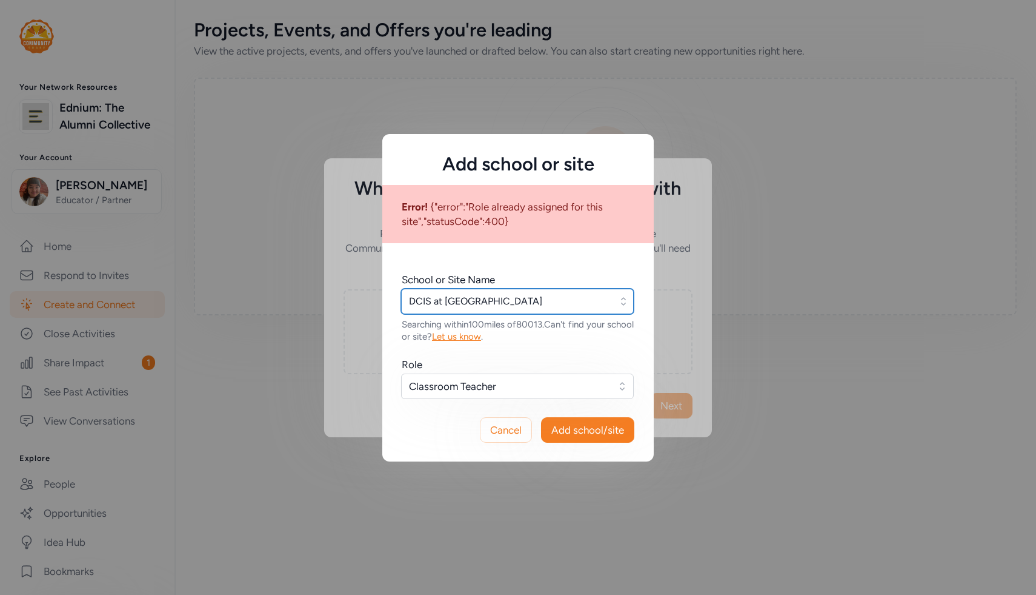
click at [533, 290] on input "DCIS at [GEOGRAPHIC_DATA]" at bounding box center [517, 300] width 233 height 25
click at [527, 310] on input "DCIS at [GEOGRAPHIC_DATA]" at bounding box center [517, 300] width 233 height 25
click at [621, 307] on button "button" at bounding box center [626, 301] width 17 height 24
type input "DCIS at [GEOGRAPHIC_DATA]"
click at [605, 301] on input "DCIS at [GEOGRAPHIC_DATA]" at bounding box center [517, 300] width 233 height 25
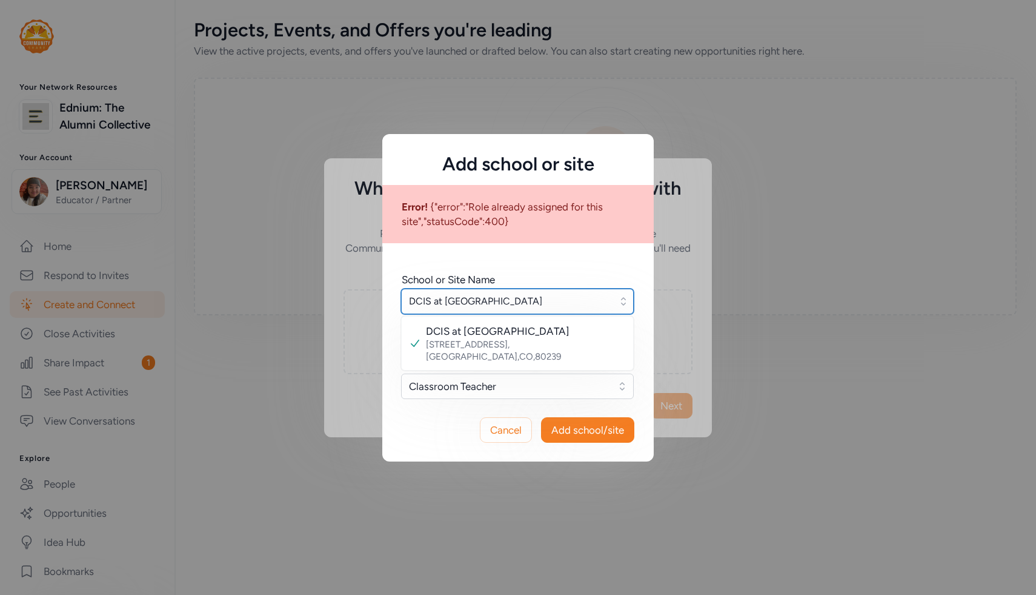
drag, startPoint x: 502, startPoint y: 297, endPoint x: 408, endPoint y: 293, distance: 94.0
click at [408, 293] on input "DCIS at [GEOGRAPHIC_DATA]" at bounding box center [517, 300] width 233 height 25
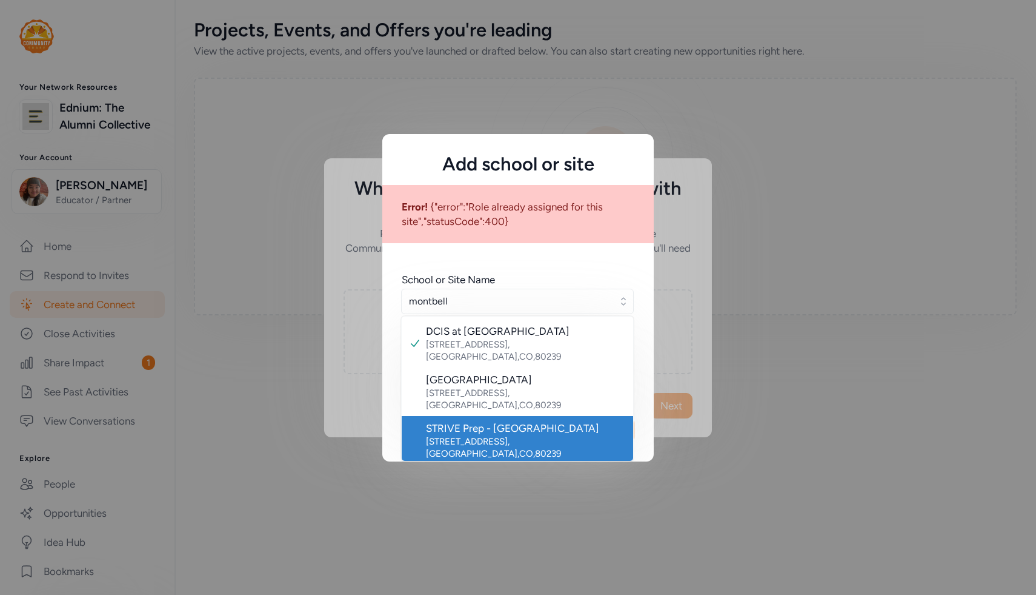
click at [467, 435] on div "5000 Crown Blvd , Denver , CO , 80239" at bounding box center [525, 447] width 198 height 24
type input "STRIVE Prep - [GEOGRAPHIC_DATA]"
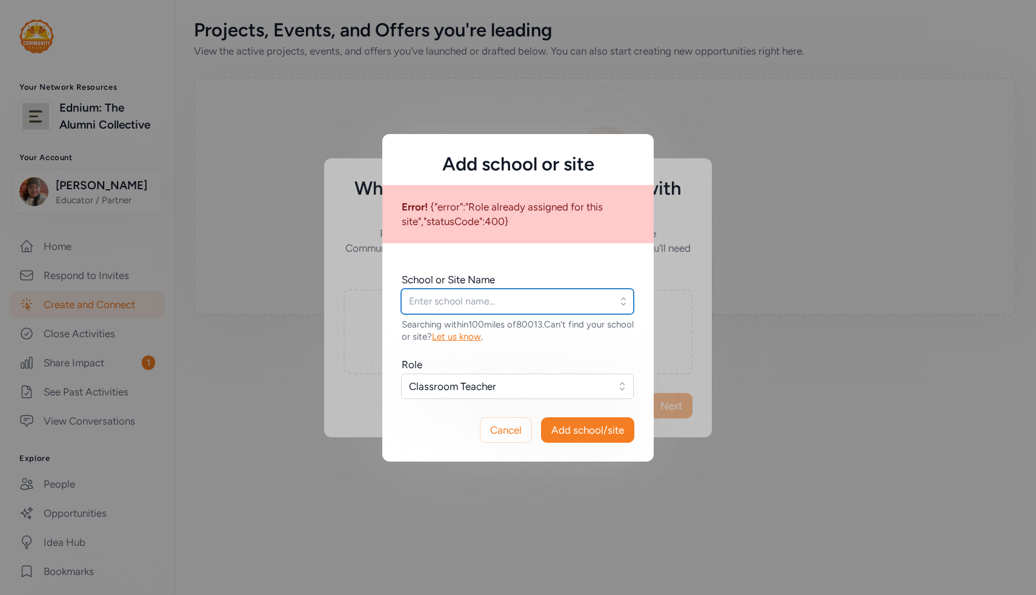
type input "STRIVE Prep - [GEOGRAPHIC_DATA]"
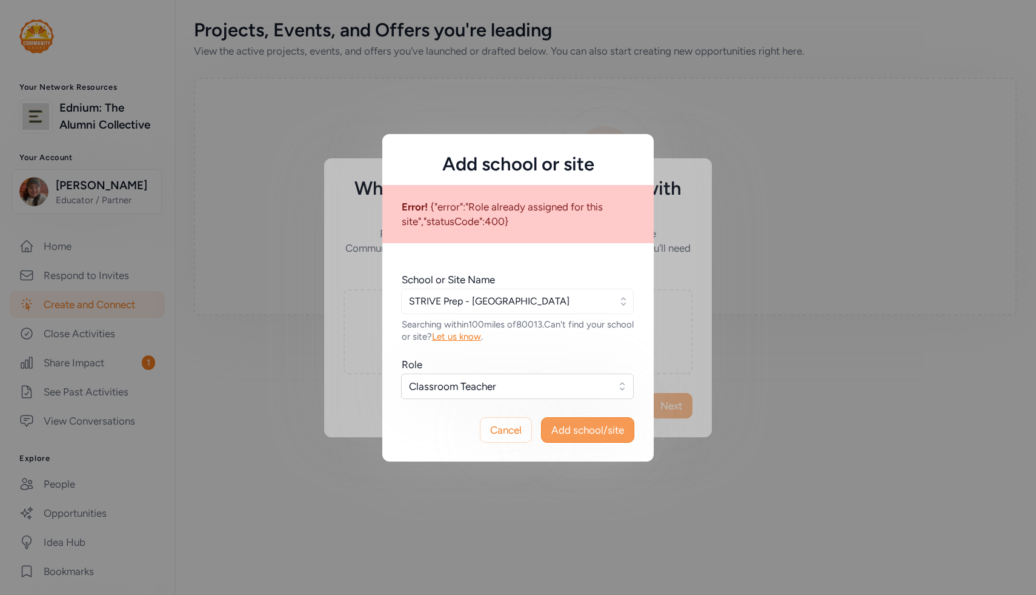
click at [593, 426] on span "Add school/site" at bounding box center [587, 429] width 73 height 15
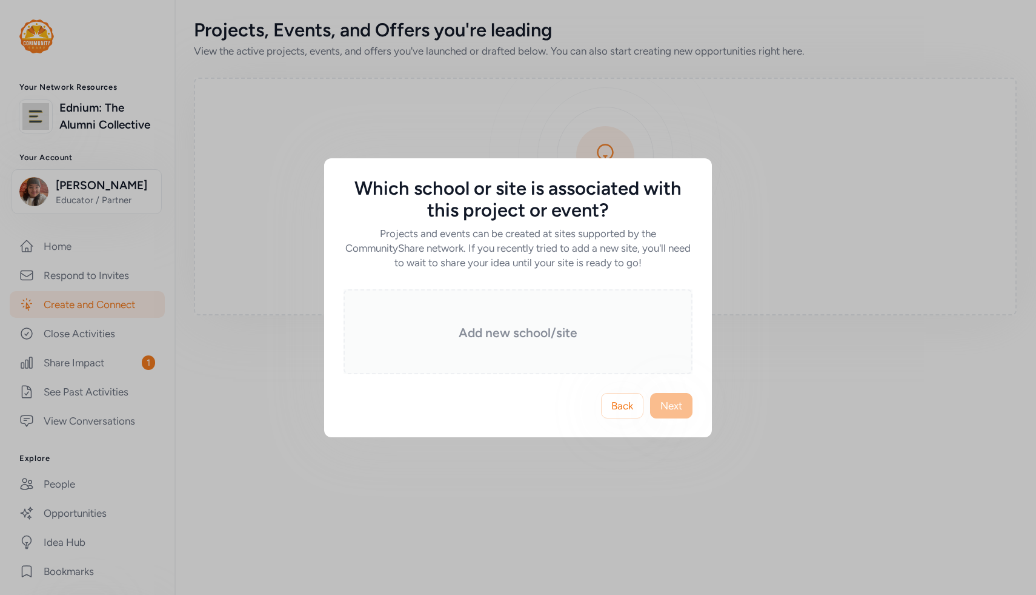
click at [618, 343] on div "Add new school/site" at bounding box center [518, 331] width 349 height 85
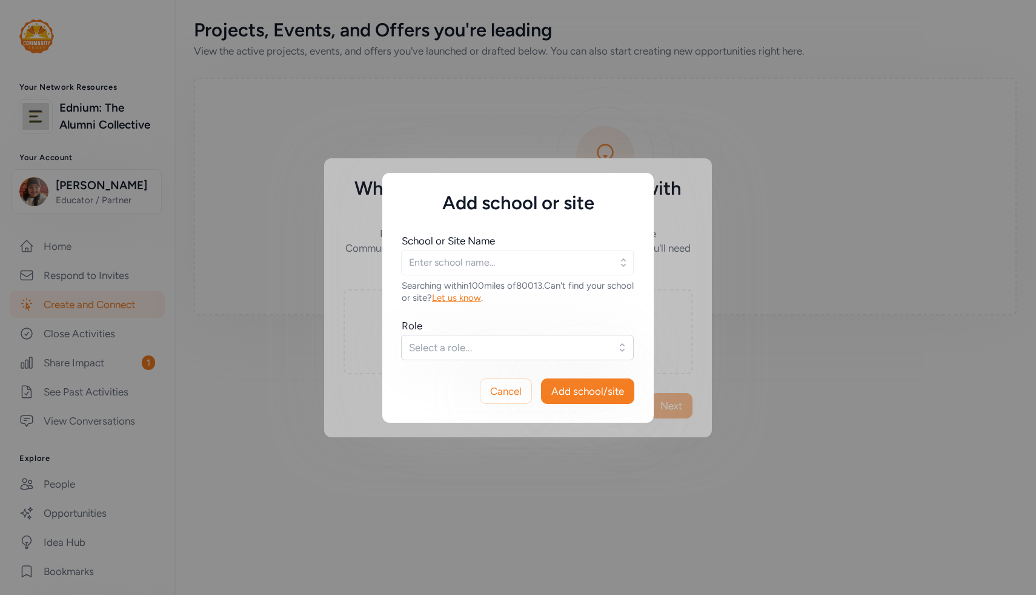
click at [520, 242] on span "School or Site Name" at bounding box center [518, 240] width 233 height 15
click at [520, 258] on input "text" at bounding box center [517, 262] width 233 height 25
click at [518, 258] on input "text" at bounding box center [517, 262] width 233 height 25
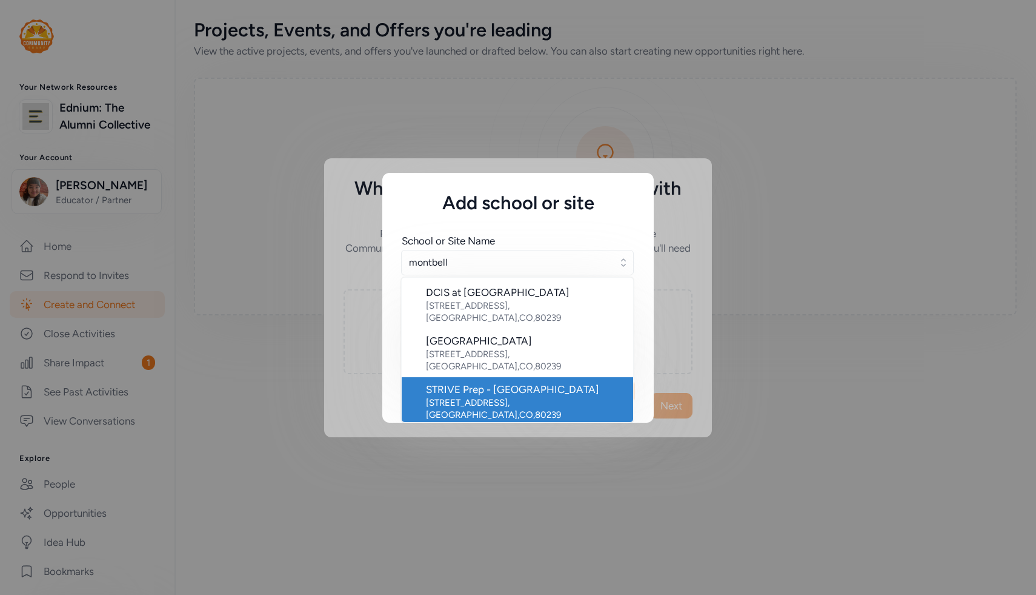
click at [548, 396] on div "5000 Crown Blvd , Denver , CO , 80239" at bounding box center [525, 408] width 198 height 24
type input "STRIVE Prep - [GEOGRAPHIC_DATA]"
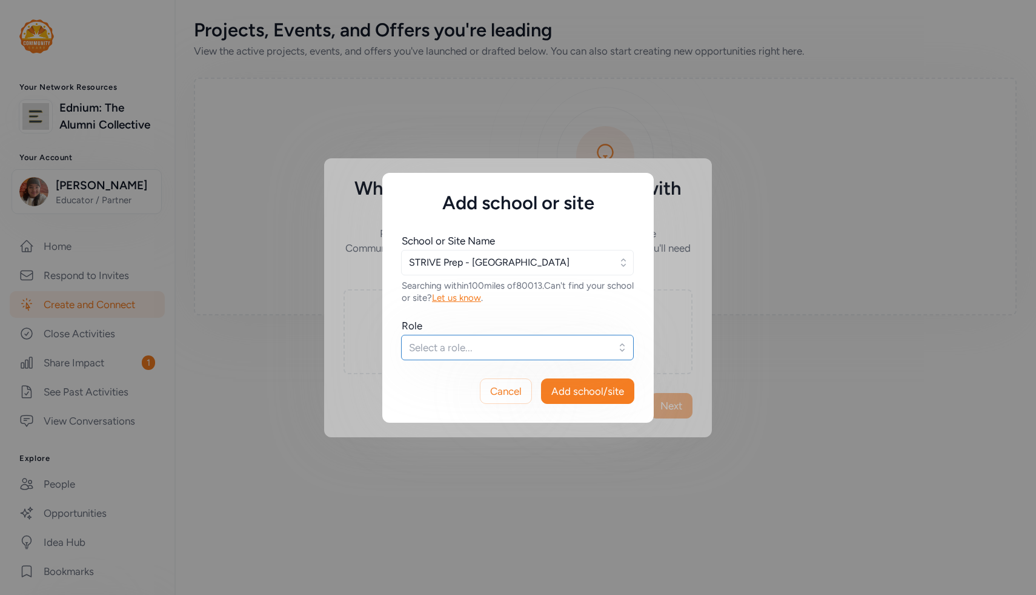
click at [545, 347] on span "Select a role..." at bounding box center [509, 347] width 200 height 15
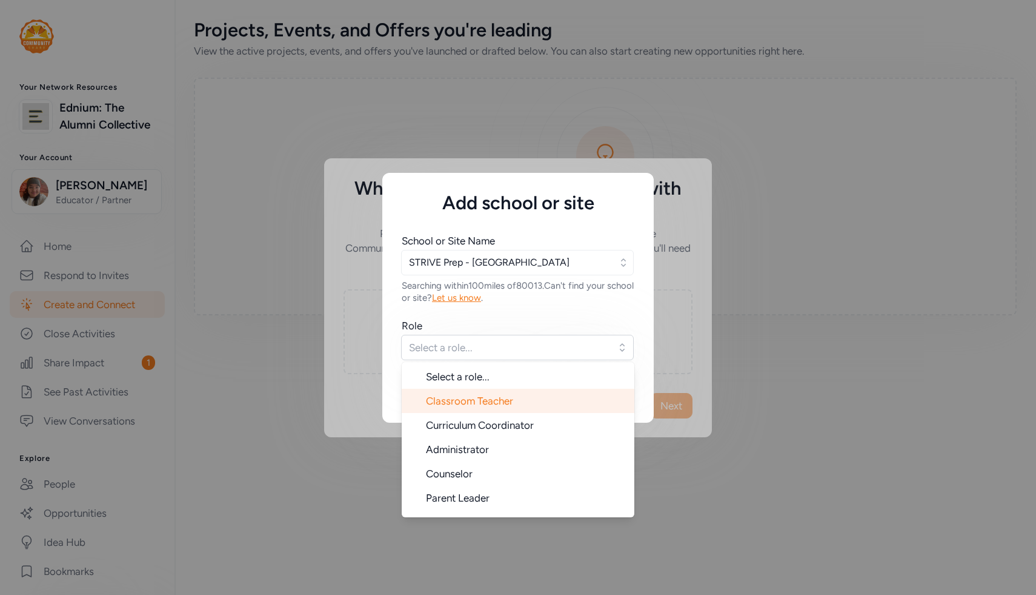
click at [538, 404] on li "Classroom Teacher" at bounding box center [518, 400] width 233 height 24
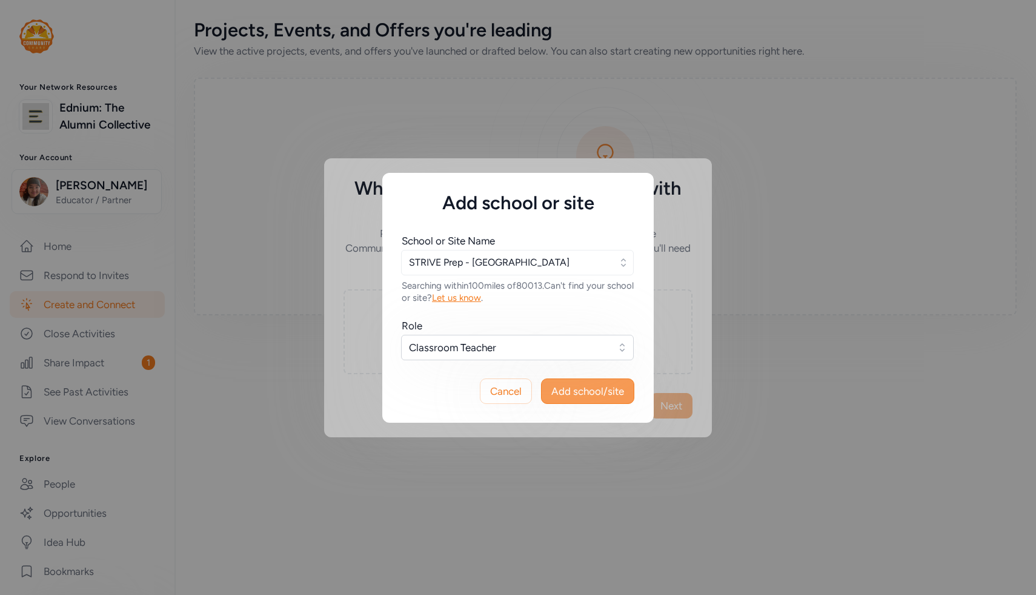
click at [611, 395] on span "Add school/site" at bounding box center [587, 391] width 73 height 15
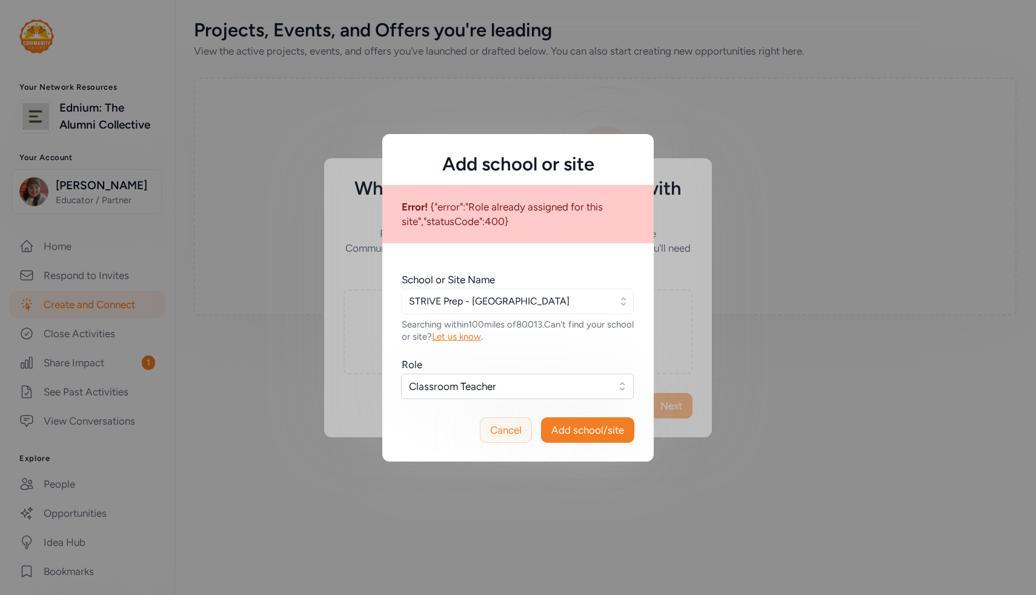
click at [508, 436] on button "Cancel" at bounding box center [506, 429] width 52 height 25
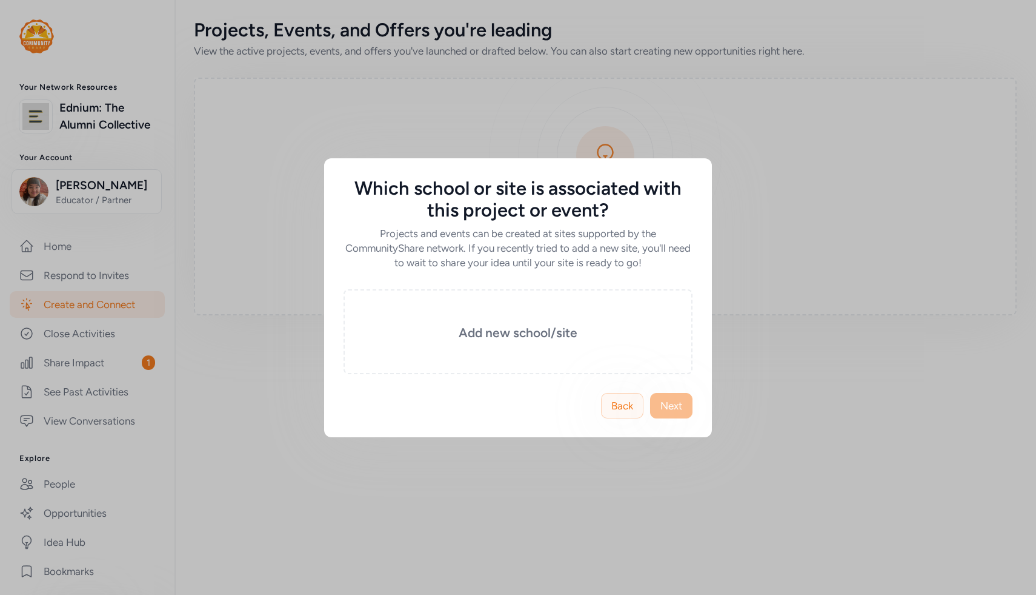
click at [631, 405] on span "Back" at bounding box center [622, 405] width 22 height 15
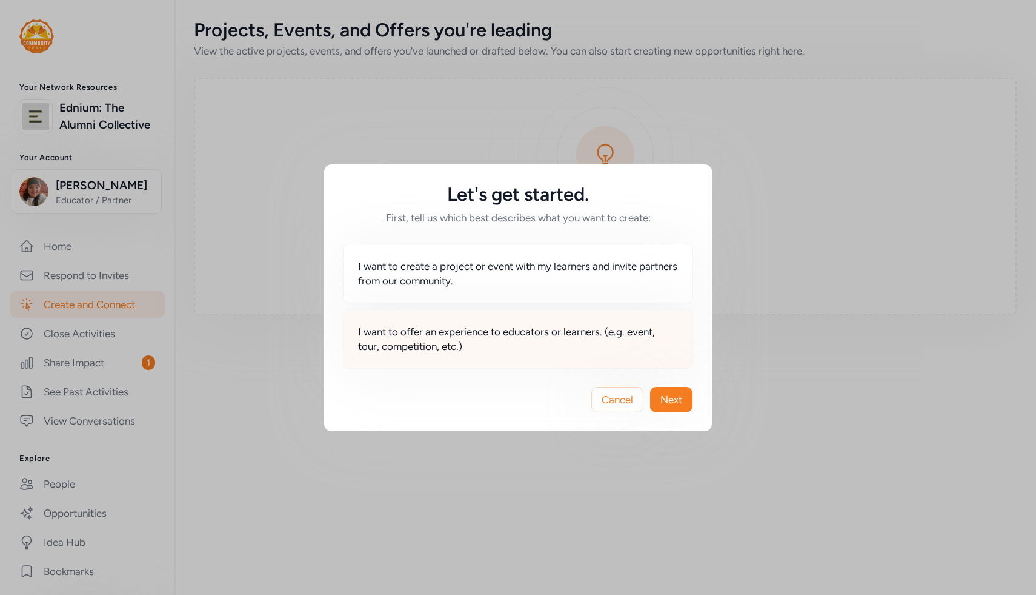
click at [621, 349] on span "I want to offer an experience to educators or learners. (e.g. event, tour, comp…" at bounding box center [518, 338] width 320 height 29
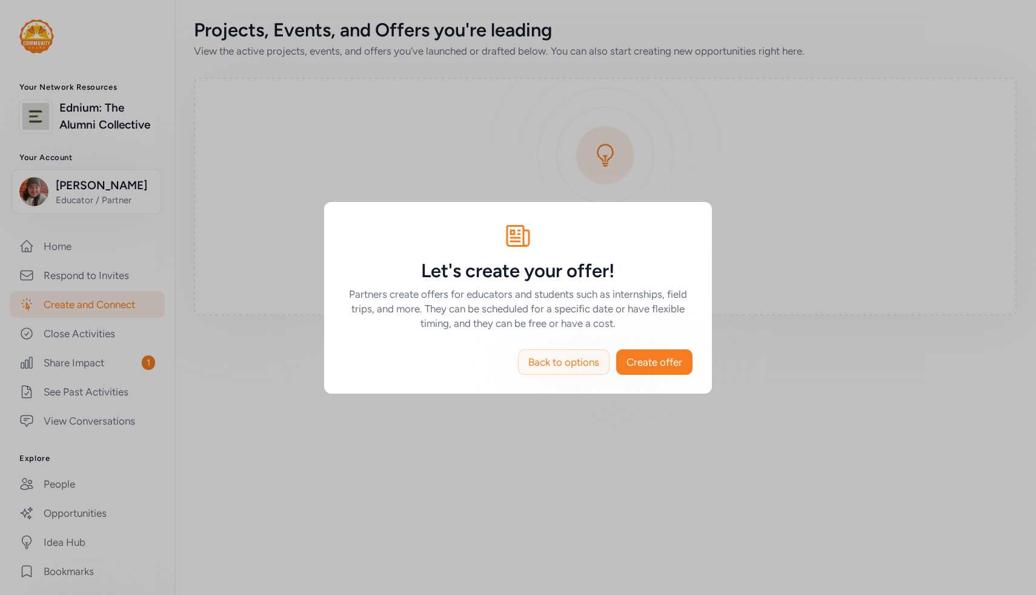
click at [585, 365] on span "Back to options" at bounding box center [563, 362] width 71 height 15
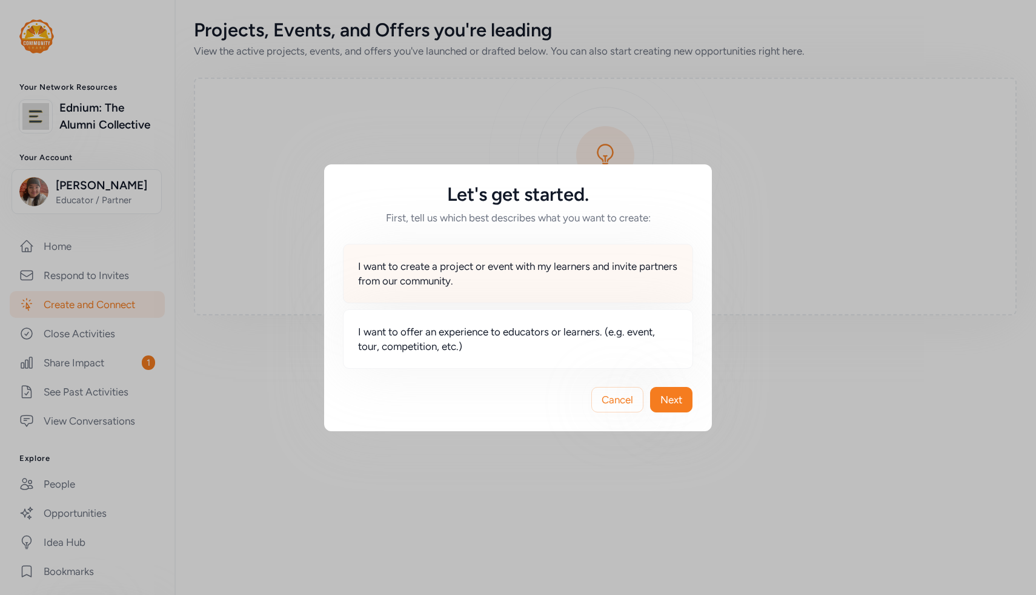
click at [544, 255] on div "I want to create a project or event with my learners and invite partners from o…" at bounding box center [518, 273] width 350 height 59
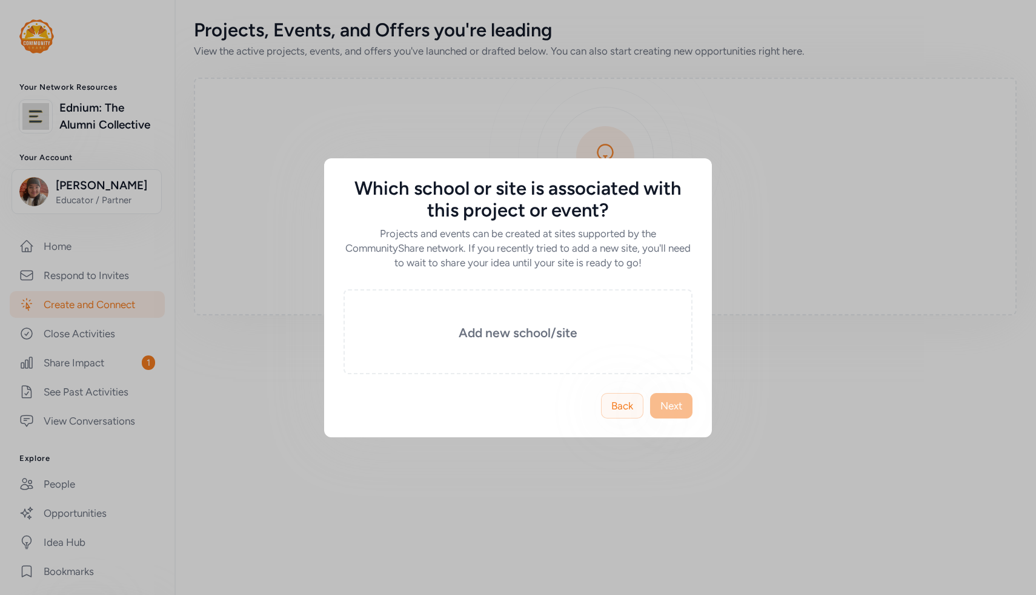
click at [621, 407] on span "Back" at bounding box center [622, 405] width 22 height 15
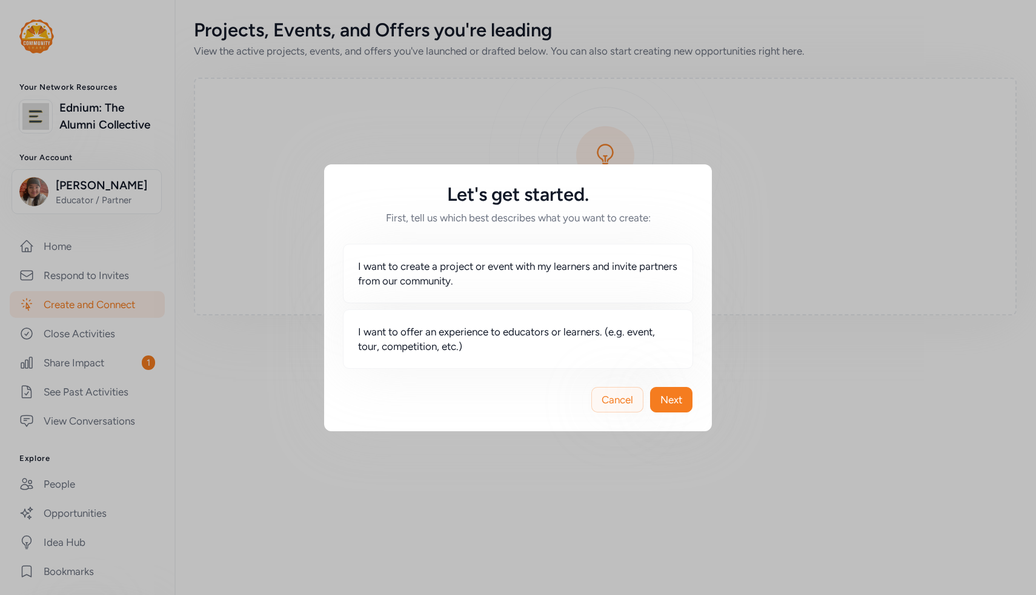
click at [632, 407] on button "Cancel" at bounding box center [617, 399] width 52 height 25
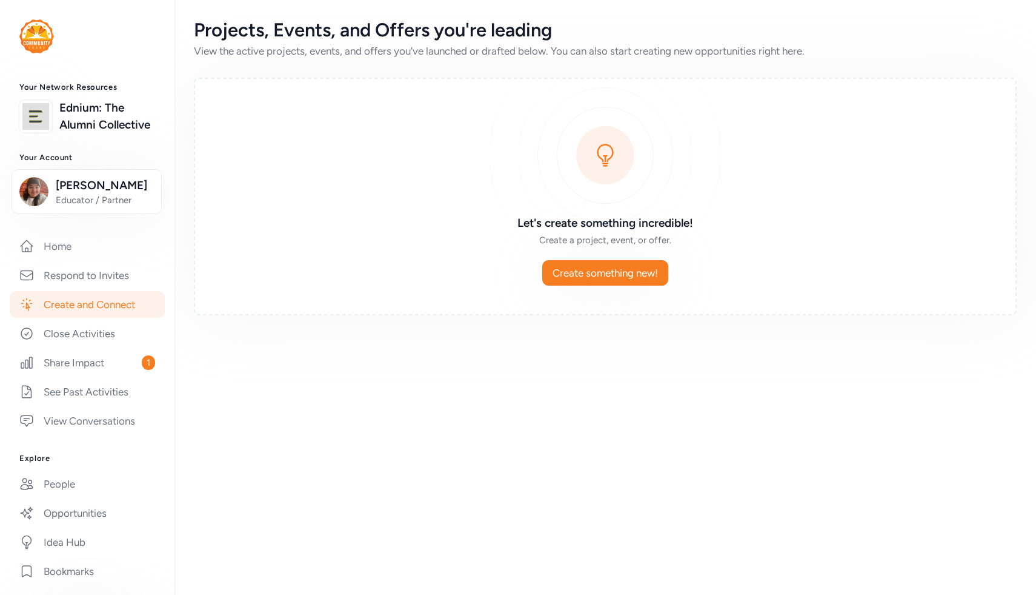
click at [41, 44] on img at bounding box center [36, 36] width 35 height 34
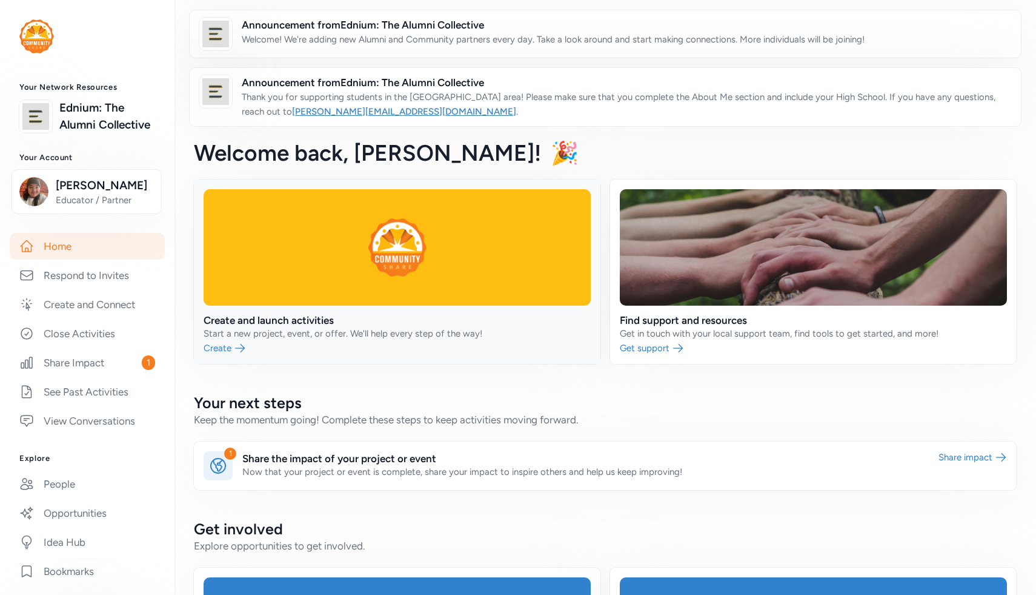
click at [316, 292] on link at bounding box center [397, 271] width 407 height 184
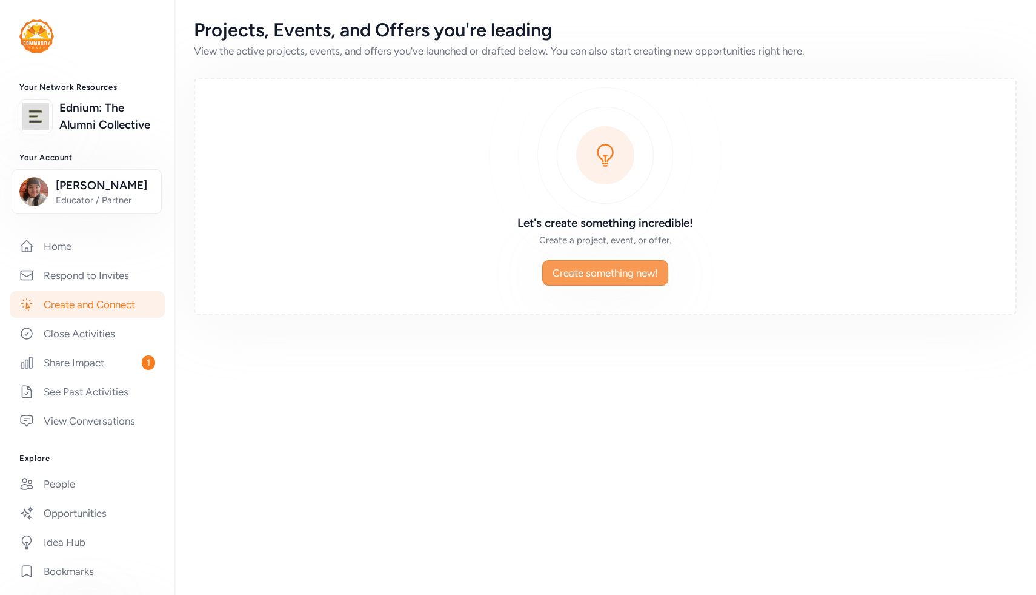
click at [635, 267] on span "Create something new!" at bounding box center [605, 272] width 105 height 15
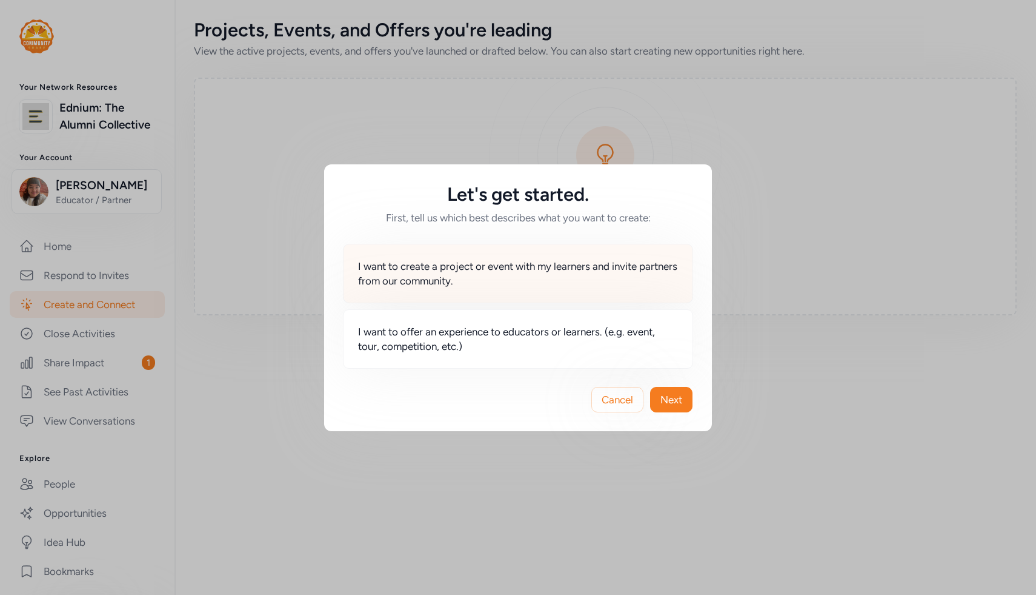
click at [481, 278] on span "I want to create a project or event with my learners and invite partners from o…" at bounding box center [518, 273] width 320 height 29
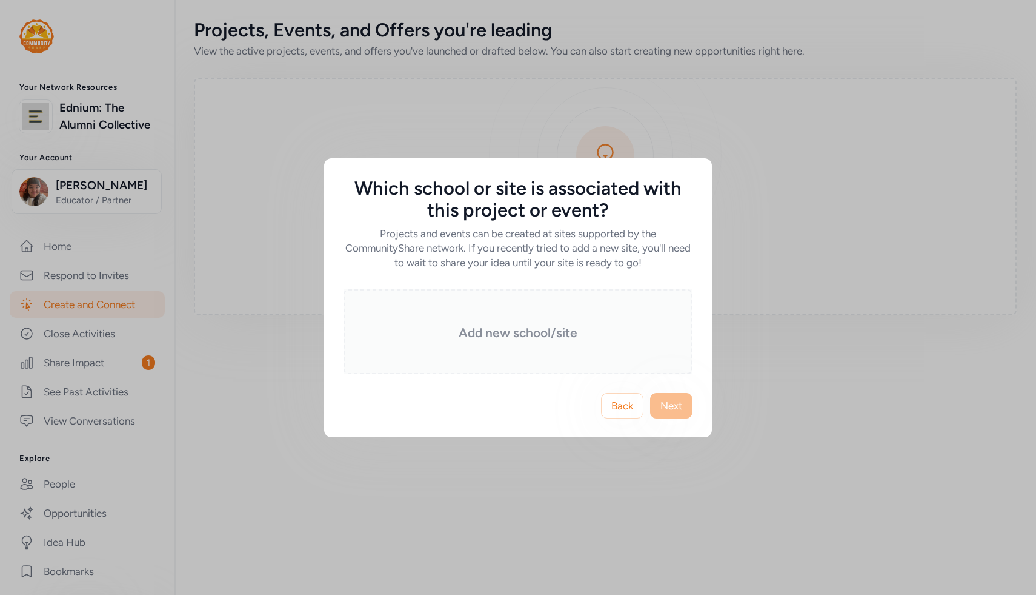
click at [594, 342] on div "Add new school/site" at bounding box center [518, 331] width 349 height 85
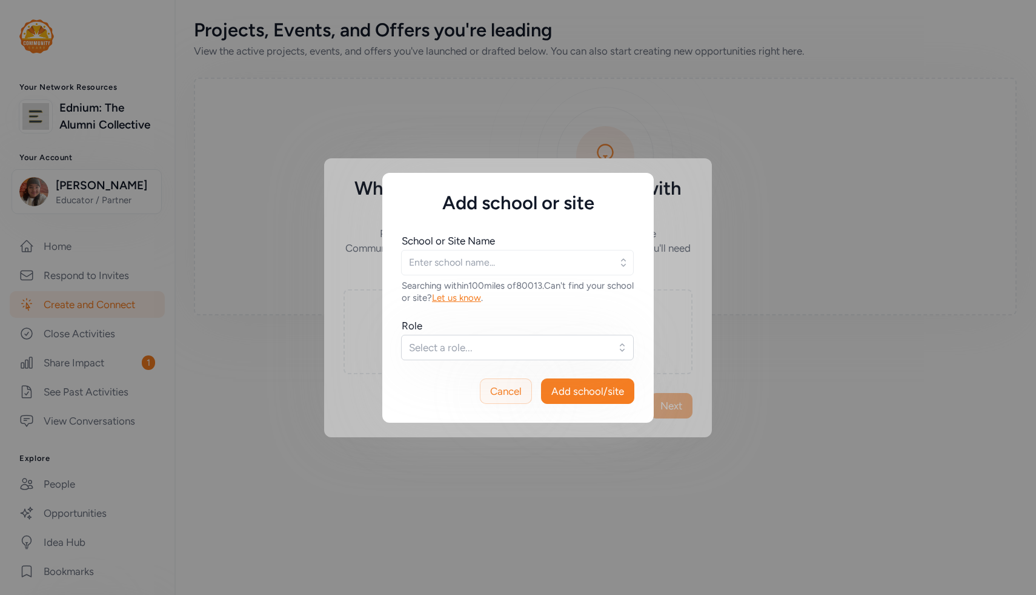
click at [528, 392] on button "Cancel" at bounding box center [506, 390] width 52 height 25
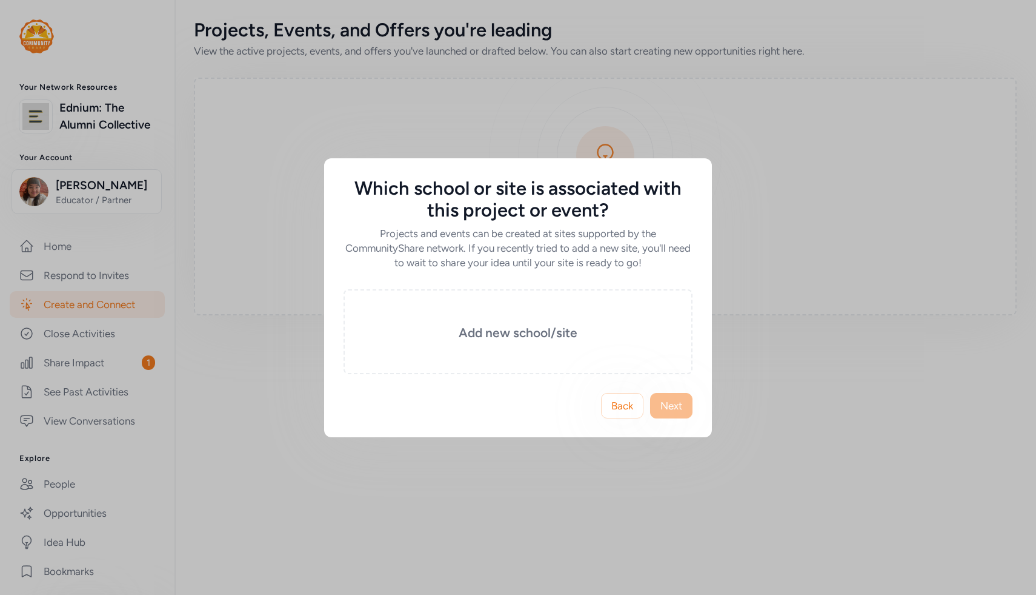
click at [521, 256] on h6 "Projects and events can be created at sites supported by the CommunityShare net…" at bounding box center [518, 248] width 349 height 44
click at [617, 400] on span "Back" at bounding box center [622, 405] width 22 height 15
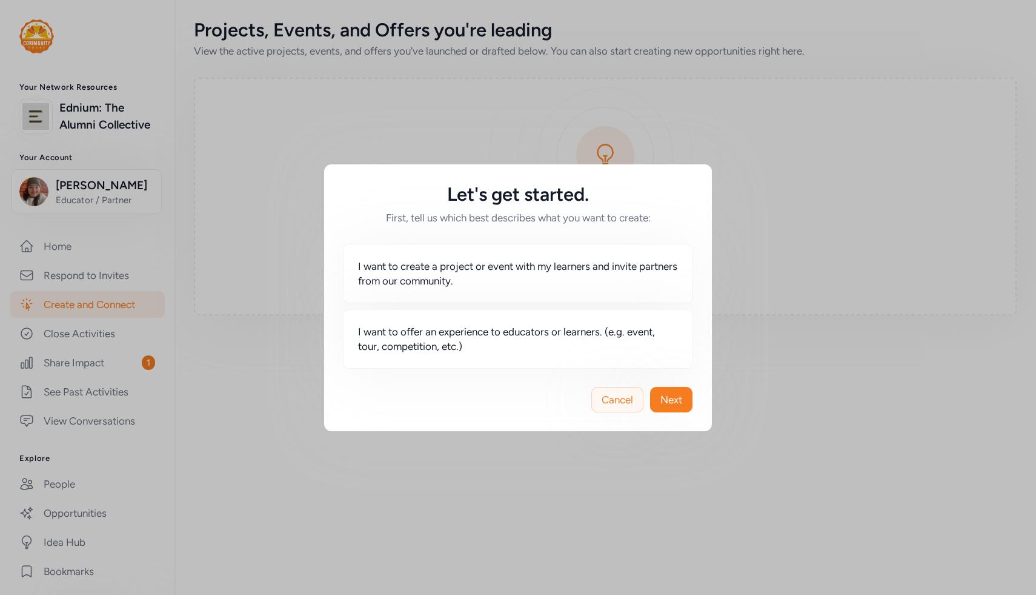
click at [624, 397] on span "Cancel" at bounding box center [618, 399] width 32 height 15
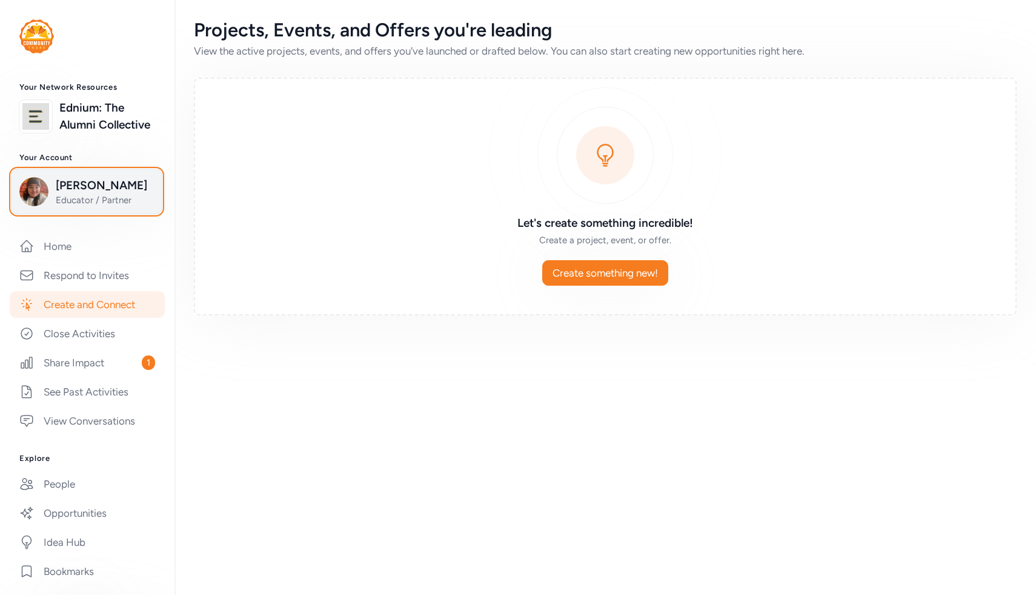
click at [46, 197] on img "button" at bounding box center [33, 191] width 29 height 29
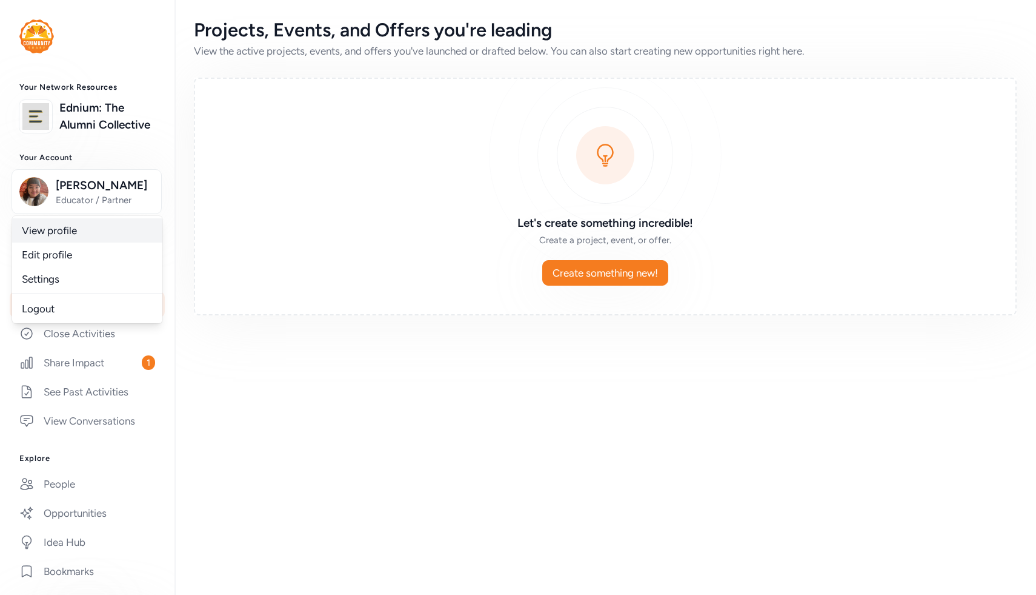
click at [50, 224] on link "View profile" at bounding box center [87, 230] width 150 height 24
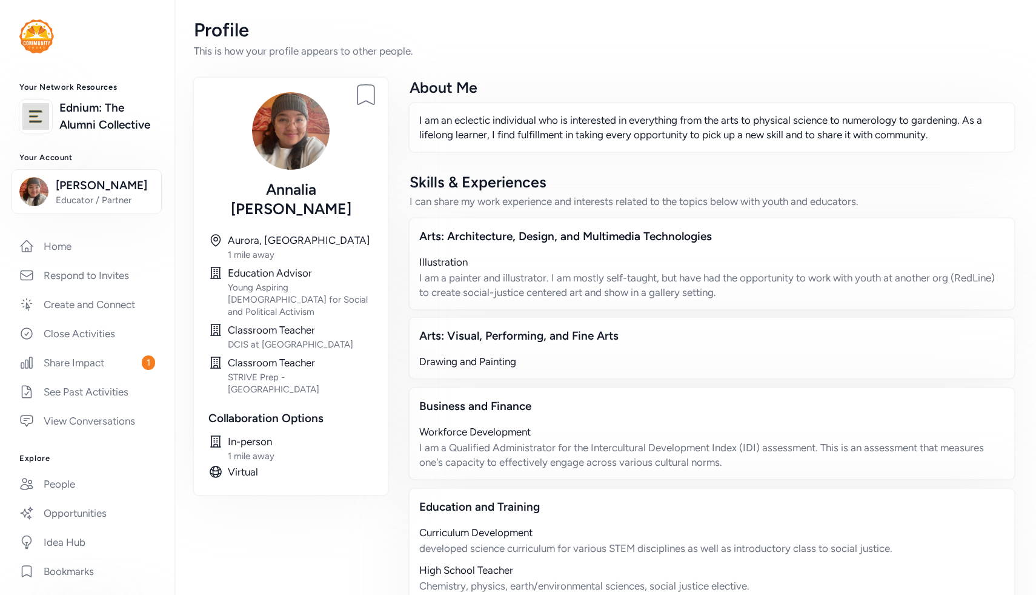
click at [264, 322] on div "Classroom Teacher DCIS at Montbello" at bounding box center [300, 336] width 145 height 28
click at [256, 319] on div "Aurora, CO 1 mile away Education Advisor Young Aspiring Americans for Social an…" at bounding box center [290, 314] width 165 height 162
click at [262, 371] on div "STRIVE Prep - [GEOGRAPHIC_DATA]" at bounding box center [300, 383] width 145 height 24
click at [247, 321] on div "Aurora, CO 1 mile away Education Advisor Young Aspiring Americans for Social an…" at bounding box center [290, 314] width 165 height 162
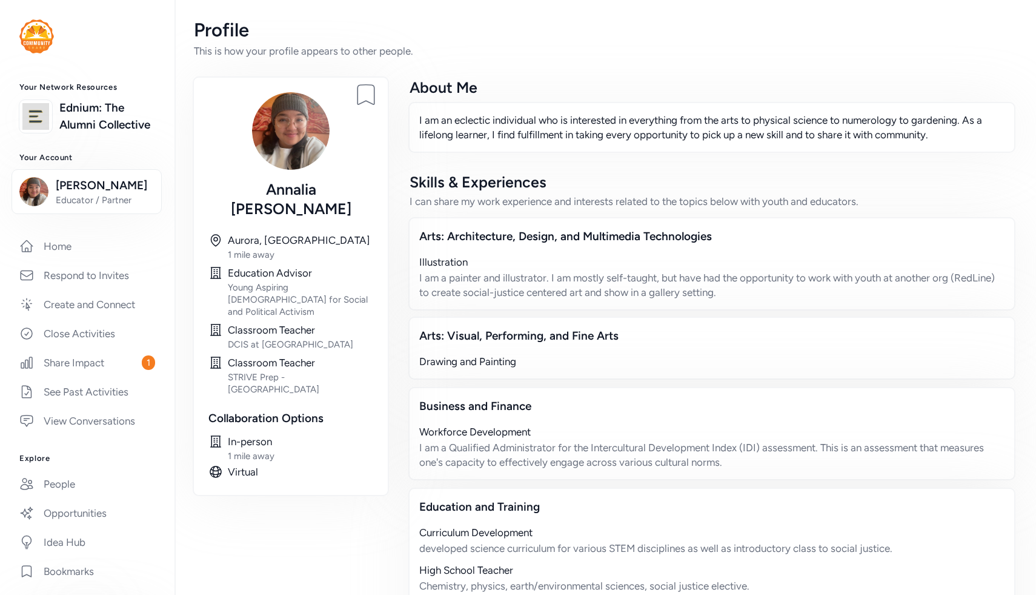
click at [248, 338] on div "DCIS at [GEOGRAPHIC_DATA]" at bounding box center [300, 344] width 145 height 12
click at [246, 281] on div "Young Aspiring [DEMOGRAPHIC_DATA] for Social and Political Activism" at bounding box center [300, 299] width 145 height 36
click at [87, 235] on link "Home" at bounding box center [87, 246] width 155 height 27
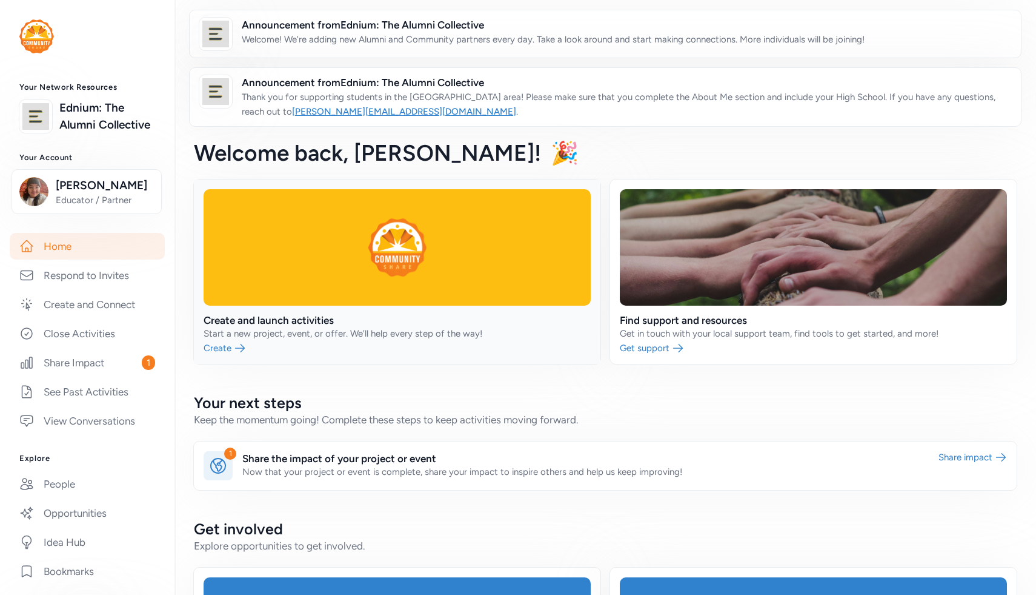
click at [314, 276] on link at bounding box center [397, 271] width 407 height 184
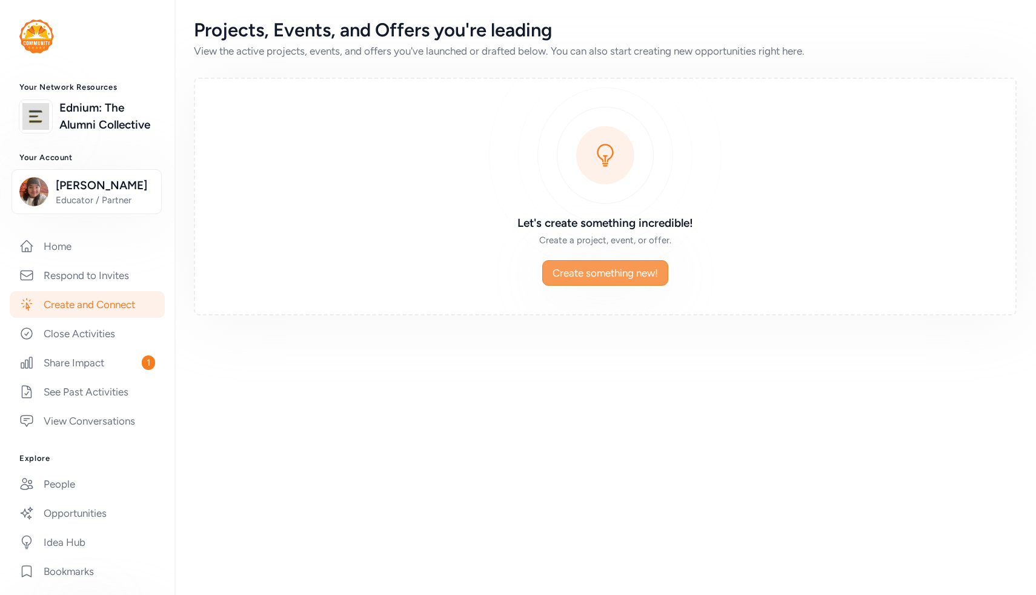
click at [605, 265] on button "Create something new!" at bounding box center [605, 272] width 126 height 25
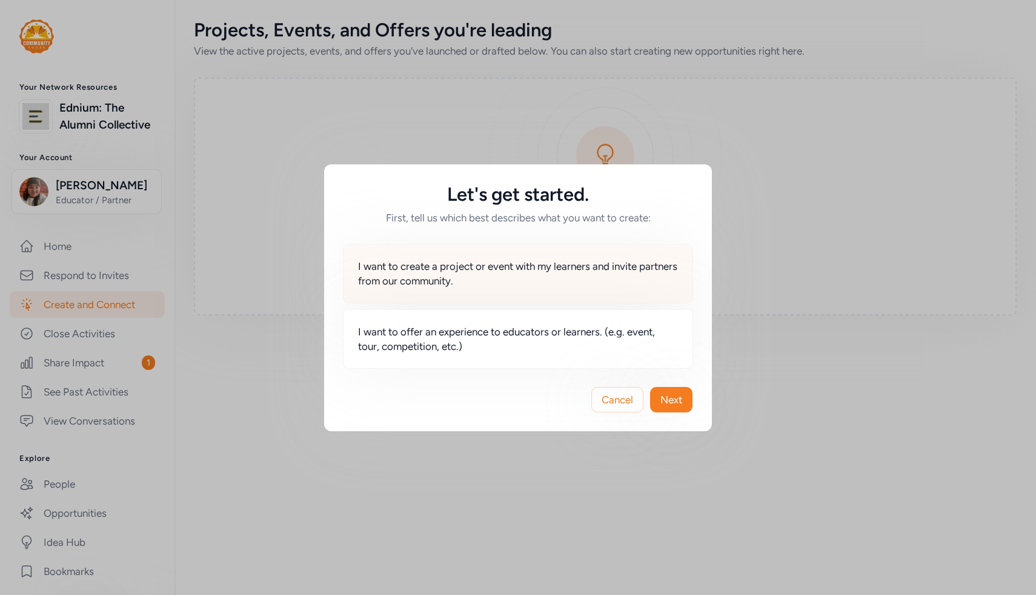
click at [530, 282] on span "I want to create a project or event with my learners and invite partners from o…" at bounding box center [518, 273] width 320 height 29
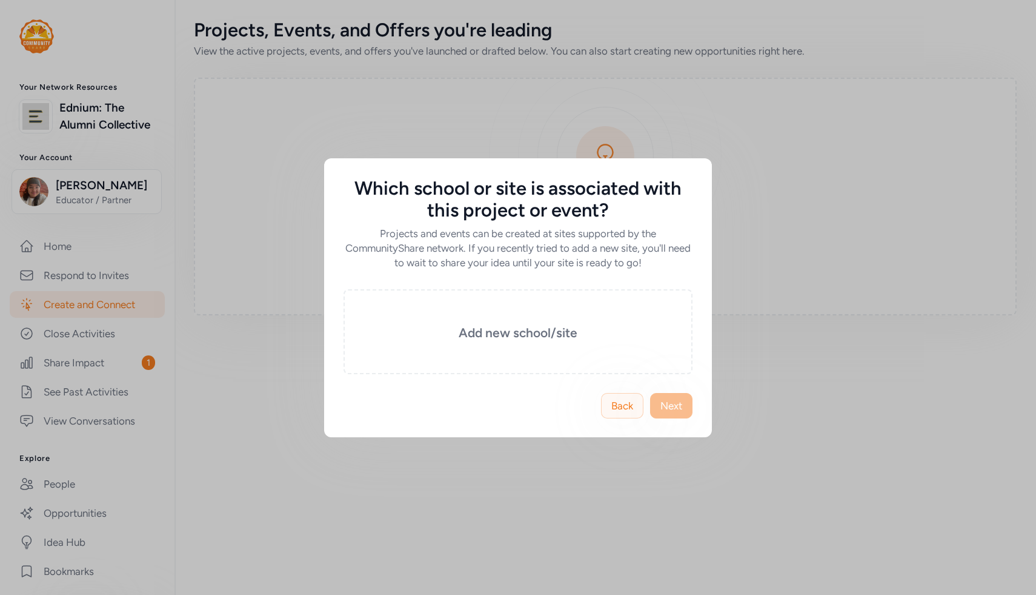
click at [631, 404] on span "Back" at bounding box center [622, 405] width 22 height 15
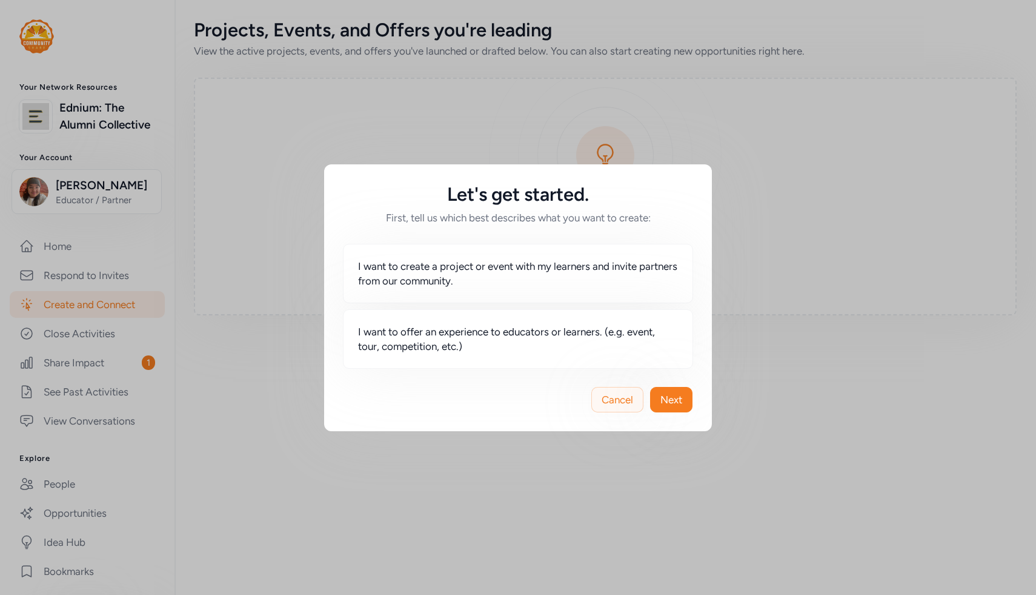
click at [619, 399] on span "Cancel" at bounding box center [618, 399] width 32 height 15
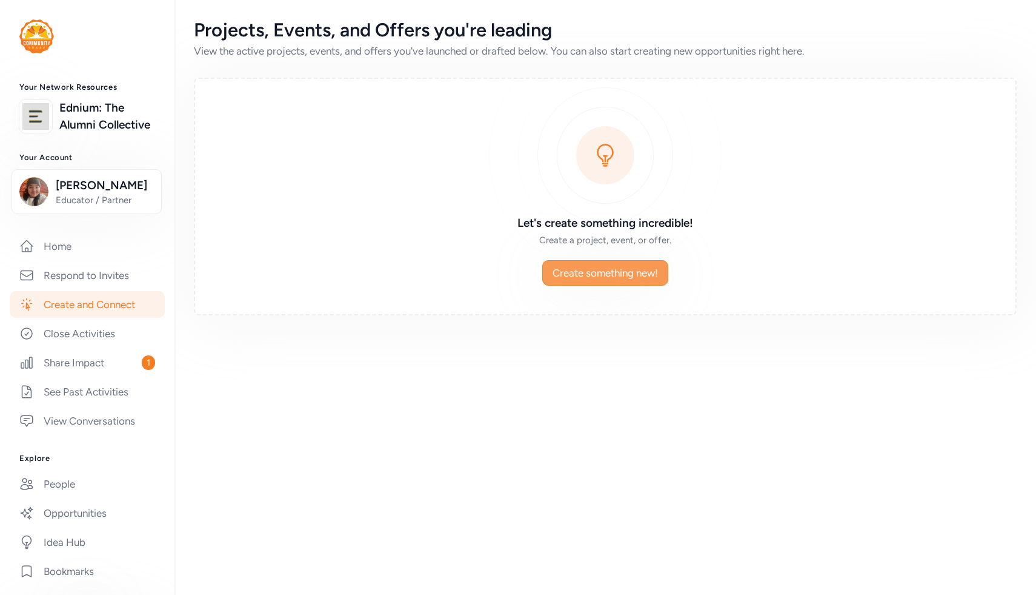
click at [595, 270] on span "Create something new!" at bounding box center [605, 272] width 105 height 15
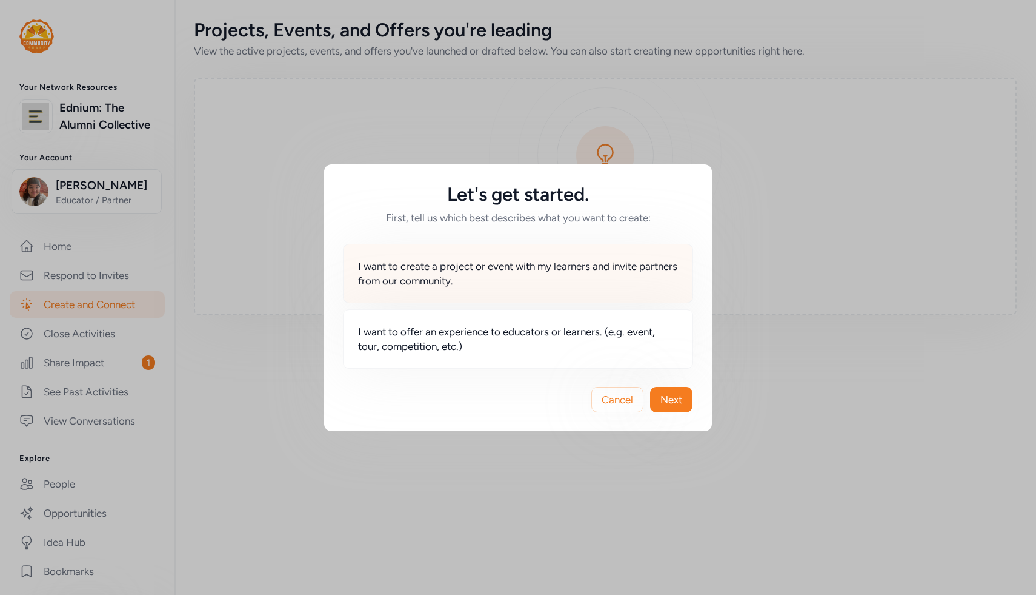
click at [595, 273] on span "I want to create a project or event with my learners and invite partners from o…" at bounding box center [518, 273] width 320 height 29
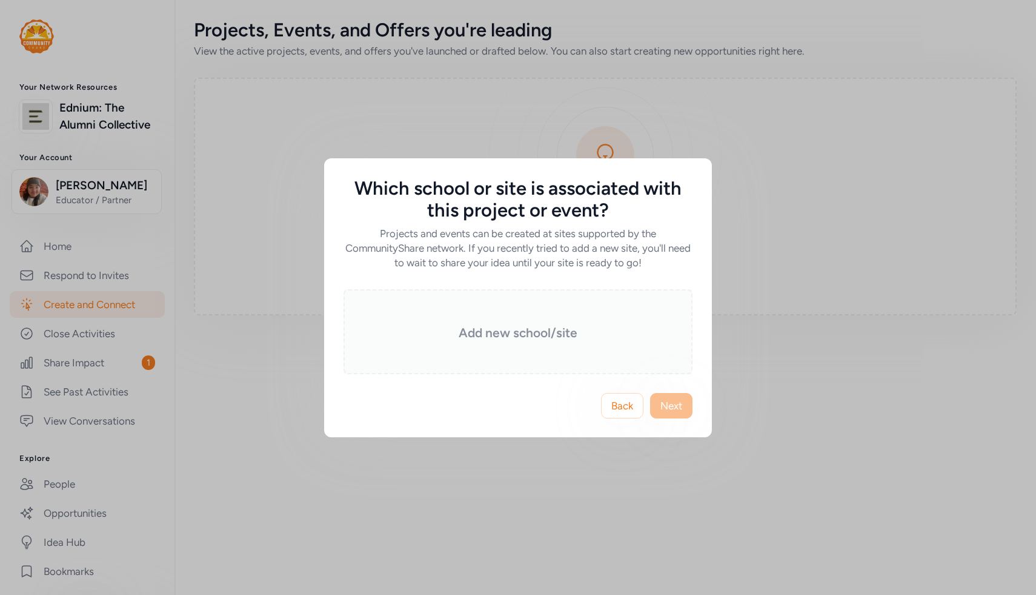
click at [607, 315] on div "Add new school/site" at bounding box center [518, 331] width 349 height 85
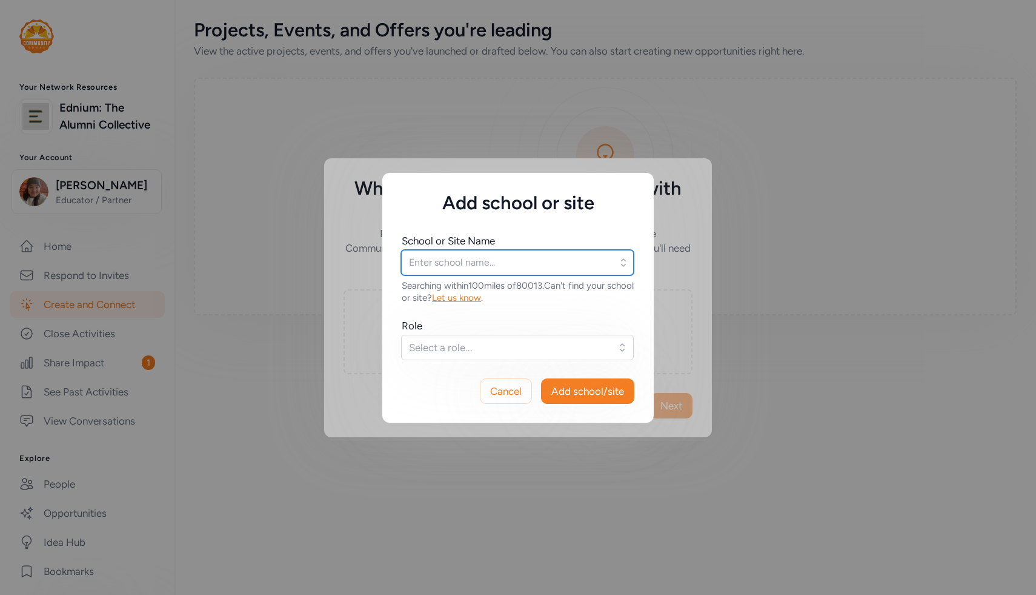
click at [515, 257] on input "text" at bounding box center [517, 262] width 233 height 25
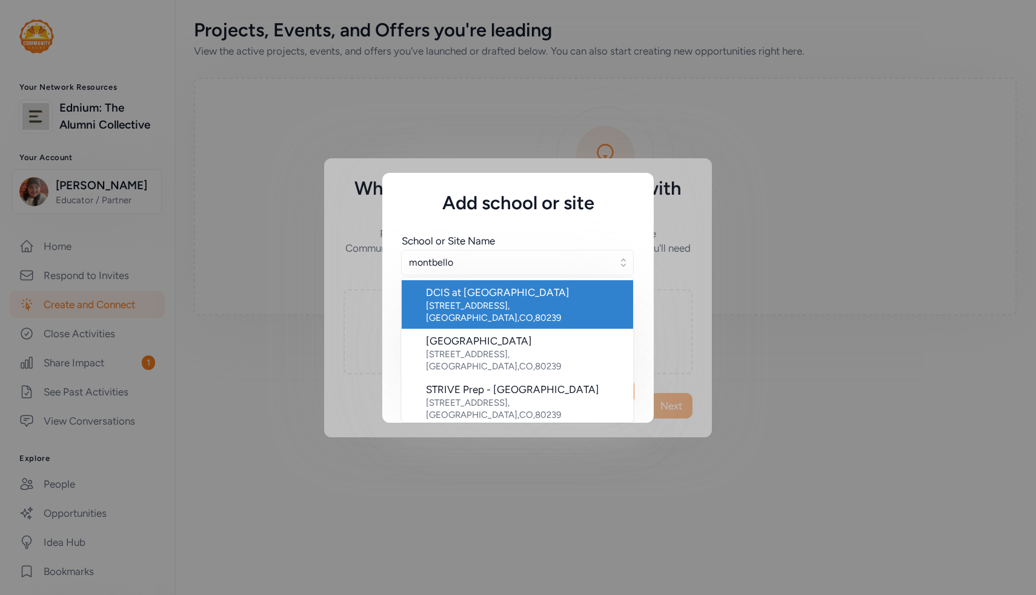
click at [494, 300] on div "5000 Crown Blvd , Denver , CO , 80239" at bounding box center [525, 311] width 198 height 24
type input "DCIS at [GEOGRAPHIC_DATA]"
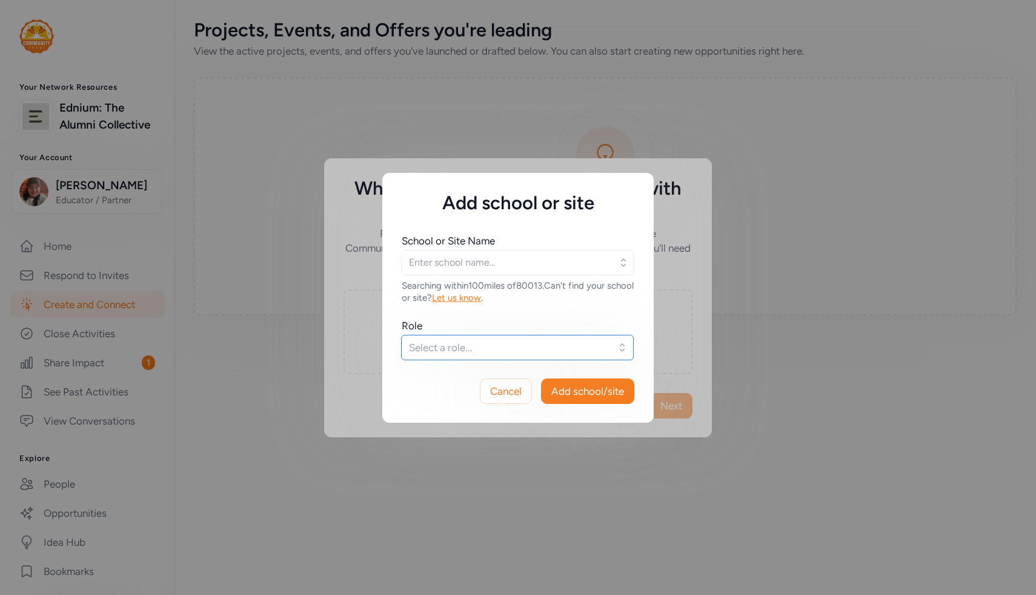
type input "DCIS at [GEOGRAPHIC_DATA]"
click at [447, 351] on span "Select a role..." at bounding box center [509, 347] width 200 height 15
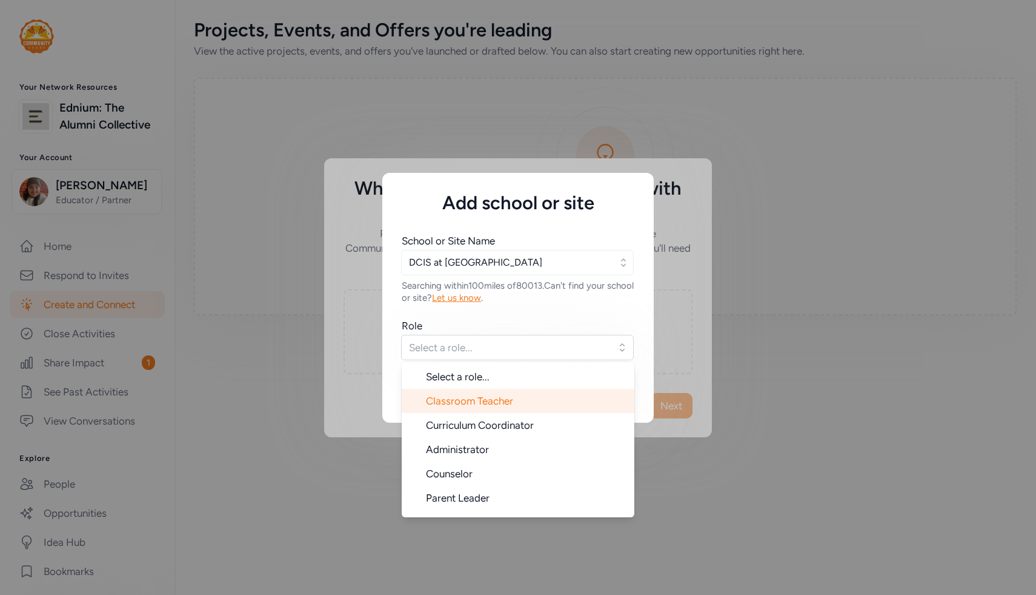
click at [468, 410] on li "Classroom Teacher" at bounding box center [518, 400] width 233 height 24
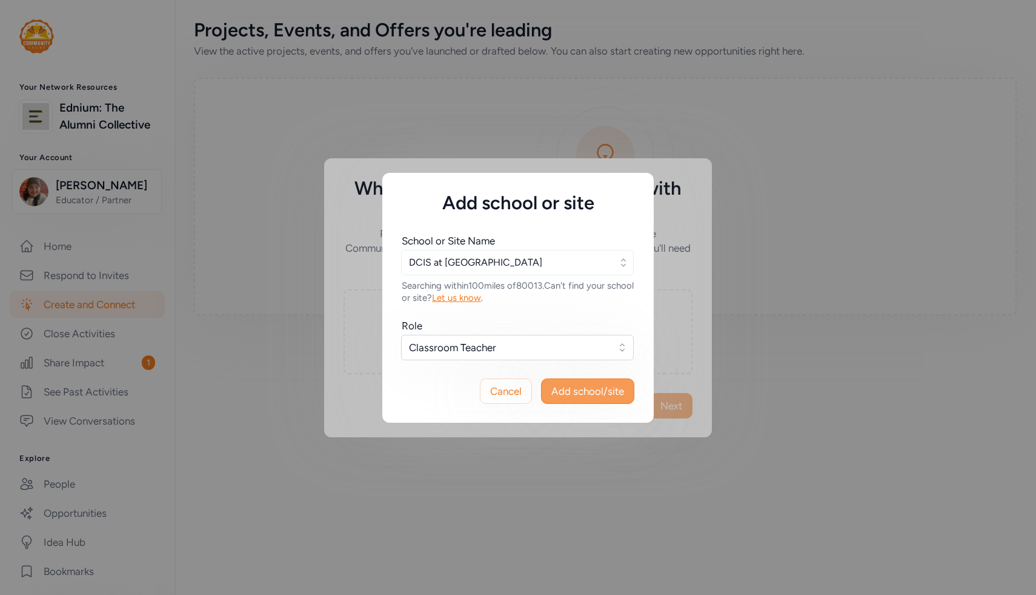
click at [573, 400] on button "Add school/site" at bounding box center [587, 390] width 93 height 25
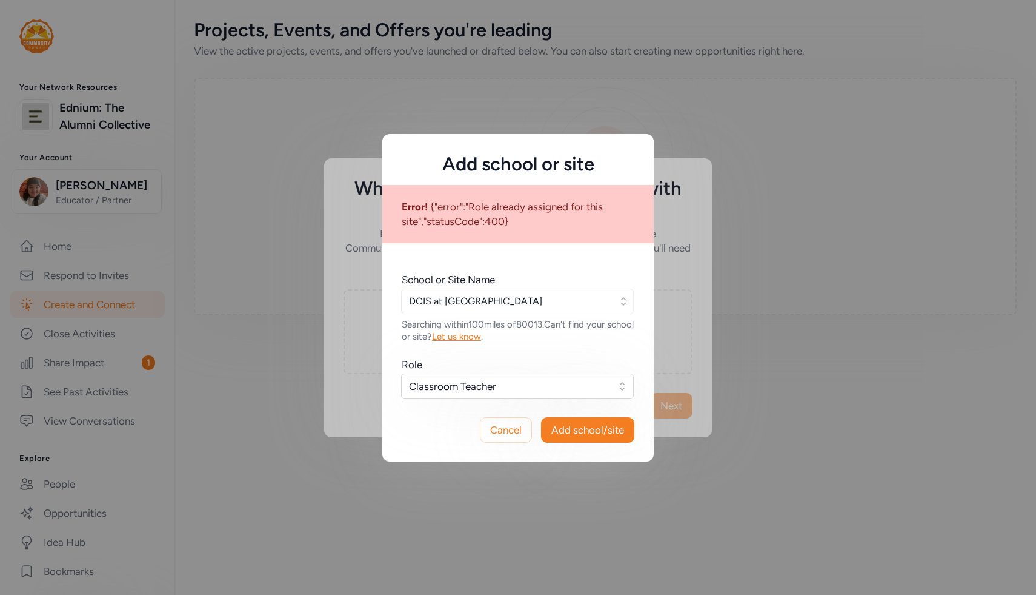
drag, startPoint x: 871, startPoint y: 426, endPoint x: 989, endPoint y: 534, distance: 159.6
click at [989, 534] on div "Add school or site Error! {"error":"Role already assigned for this site","statu…" at bounding box center [518, 297] width 1036 height 595
